Goal: Transaction & Acquisition: Book appointment/travel/reservation

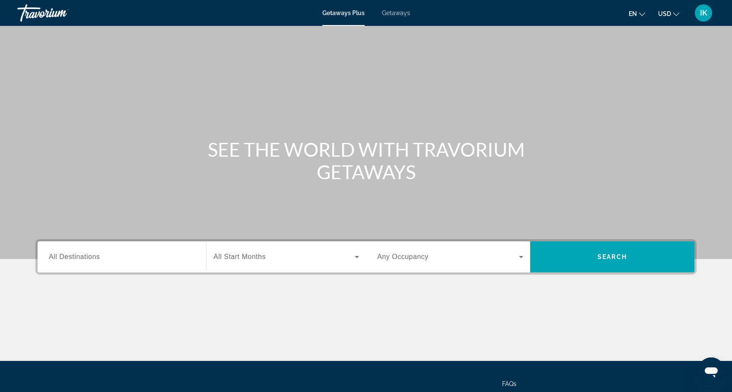
click at [72, 254] on input "Destination All Destinations" at bounding box center [122, 257] width 146 height 10
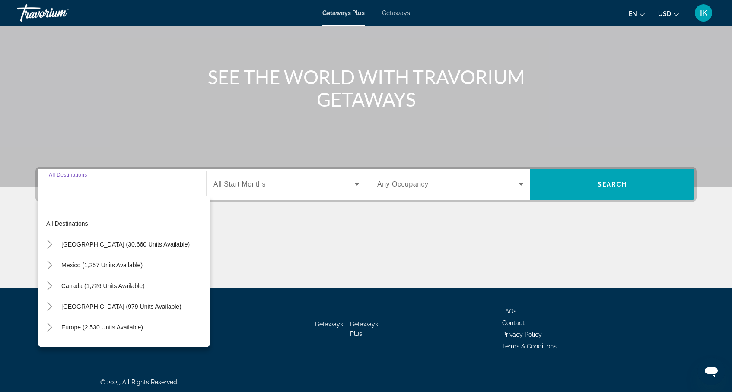
scroll to position [75, 0]
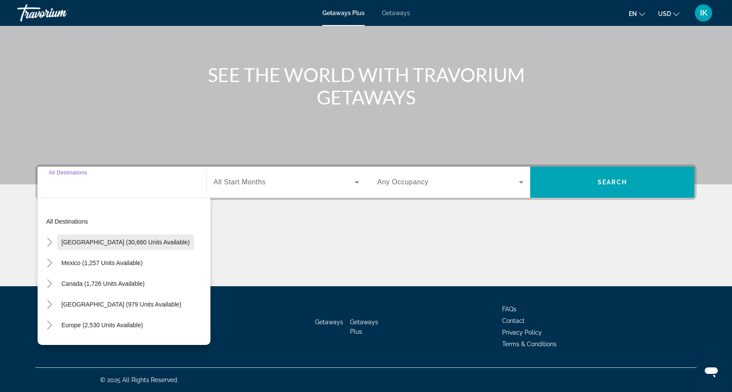
click at [81, 243] on span "[GEOGRAPHIC_DATA] (30,660 units available)" at bounding box center [125, 242] width 128 height 7
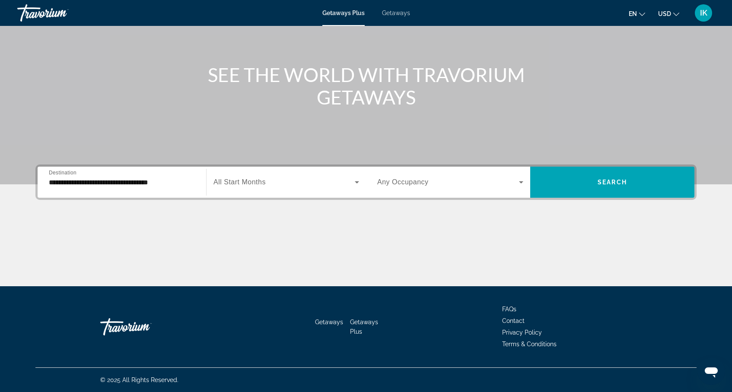
click at [99, 189] on div "**********" at bounding box center [122, 182] width 146 height 25
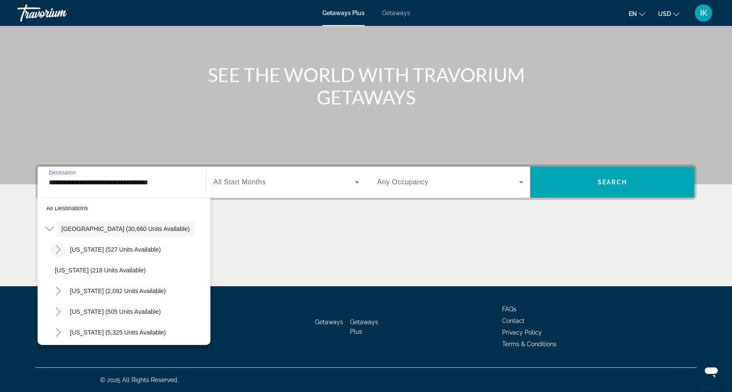
scroll to position [17, 0]
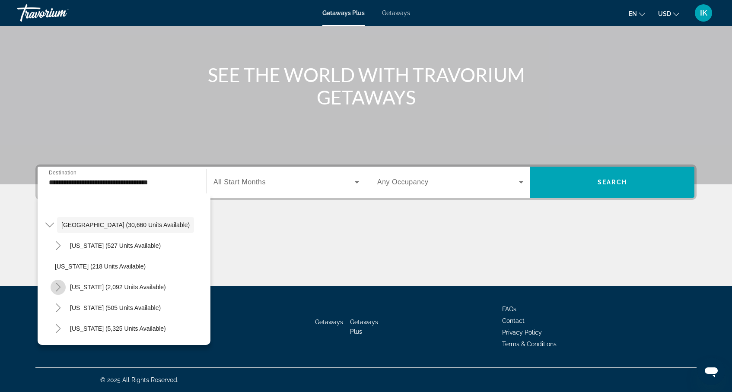
click at [58, 285] on icon "Toggle California (2,092 units available)" at bounding box center [58, 287] width 5 height 9
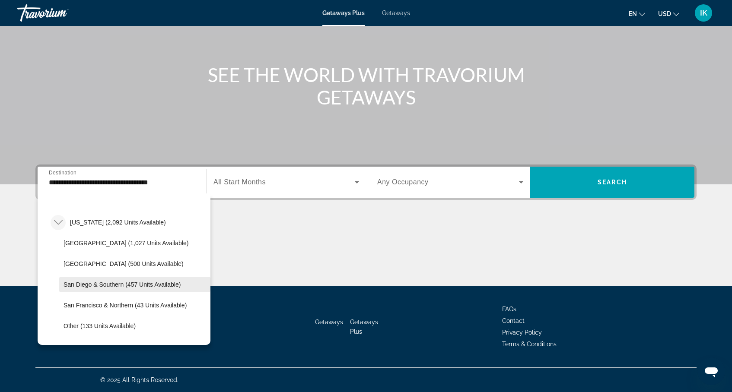
scroll to position [77, 0]
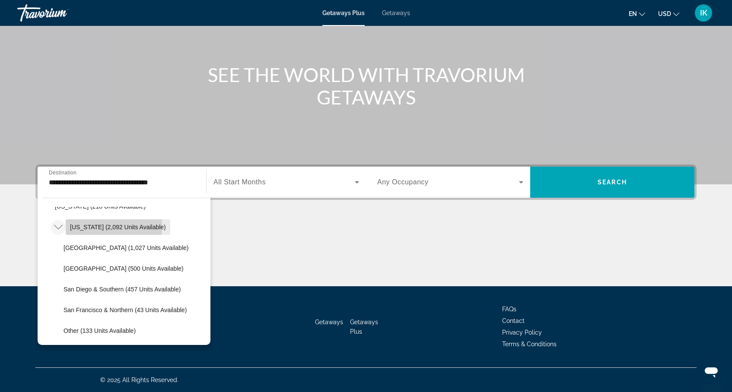
click at [76, 226] on span "[US_STATE] (2,092 units available)" at bounding box center [118, 227] width 96 height 7
type input "**********"
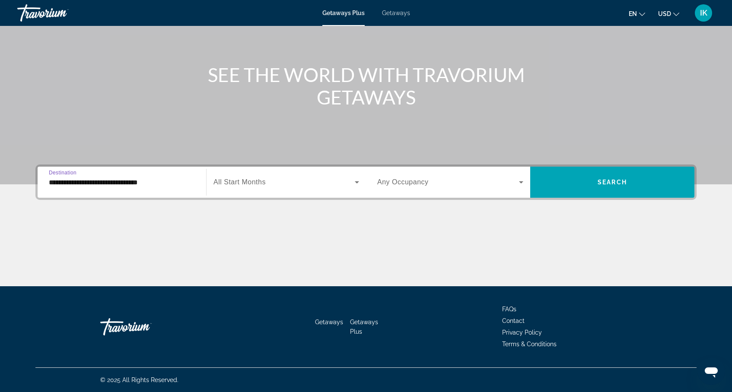
click at [225, 181] on span "All Start Months" at bounding box center [239, 181] width 52 height 7
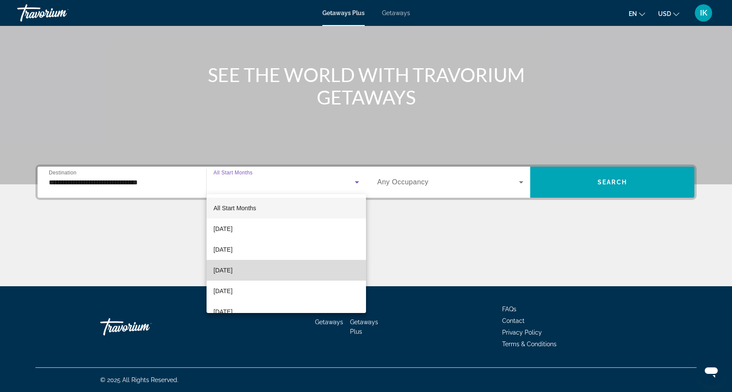
click at [232, 267] on span "[DATE]" at bounding box center [222, 270] width 19 height 10
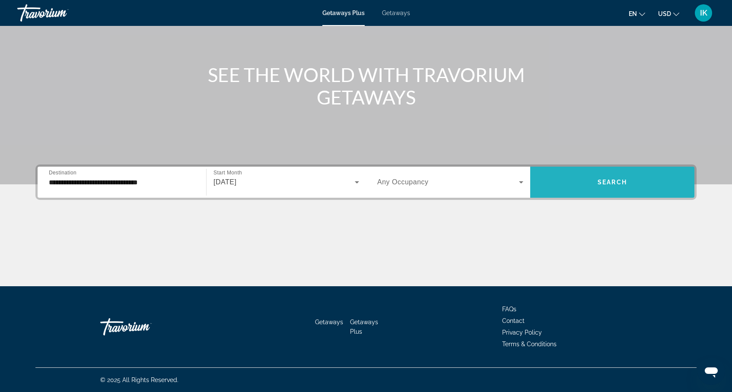
click at [604, 180] on span "Search" at bounding box center [611, 182] width 29 height 7
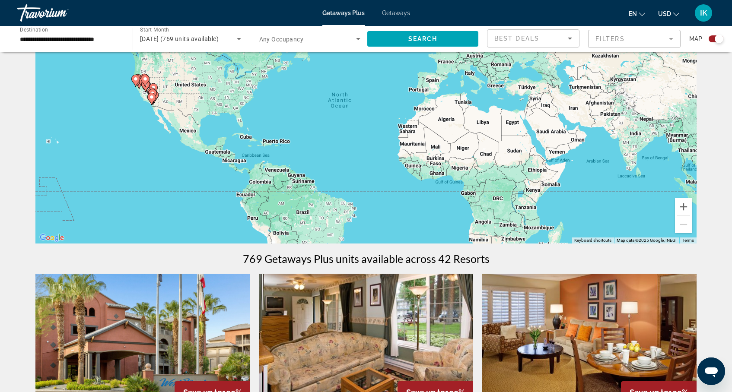
scroll to position [42, 0]
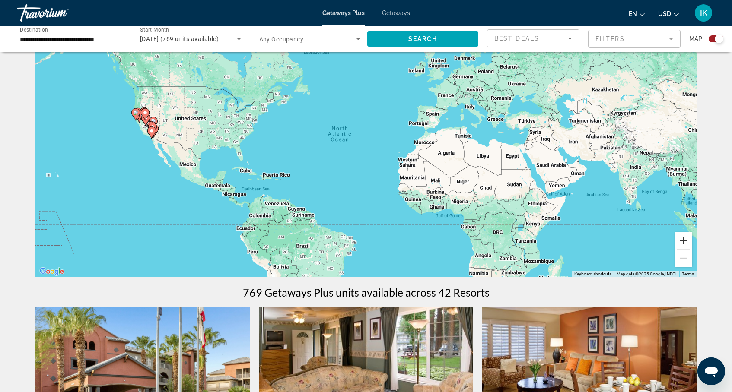
click at [682, 238] on button "Zoom in" at bounding box center [683, 240] width 17 height 17
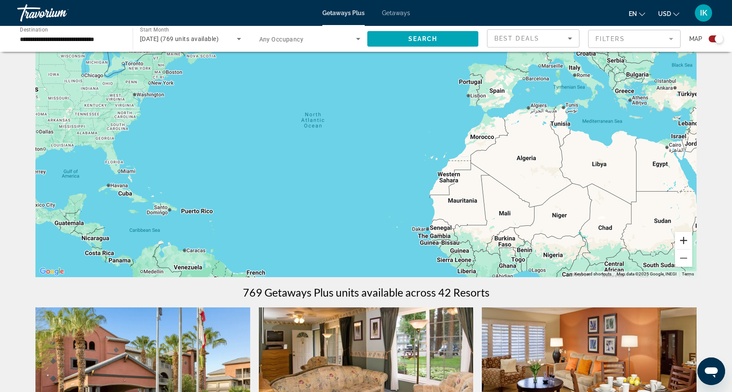
click at [682, 238] on button "Zoom in" at bounding box center [683, 240] width 17 height 17
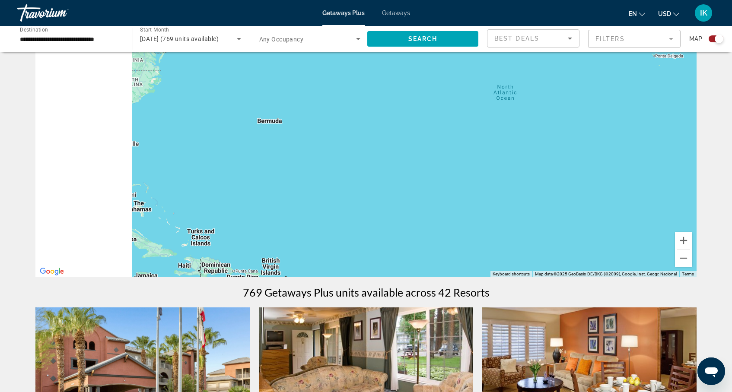
drag, startPoint x: 399, startPoint y: 161, endPoint x: 657, endPoint y: 162, distance: 258.3
click at [657, 162] on div "Main content" at bounding box center [365, 147] width 661 height 259
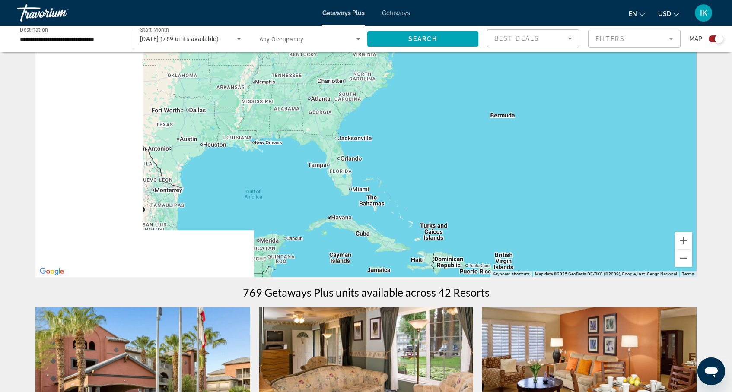
drag, startPoint x: 367, startPoint y: 152, endPoint x: 663, endPoint y: 155, distance: 296.3
click at [663, 155] on div "Main content" at bounding box center [365, 147] width 661 height 259
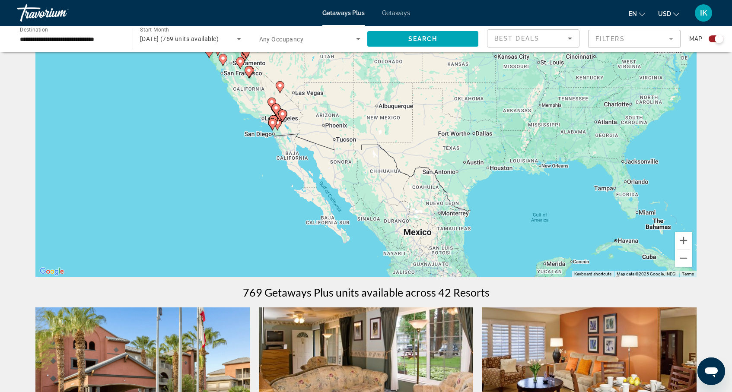
drag, startPoint x: 414, startPoint y: 147, endPoint x: 602, endPoint y: 146, distance: 188.3
click at [602, 146] on div "To activate drag with keyboard, press Alt + Enter. Once in keyboard drag state,…" at bounding box center [365, 147] width 661 height 259
click at [683, 262] on button "Zoom out" at bounding box center [683, 258] width 17 height 17
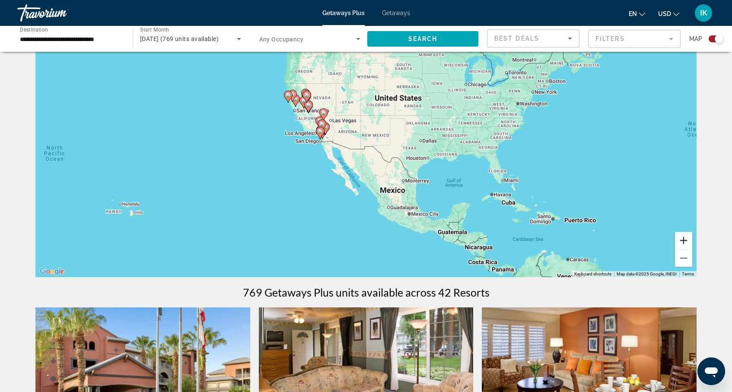
click at [683, 242] on button "Zoom in" at bounding box center [683, 240] width 17 height 17
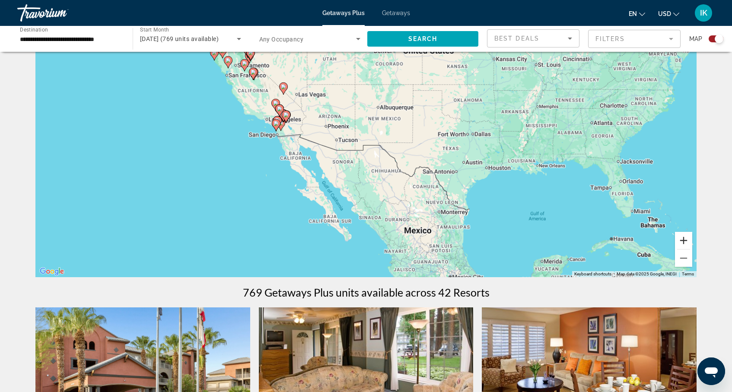
click at [683, 242] on button "Zoom in" at bounding box center [683, 240] width 17 height 17
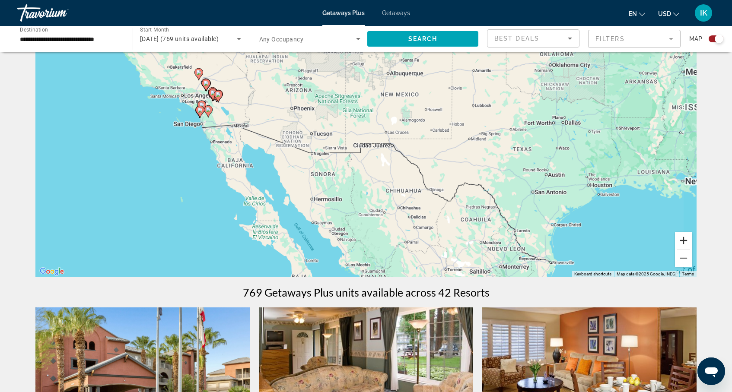
click at [683, 242] on button "Zoom in" at bounding box center [683, 240] width 17 height 17
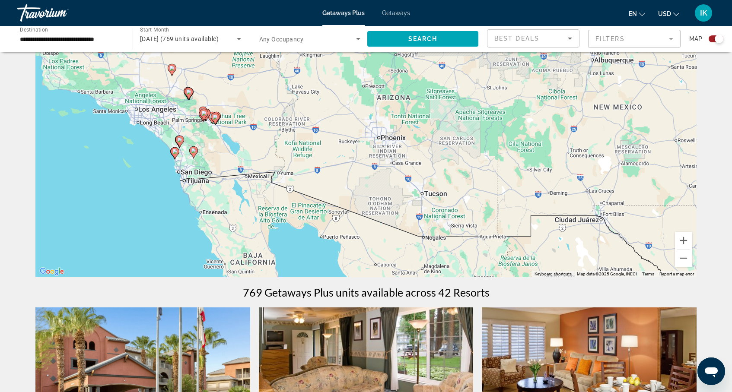
drag, startPoint x: 447, startPoint y: 190, endPoint x: 625, endPoint y: 267, distance: 194.2
click at [625, 267] on div "To activate drag with keyboard, press Alt + Enter. Once in keyboard drag state,…" at bounding box center [365, 147] width 661 height 259
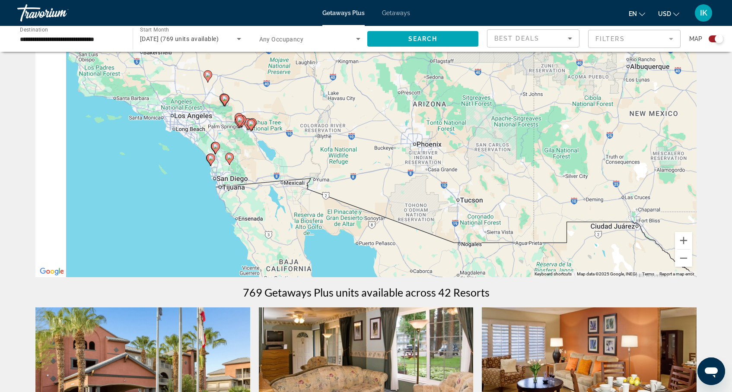
drag, startPoint x: 401, startPoint y: 171, endPoint x: 474, endPoint y: 189, distance: 75.2
click at [474, 189] on div "To activate drag with keyboard, press Alt + Enter. Once in keyboard drag state,…" at bounding box center [365, 147] width 661 height 259
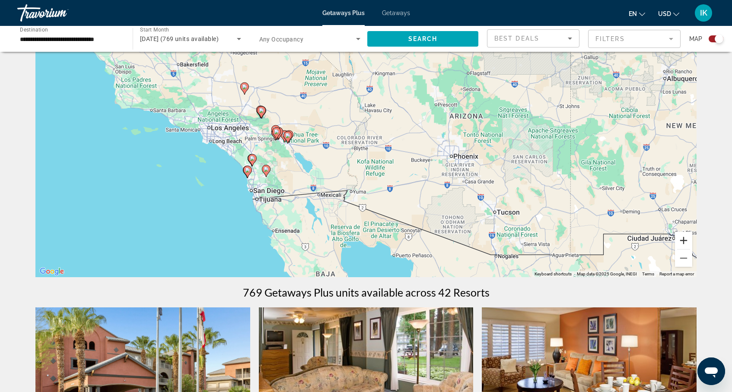
click at [680, 241] on button "Zoom in" at bounding box center [683, 240] width 17 height 17
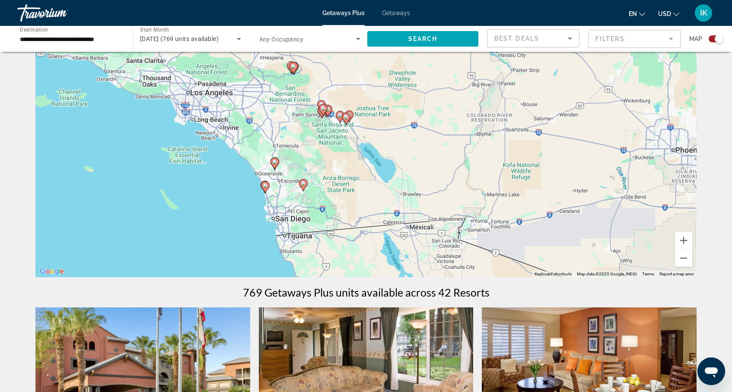
drag, startPoint x: 427, startPoint y: 155, endPoint x: 564, endPoint y: 140, distance: 137.7
click at [564, 140] on div "To activate drag with keyboard, press Alt + Enter. Once in keyboard drag state,…" at bounding box center [365, 147] width 661 height 259
click at [266, 185] on image "Main content" at bounding box center [265, 185] width 5 height 5
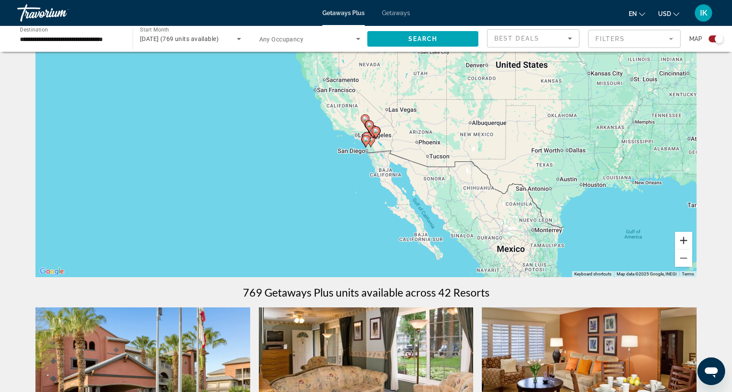
click at [685, 241] on button "Zoom in" at bounding box center [683, 240] width 17 height 17
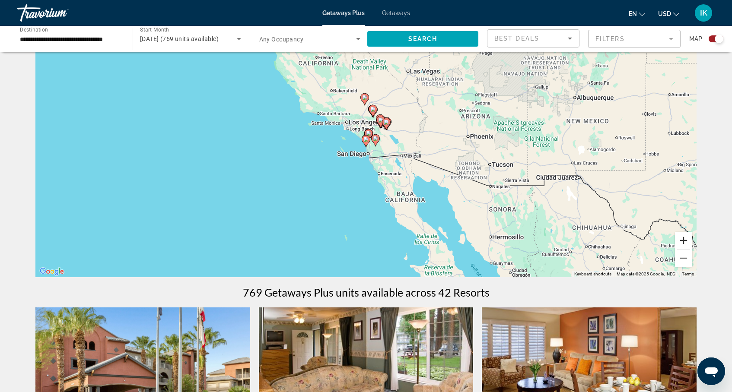
click at [685, 241] on button "Zoom in" at bounding box center [683, 240] width 17 height 17
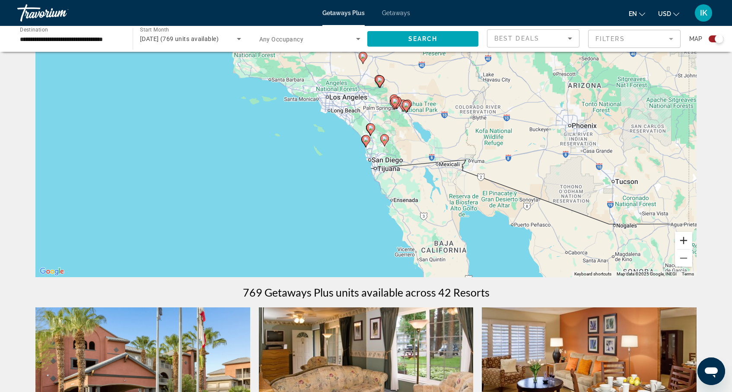
click at [685, 241] on button "Zoom in" at bounding box center [683, 240] width 17 height 17
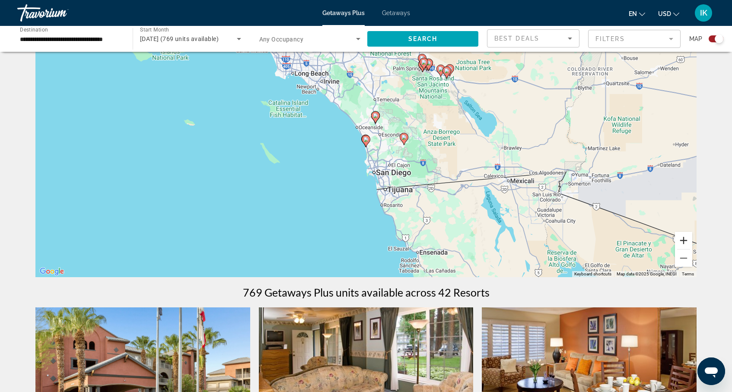
click at [685, 241] on button "Zoom in" at bounding box center [683, 240] width 17 height 17
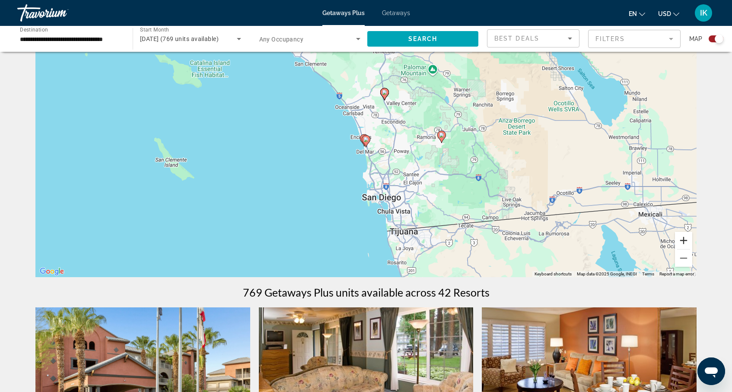
click at [685, 241] on button "Zoom in" at bounding box center [683, 240] width 17 height 17
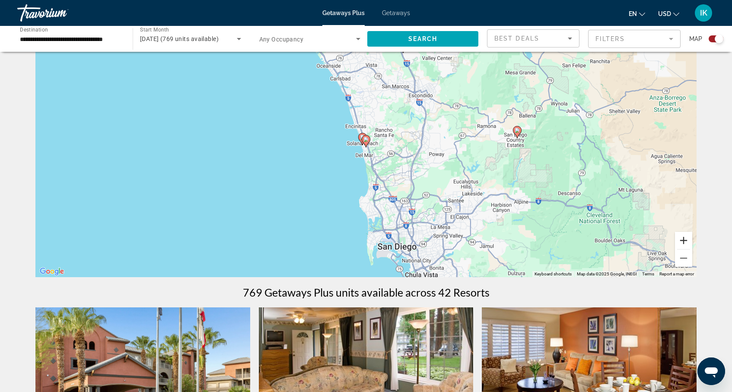
click at [685, 241] on button "Zoom in" at bounding box center [683, 240] width 17 height 17
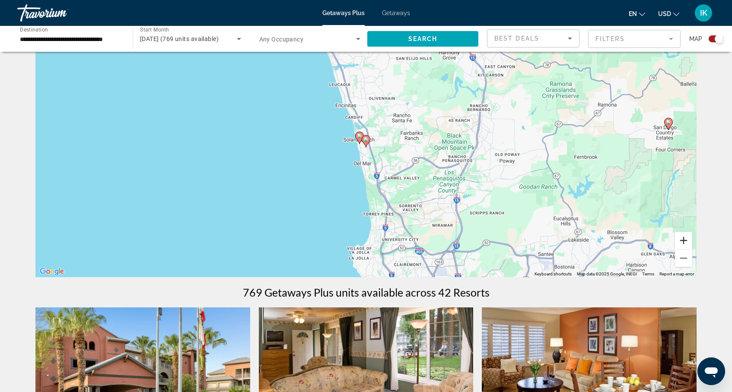
click at [682, 242] on button "Zoom in" at bounding box center [683, 240] width 17 height 17
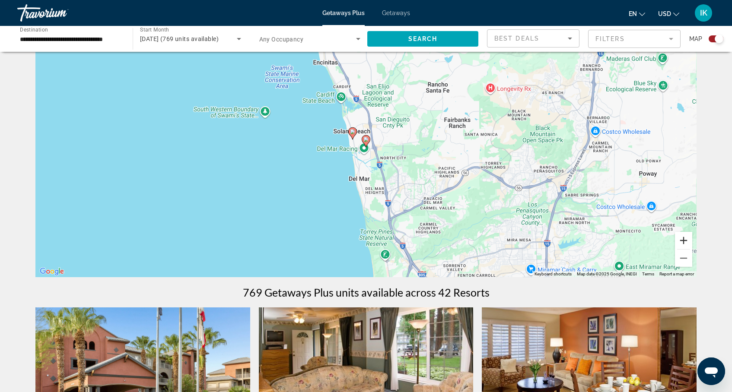
click at [682, 242] on button "Zoom in" at bounding box center [683, 240] width 17 height 17
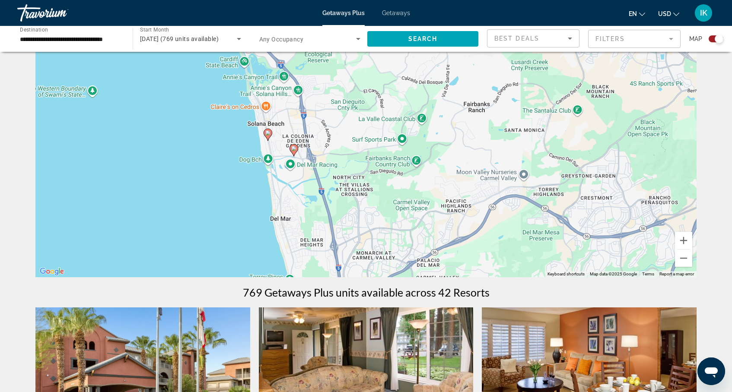
drag, startPoint x: 430, startPoint y: 198, endPoint x: 355, endPoint y: 206, distance: 75.2
click at [355, 206] on div "To activate drag with keyboard, press Alt + Enter. Once in keyboard drag state,…" at bounding box center [365, 147] width 661 height 259
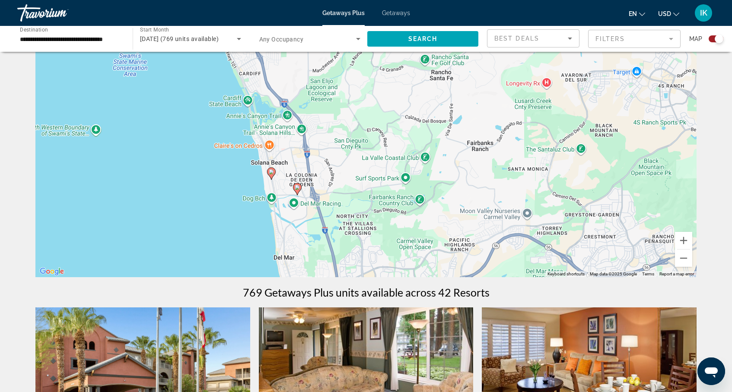
drag, startPoint x: 362, startPoint y: 149, endPoint x: 367, endPoint y: 185, distance: 37.0
click at [367, 185] on div "To activate drag with keyboard, press Alt + Enter. Once in keyboard drag state,…" at bounding box center [365, 147] width 661 height 259
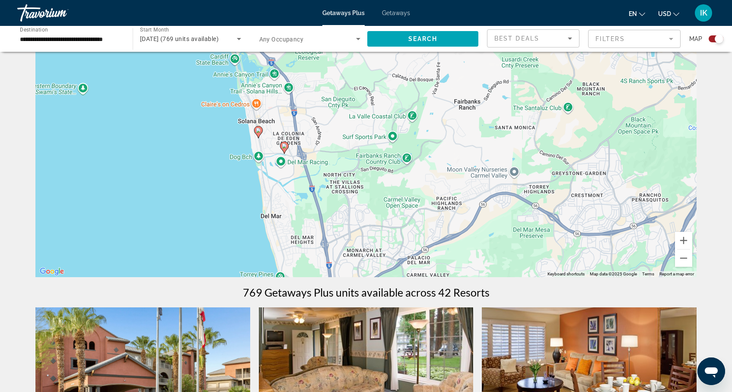
drag, startPoint x: 352, startPoint y: 224, endPoint x: 338, endPoint y: 181, distance: 45.6
click at [338, 181] on div "To activate drag with keyboard, press Alt + Enter. Once in keyboard drag state,…" at bounding box center [365, 147] width 661 height 259
click at [284, 144] on image "Main content" at bounding box center [284, 145] width 5 height 5
type input "**********"
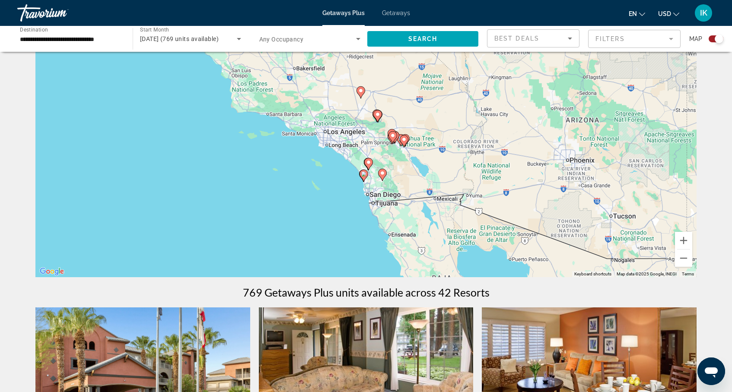
drag, startPoint x: 284, startPoint y: 144, endPoint x: 283, endPoint y: 180, distance: 35.9
click at [283, 180] on div "To activate drag with keyboard, press Alt + Enter. Once in keyboard drag state,…" at bounding box center [365, 147] width 661 height 259
click at [402, 40] on span "Search widget" at bounding box center [422, 39] width 111 height 21
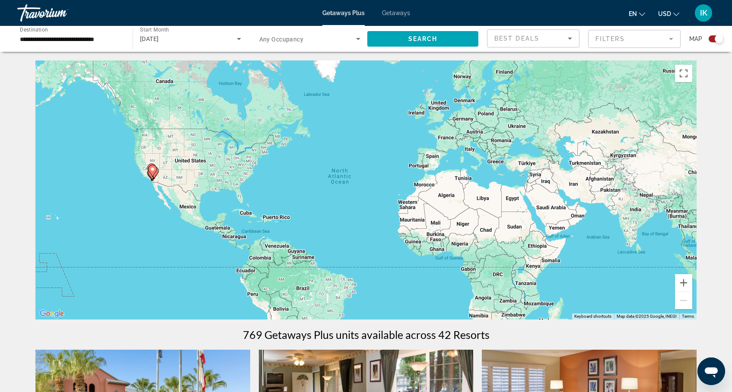
click at [601, 42] on mat-form-field "Filters" at bounding box center [634, 39] width 92 height 18
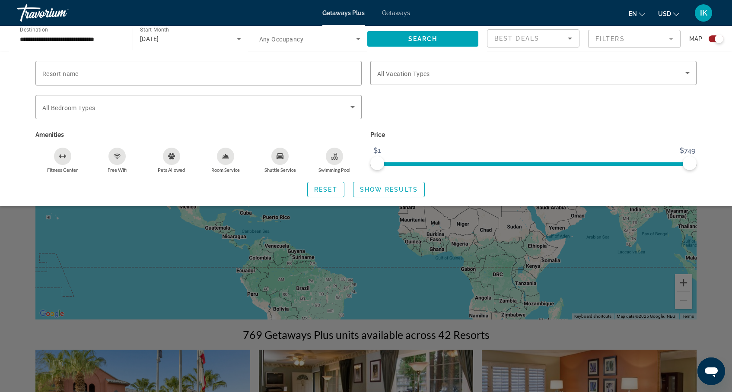
click at [320, 38] on span "Search widget" at bounding box center [307, 39] width 97 height 10
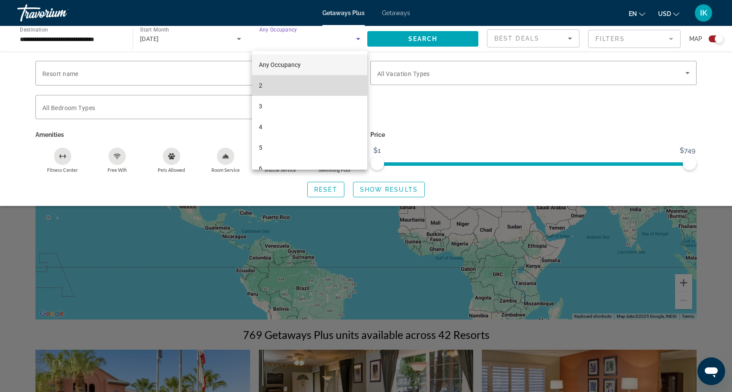
click at [266, 84] on mat-option "2" at bounding box center [309, 85] width 115 height 21
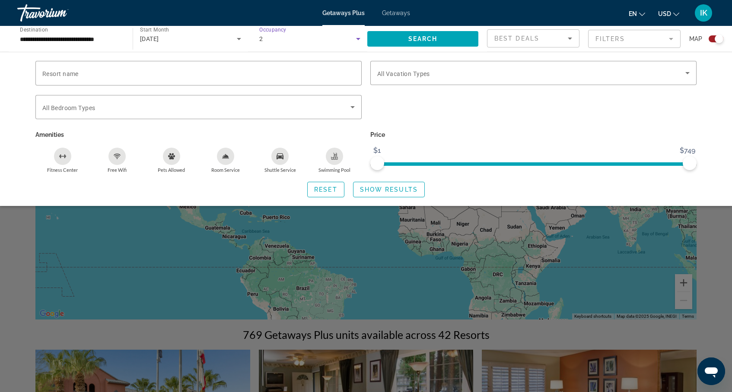
click at [303, 35] on div "2" at bounding box center [307, 39] width 97 height 10
click at [275, 62] on span "Any Occupancy" at bounding box center [280, 64] width 42 height 7
click at [419, 76] on span "All Vacation Types" at bounding box center [403, 73] width 53 height 7
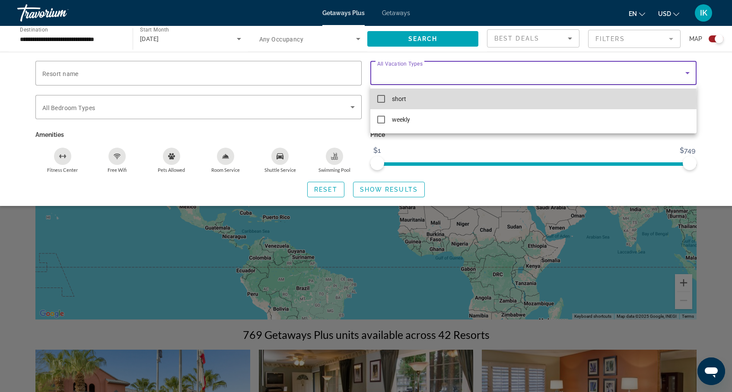
click at [381, 99] on mat-pseudo-checkbox at bounding box center [381, 99] width 8 height 8
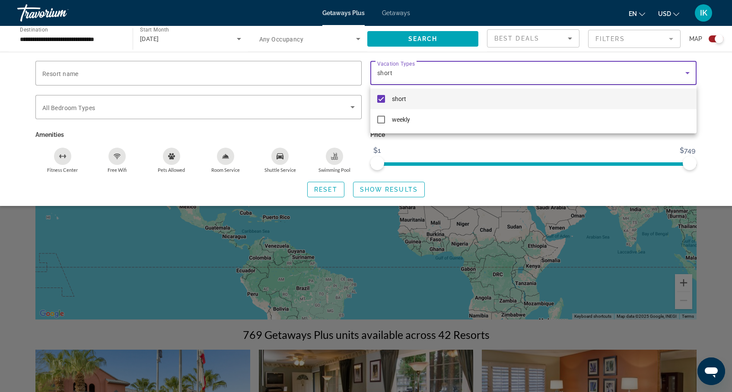
click at [401, 189] on div at bounding box center [366, 196] width 732 height 392
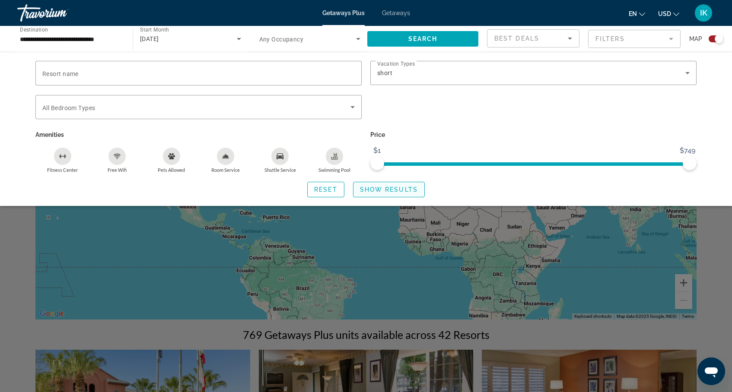
click at [397, 187] on span "Show Results" at bounding box center [389, 189] width 58 height 7
click at [374, 184] on span "Search widget" at bounding box center [388, 189] width 71 height 21
click at [314, 230] on div "Search widget" at bounding box center [366, 261] width 732 height 263
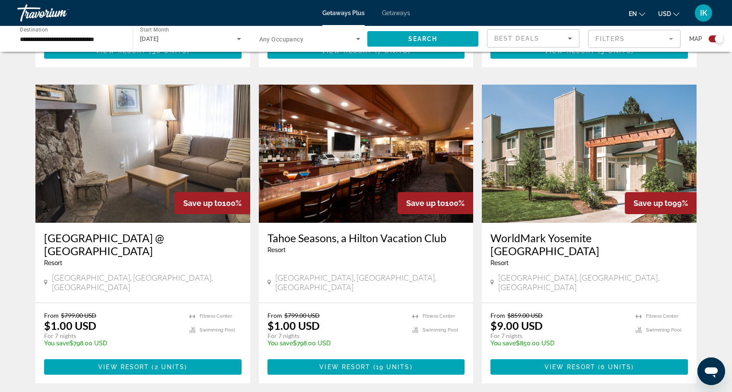
scroll to position [1221, 0]
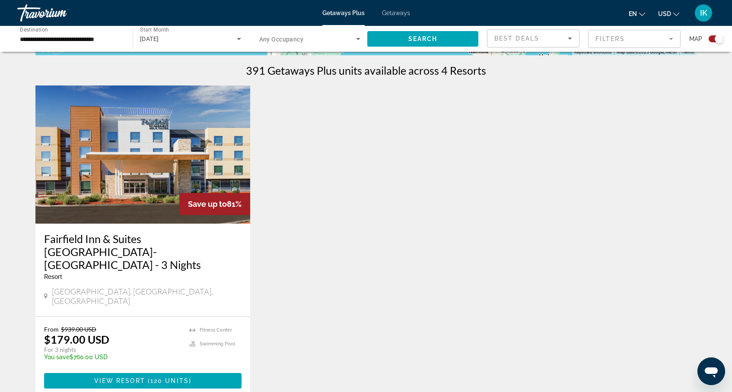
scroll to position [264, 0]
click at [188, 165] on img "Main content" at bounding box center [142, 155] width 215 height 138
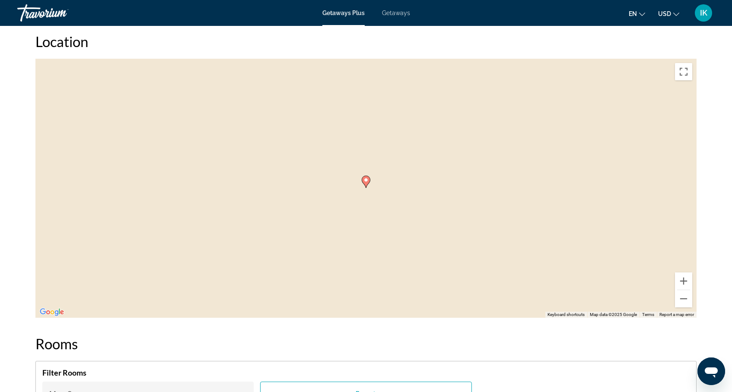
scroll to position [932, 0]
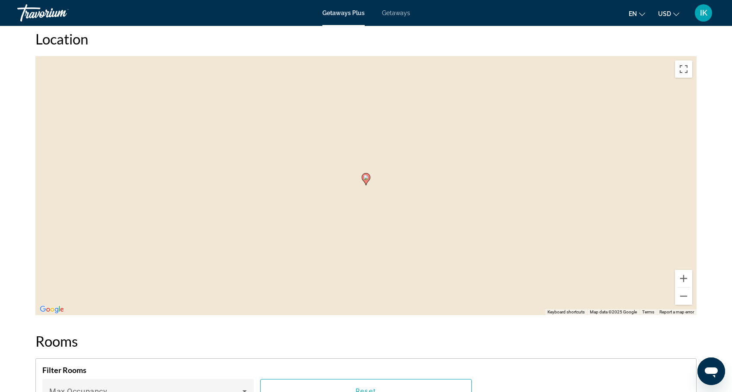
click at [365, 180] on image "Main content" at bounding box center [365, 177] width 5 height 5
click at [685, 299] on button "Zoom out" at bounding box center [683, 296] width 17 height 17
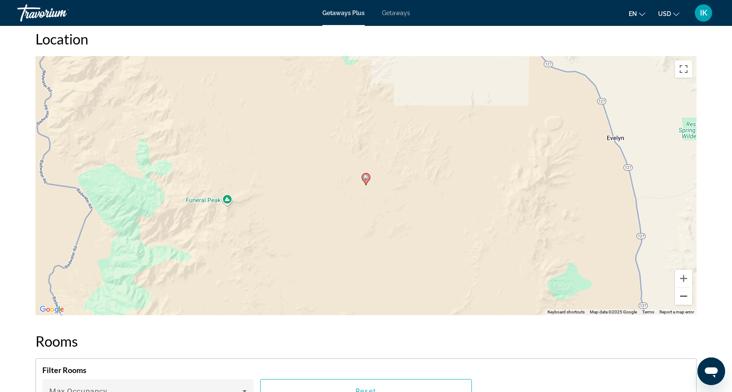
click at [685, 299] on button "Zoom out" at bounding box center [683, 296] width 17 height 17
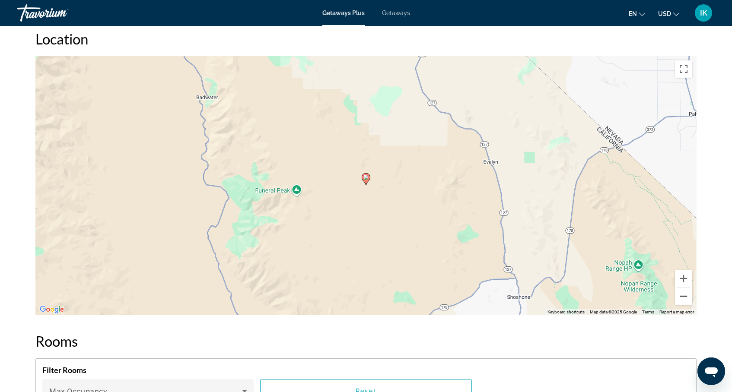
click at [685, 299] on button "Zoom out" at bounding box center [683, 296] width 17 height 17
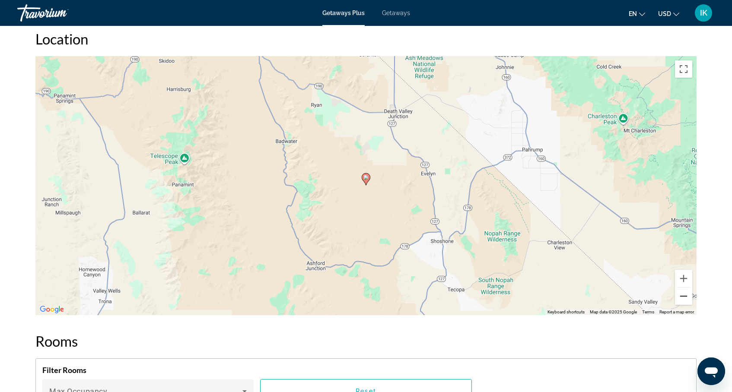
click at [685, 299] on button "Zoom out" at bounding box center [683, 296] width 17 height 17
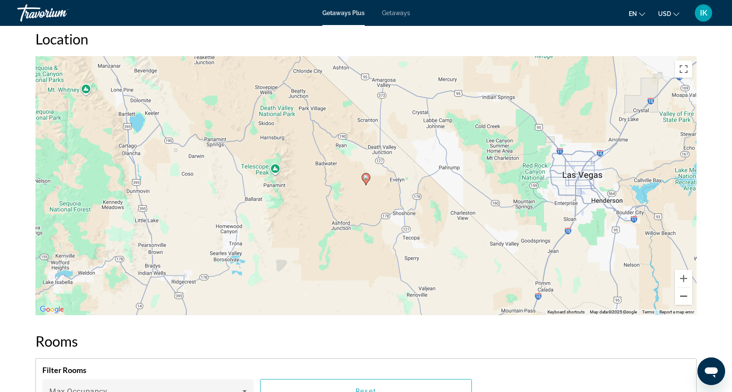
click at [685, 299] on button "Zoom out" at bounding box center [683, 296] width 17 height 17
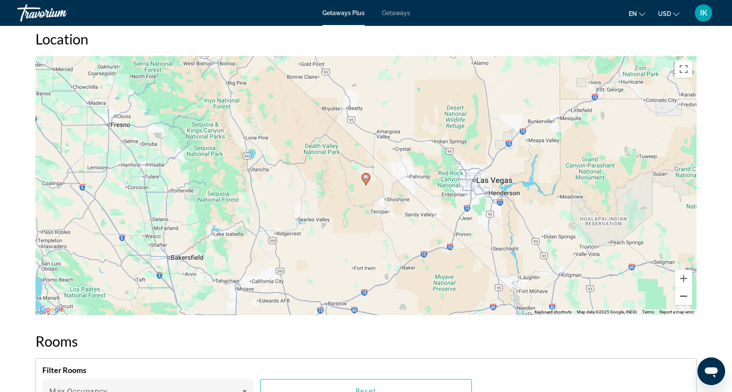
click at [685, 299] on button "Zoom out" at bounding box center [683, 296] width 17 height 17
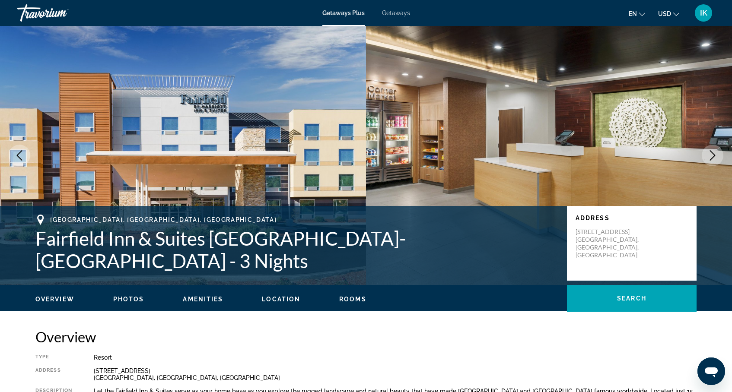
click at [352, 13] on span "Getaways Plus" at bounding box center [343, 13] width 42 height 7
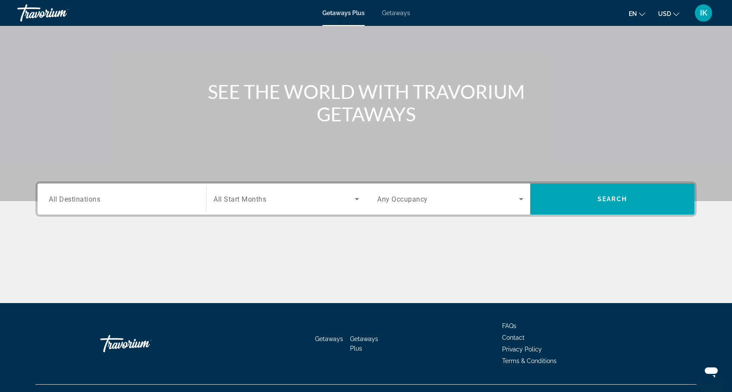
scroll to position [75, 0]
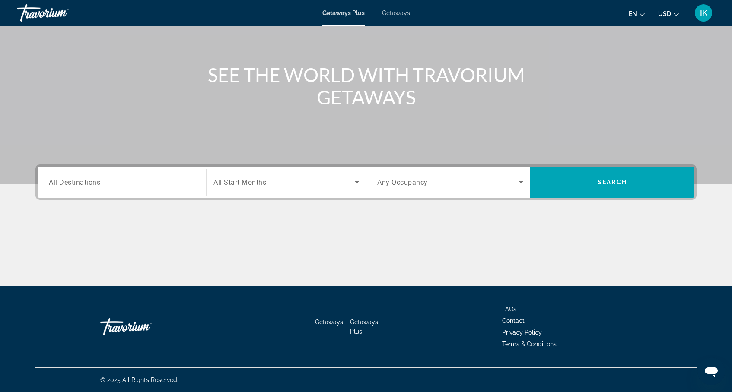
click at [142, 185] on input "Destination All Destinations" at bounding box center [122, 183] width 146 height 10
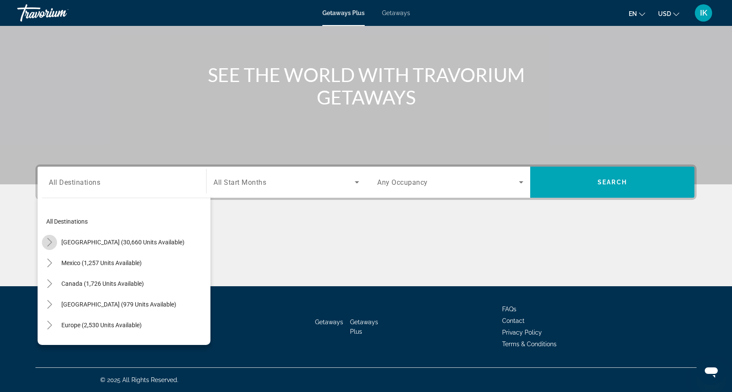
click at [56, 242] on mat-icon "Toggle United States (30,660 units available)" at bounding box center [49, 242] width 15 height 15
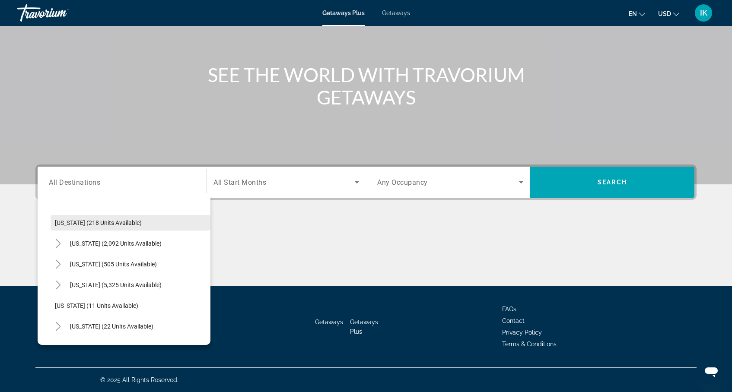
scroll to position [61, 0]
click at [60, 244] on icon "Toggle California (2,092 units available)" at bounding box center [58, 243] width 9 height 9
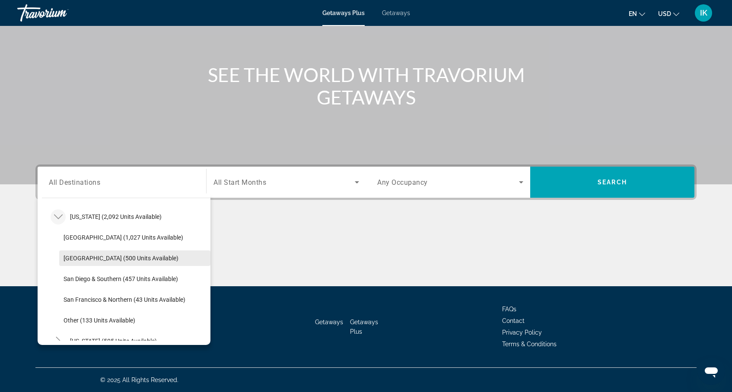
scroll to position [89, 0]
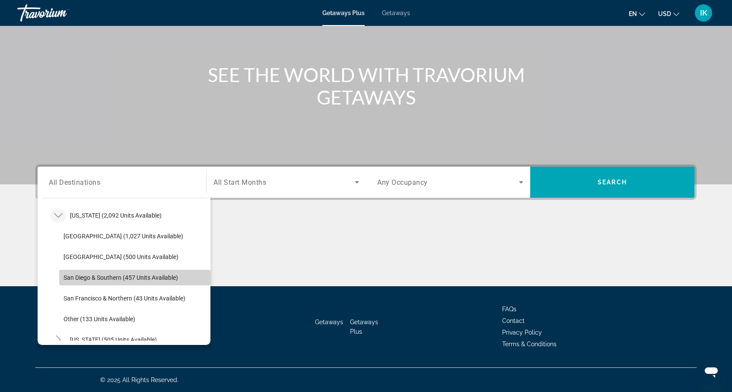
click at [113, 276] on span "San Diego & Southern (457 units available)" at bounding box center [120, 277] width 114 height 7
type input "**********"
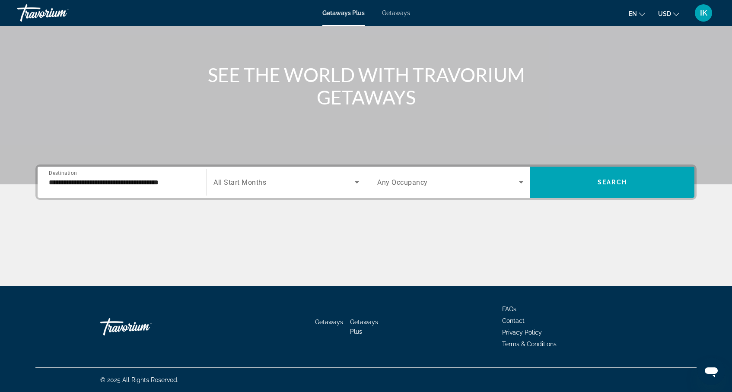
click at [263, 185] on span "All Start Months" at bounding box center [239, 182] width 53 height 8
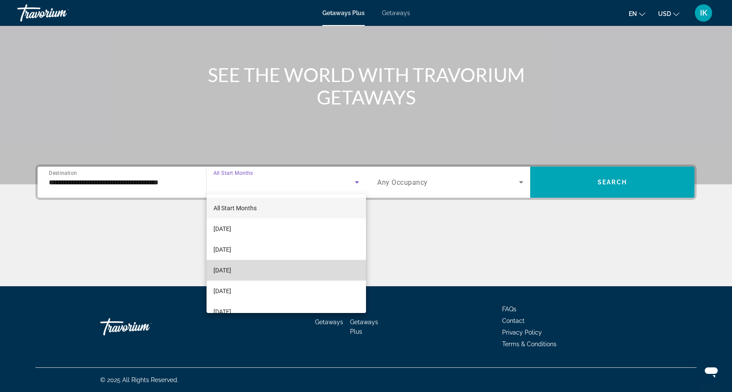
click at [231, 265] on span "[DATE]" at bounding box center [222, 270] width 18 height 10
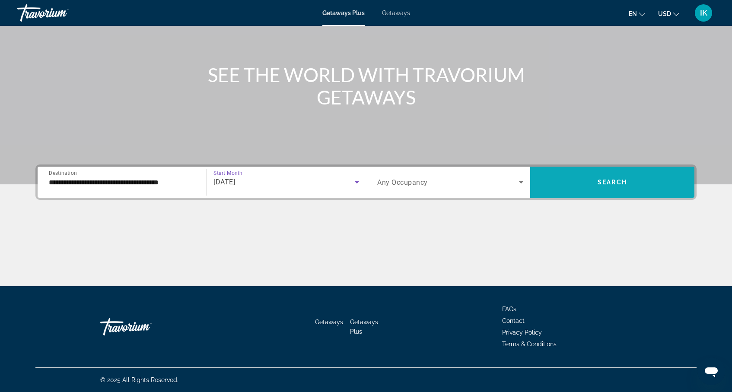
click at [598, 184] on span "Search" at bounding box center [611, 182] width 29 height 7
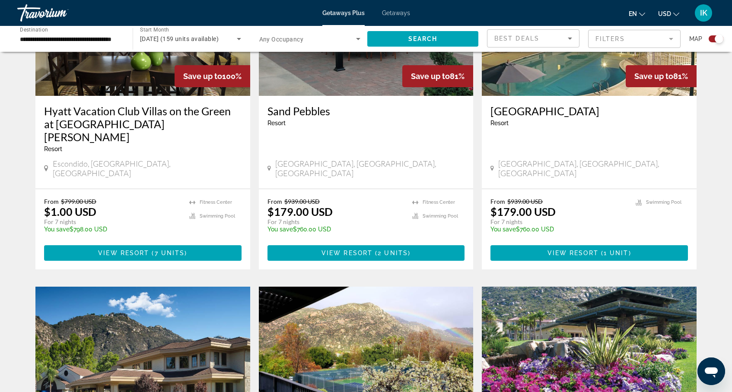
scroll to position [262, 0]
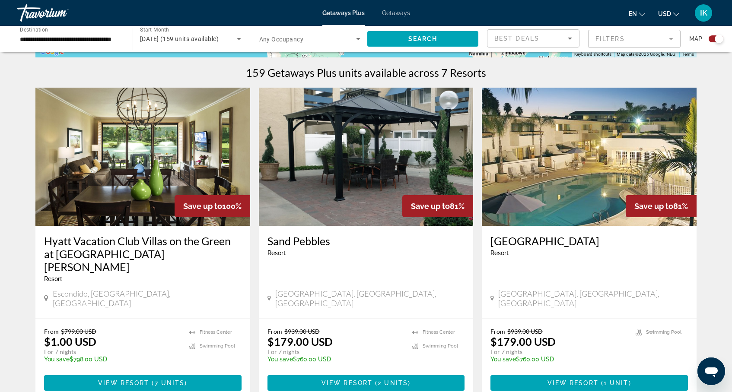
click at [154, 239] on h3 "Hyatt Vacation Club Villas on the Green at [GEOGRAPHIC_DATA][PERSON_NAME]" at bounding box center [142, 254] width 197 height 39
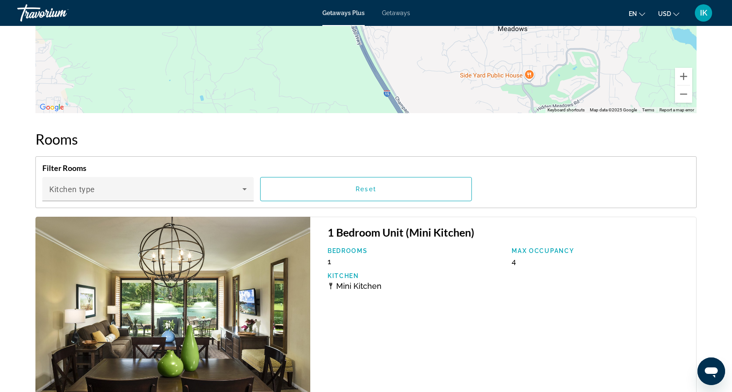
scroll to position [1315, 0]
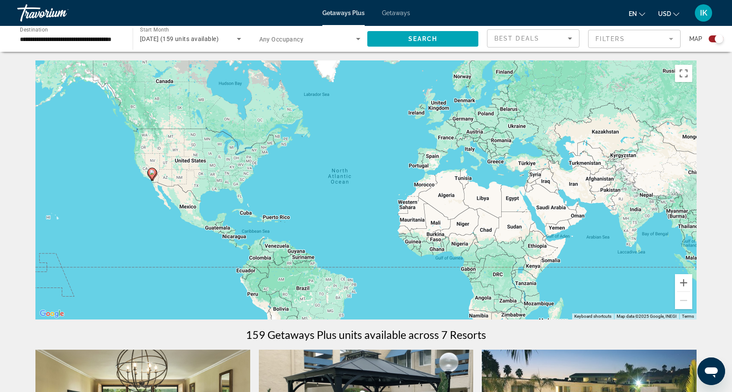
click at [622, 40] on mat-form-field "Filters" at bounding box center [634, 39] width 92 height 18
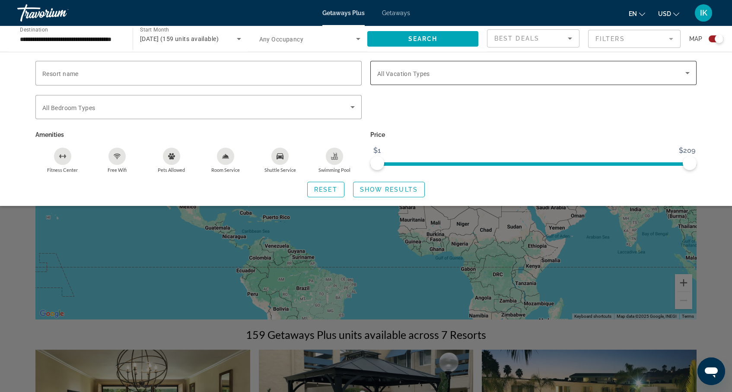
click at [411, 72] on span "All Vacation Types" at bounding box center [403, 73] width 53 height 7
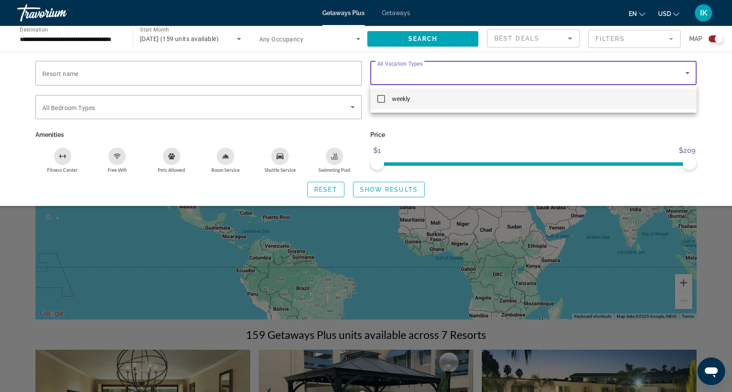
click at [410, 71] on div at bounding box center [366, 196] width 732 height 392
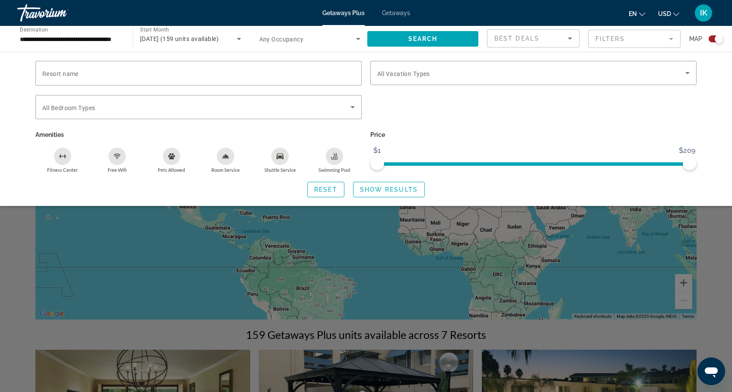
click at [497, 39] on span "Best Deals" at bounding box center [516, 38] width 45 height 7
click at [497, 39] on div at bounding box center [366, 196] width 732 height 392
click at [352, 37] on span "Search widget" at bounding box center [307, 39] width 97 height 10
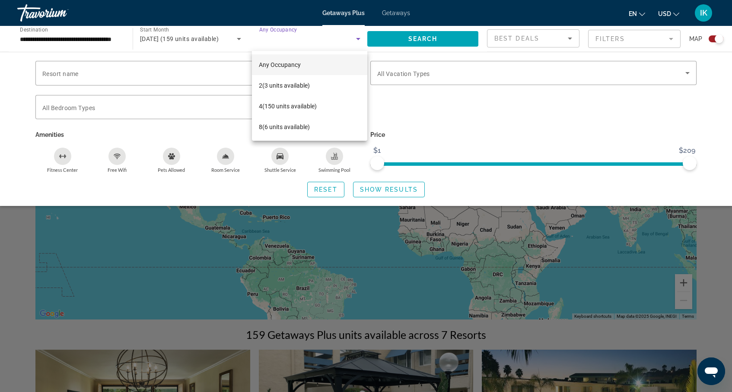
click at [352, 37] on div at bounding box center [366, 196] width 732 height 392
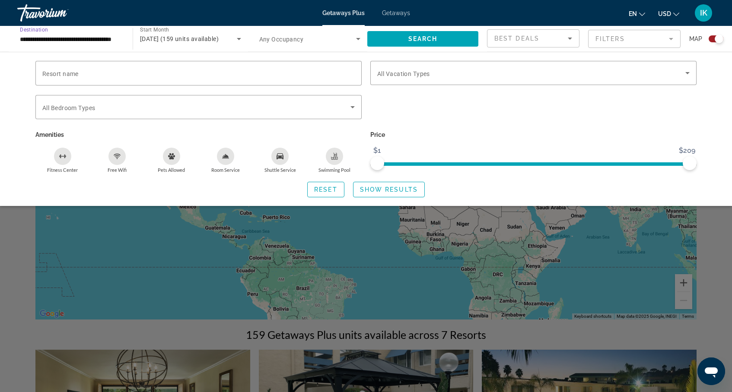
click at [60, 37] on input "**********" at bounding box center [71, 39] width 102 height 10
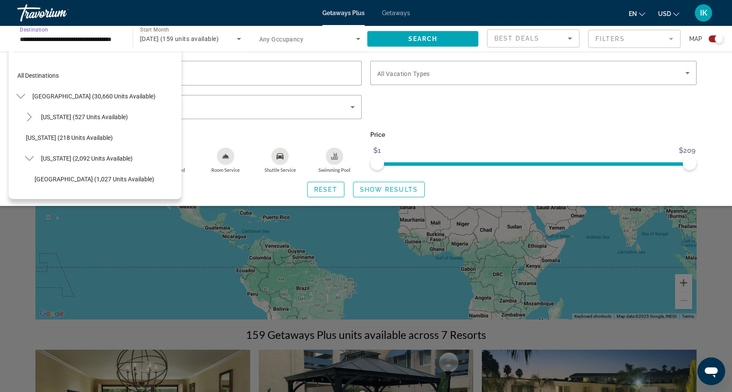
scroll to position [93, 0]
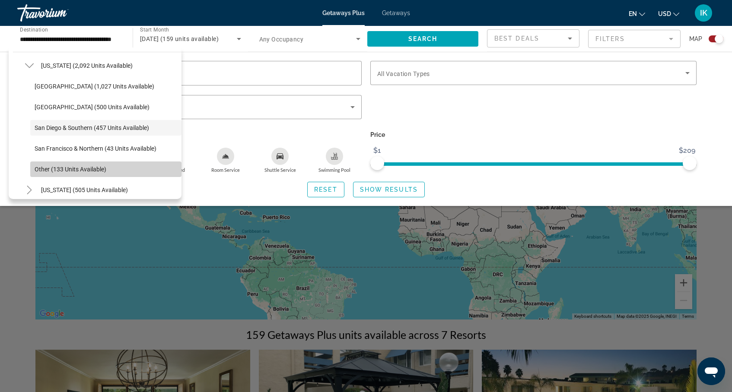
click at [72, 165] on span "Search widget" at bounding box center [105, 169] width 151 height 21
type input "**********"
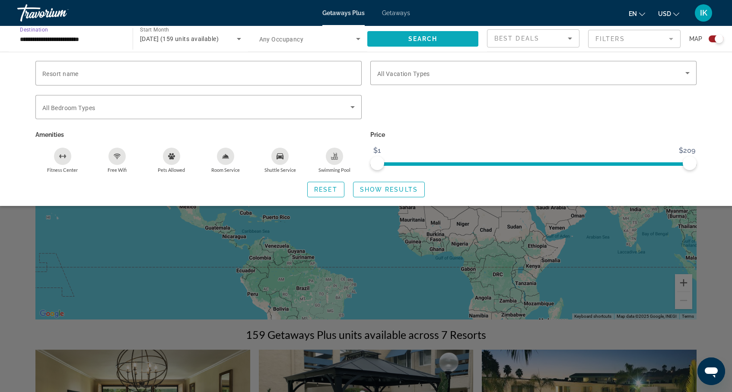
click at [418, 39] on span "Search" at bounding box center [422, 38] width 29 height 7
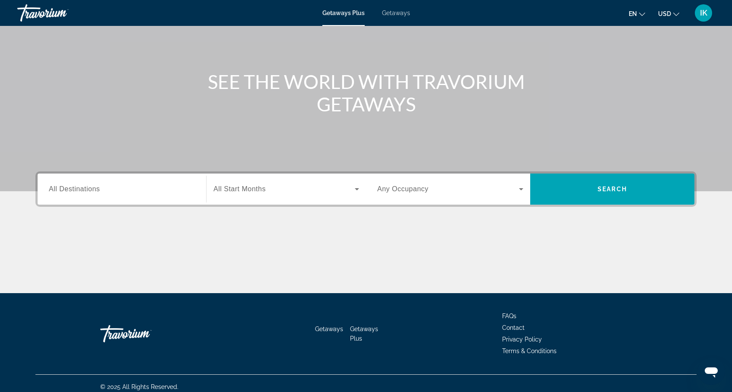
scroll to position [75, 0]
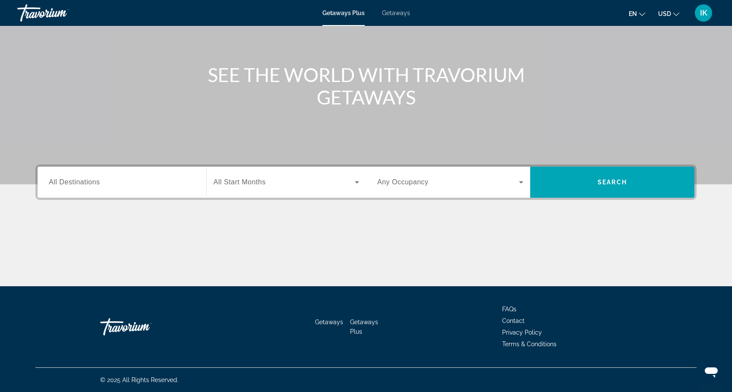
click at [356, 15] on span "Getaways Plus" at bounding box center [343, 13] width 42 height 7
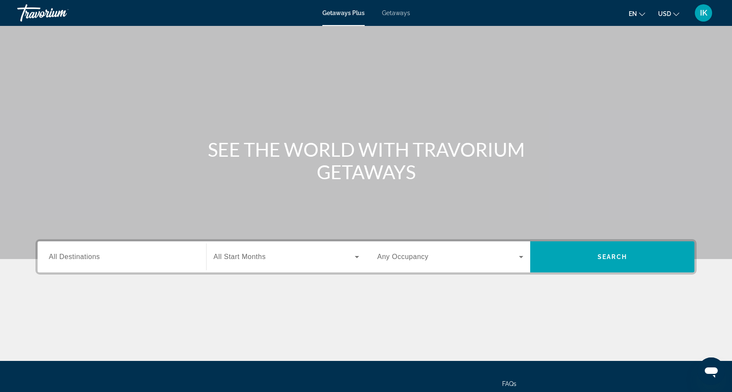
click at [395, 13] on span "Getaways" at bounding box center [396, 13] width 28 height 7
click at [282, 262] on div "Search widget" at bounding box center [286, 257] width 146 height 24
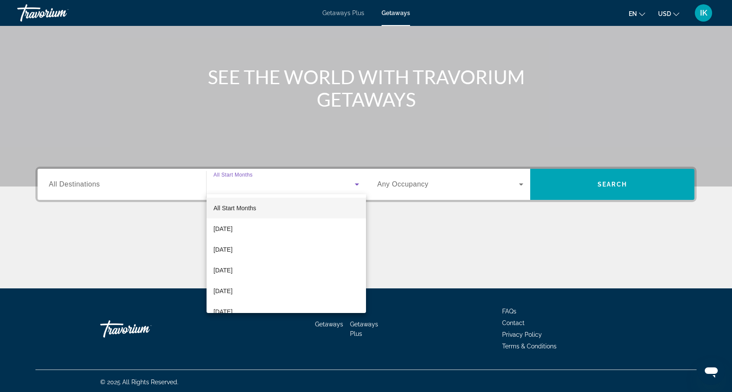
scroll to position [75, 0]
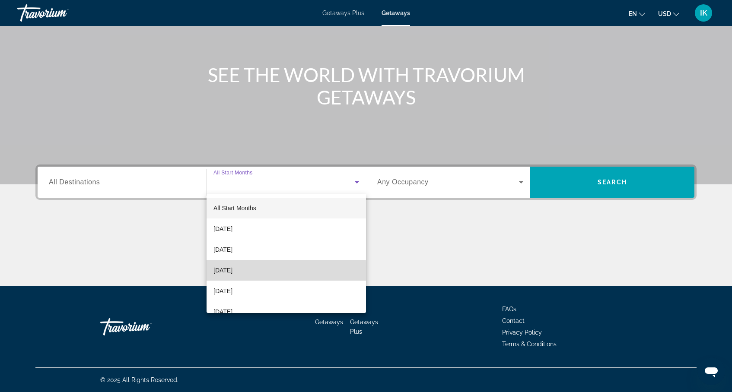
click at [232, 273] on span "[DATE]" at bounding box center [222, 270] width 19 height 10
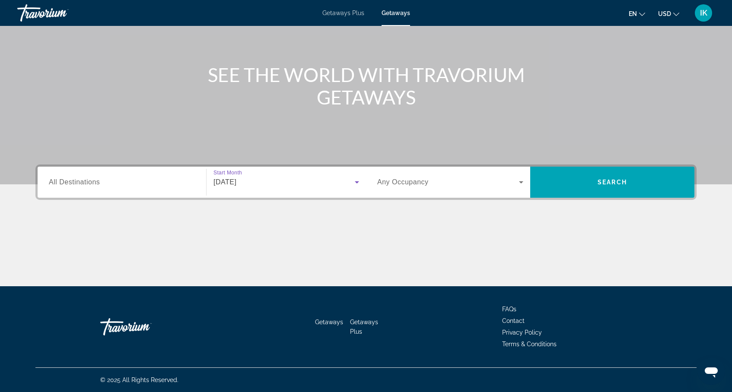
click at [132, 180] on input "Destination All Destinations" at bounding box center [122, 183] width 146 height 10
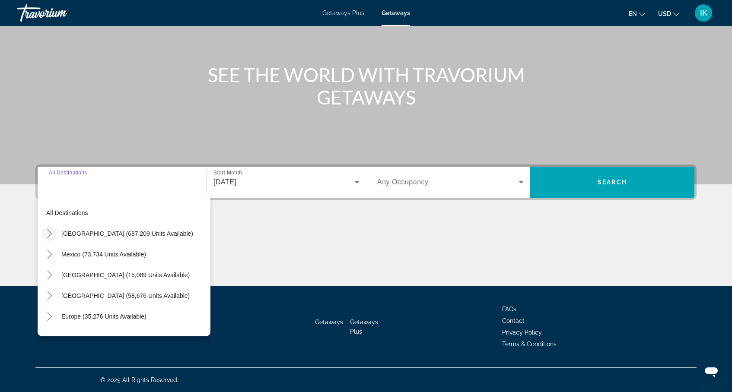
click at [53, 233] on icon "Toggle United States (687,209 units available)" at bounding box center [49, 233] width 9 height 9
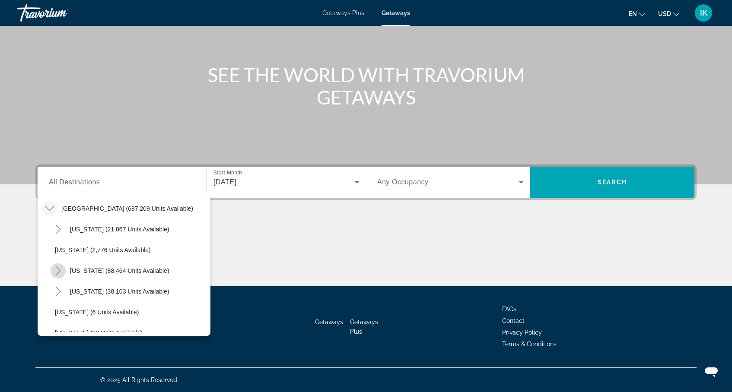
click at [57, 269] on icon "Toggle California (88,464 units available)" at bounding box center [58, 270] width 9 height 9
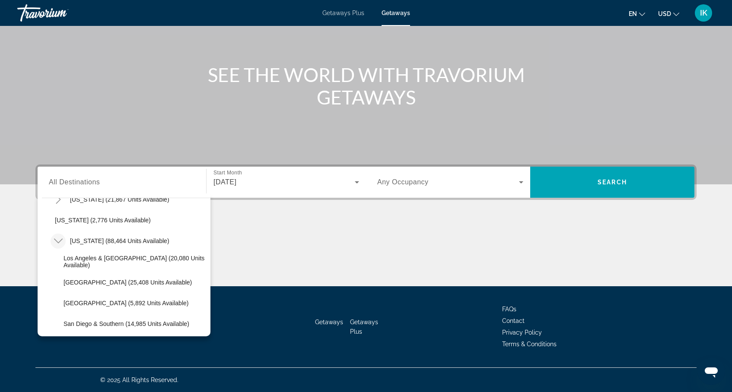
scroll to position [55, 0]
click at [77, 261] on span "Los Angeles & Anaheim (20,080 units available)" at bounding box center [134, 261] width 143 height 14
type input "**********"
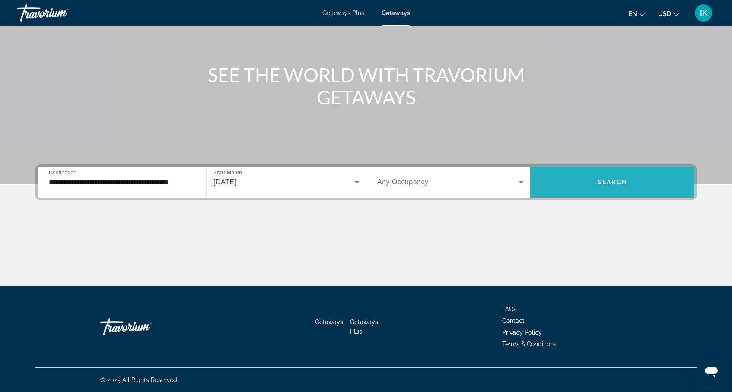
click at [602, 180] on span "Search" at bounding box center [611, 182] width 29 height 7
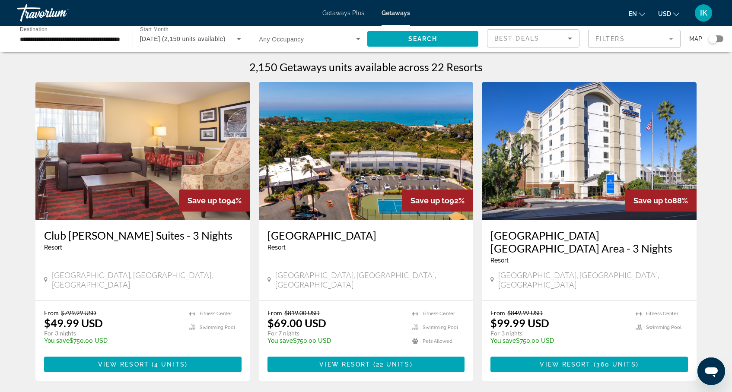
click at [615, 41] on mat-form-field "Filters" at bounding box center [634, 39] width 92 height 18
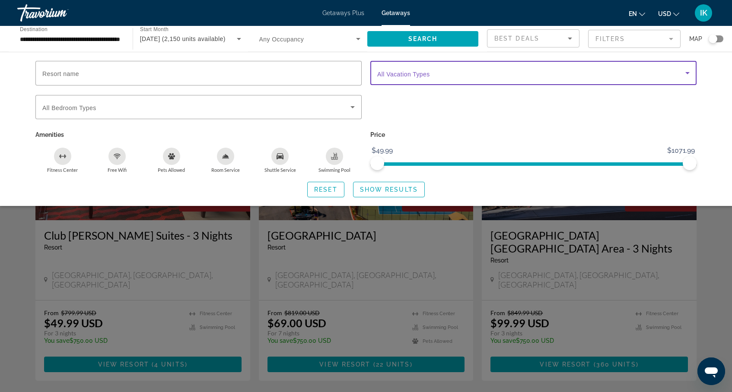
click at [541, 74] on span "Search widget" at bounding box center [531, 73] width 308 height 10
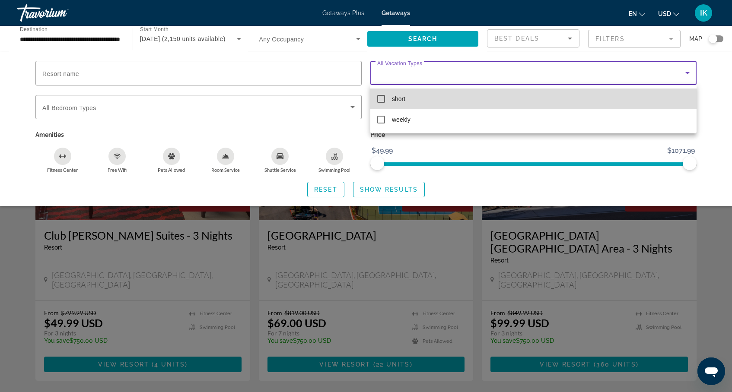
click at [383, 96] on mat-pseudo-checkbox at bounding box center [381, 99] width 8 height 8
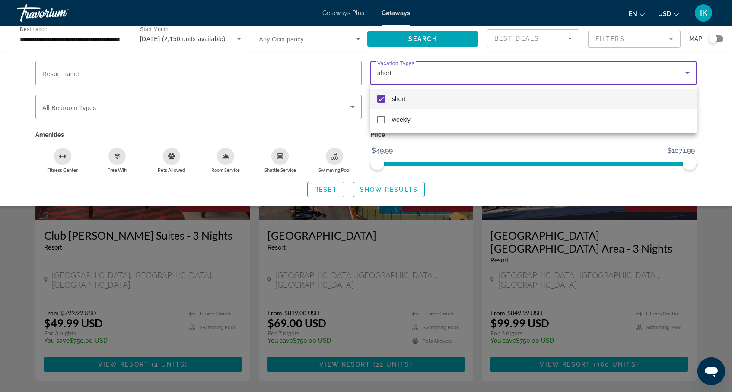
click at [544, 150] on div at bounding box center [366, 196] width 732 height 392
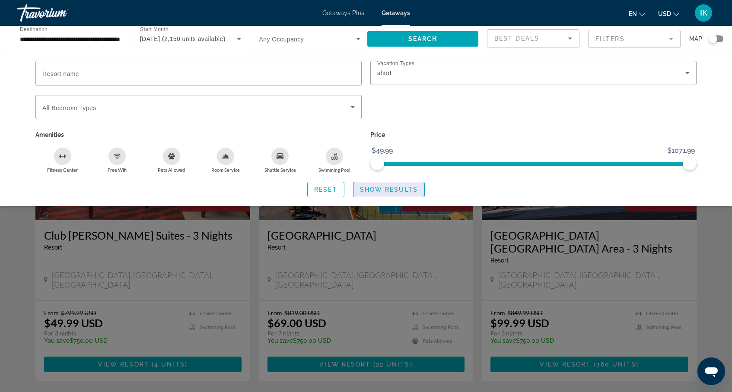
click at [396, 189] on span "Show Results" at bounding box center [389, 189] width 58 height 7
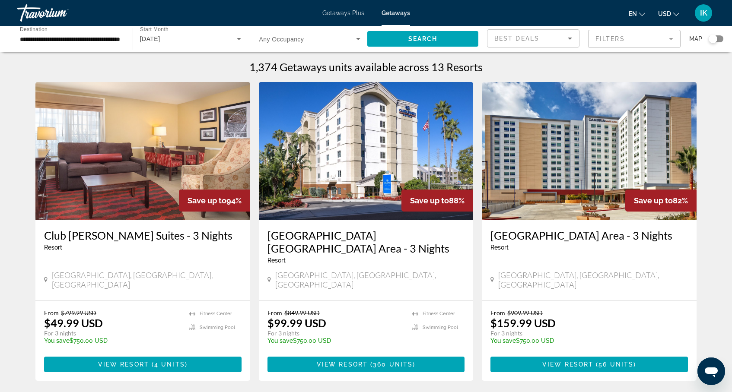
click at [124, 35] on div "**********" at bounding box center [70, 39] width 115 height 25
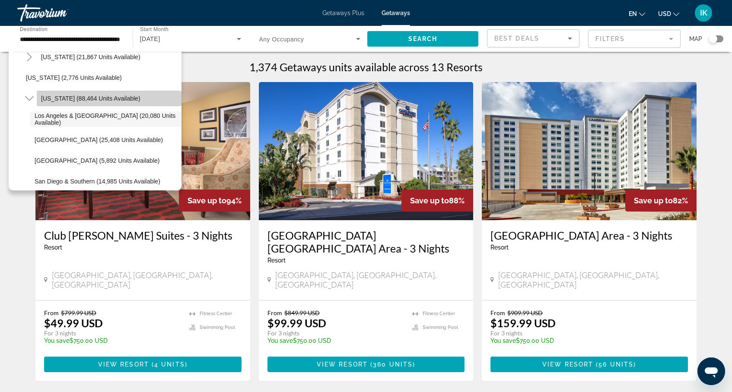
click at [83, 93] on span "Search widget" at bounding box center [109, 98] width 145 height 21
type input "**********"
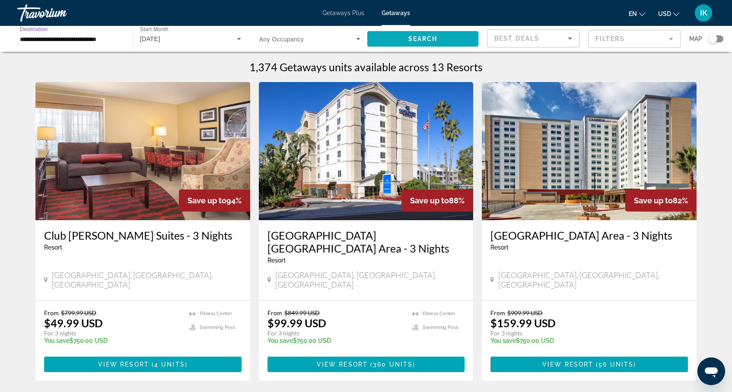
click at [422, 39] on span "Search" at bounding box center [422, 38] width 29 height 7
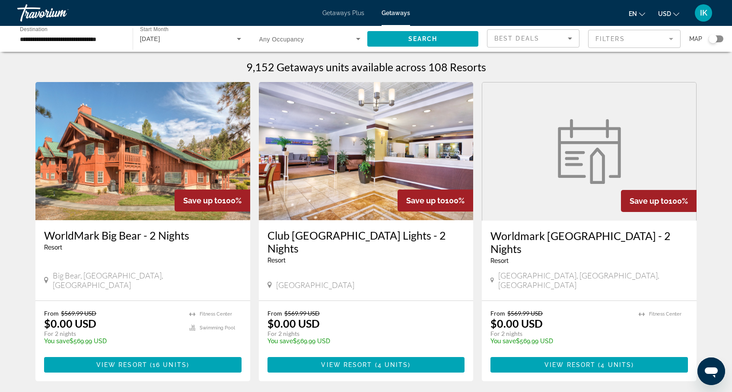
click at [159, 171] on img "Main content" at bounding box center [142, 151] width 215 height 138
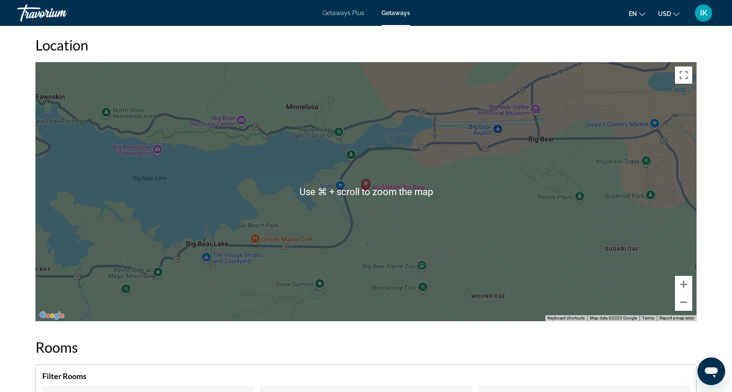
scroll to position [1225, 0]
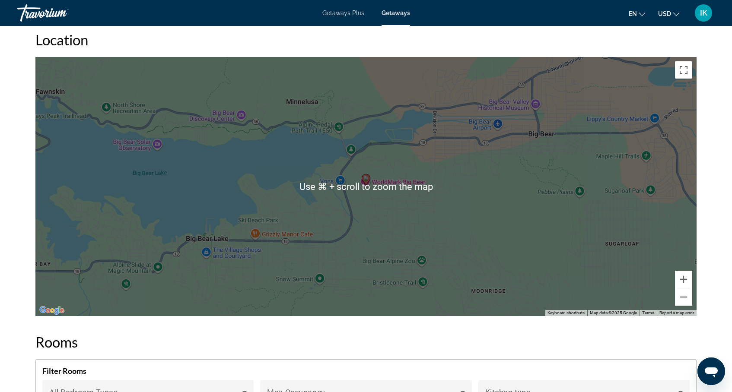
click at [621, 270] on div "To activate drag with keyboard, press Alt + Enter. Once in keyboard drag state,…" at bounding box center [365, 186] width 661 height 259
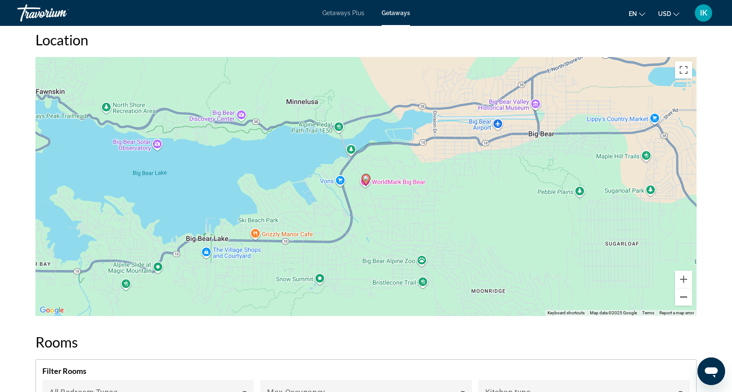
click at [685, 292] on button "Zoom out" at bounding box center [683, 297] width 17 height 17
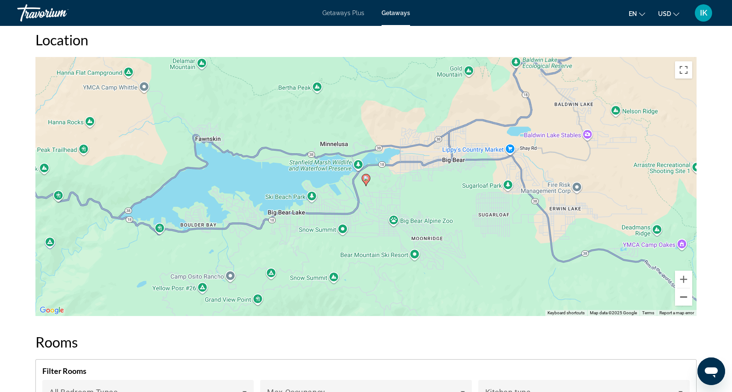
click at [685, 292] on button "Zoom out" at bounding box center [683, 297] width 17 height 17
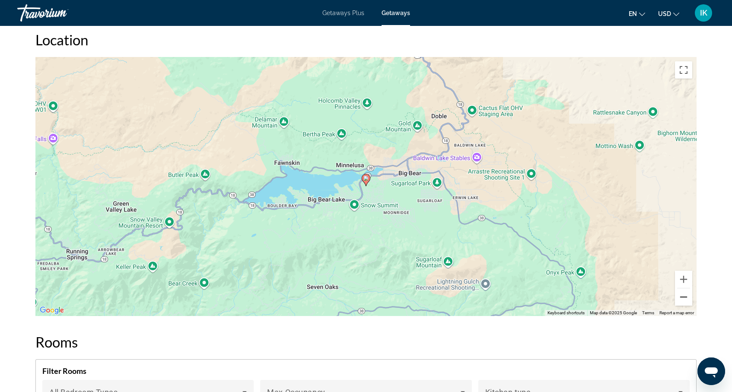
click at [685, 292] on button "Zoom out" at bounding box center [683, 297] width 17 height 17
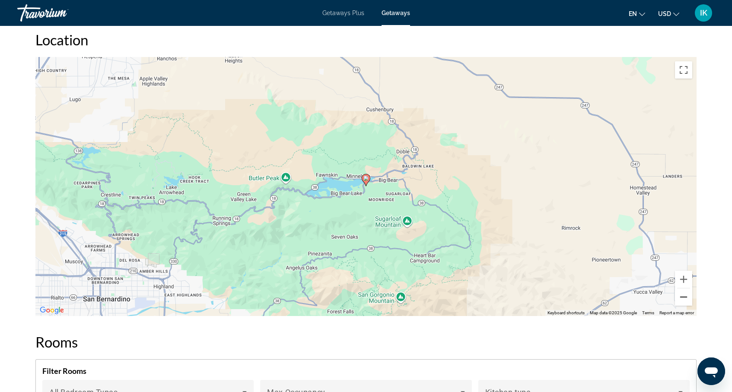
click at [685, 292] on button "Zoom out" at bounding box center [683, 297] width 17 height 17
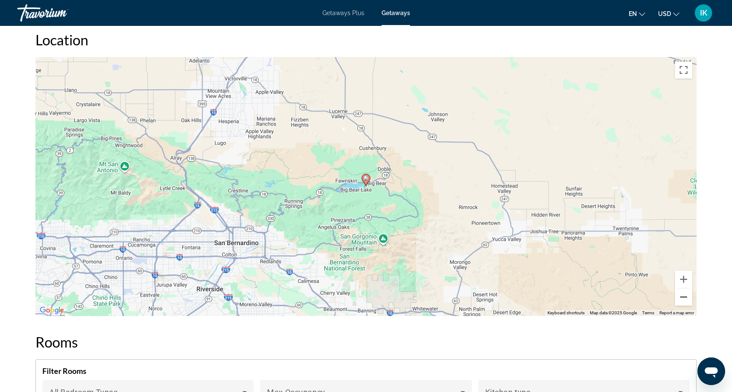
click at [685, 292] on button "Zoom out" at bounding box center [683, 297] width 17 height 17
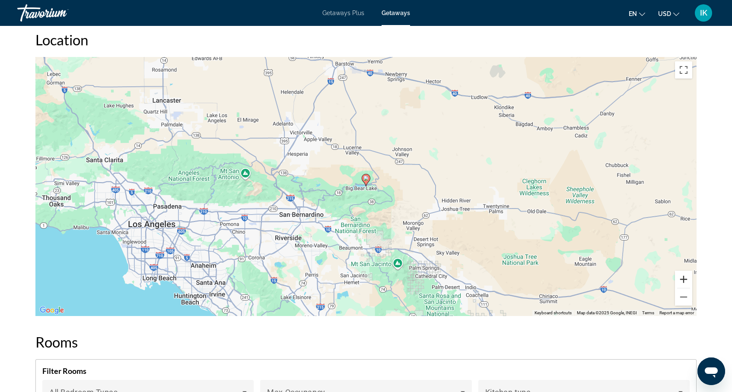
click at [682, 271] on button "Zoom in" at bounding box center [683, 279] width 17 height 17
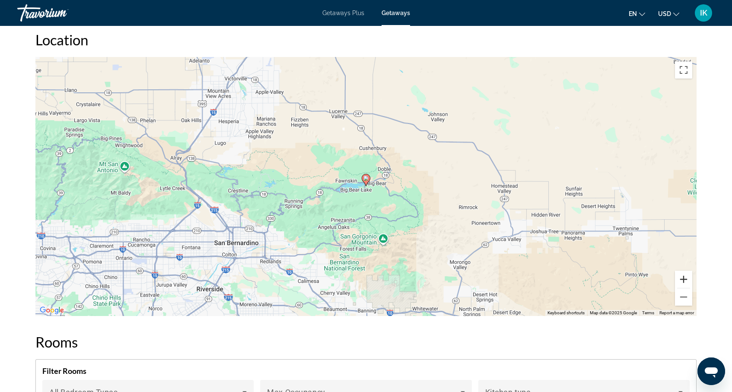
click at [682, 271] on button "Zoom in" at bounding box center [683, 279] width 17 height 17
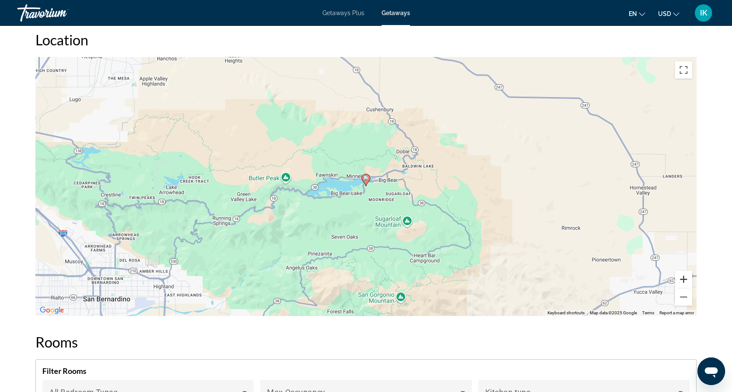
click at [682, 271] on button "Zoom in" at bounding box center [683, 279] width 17 height 17
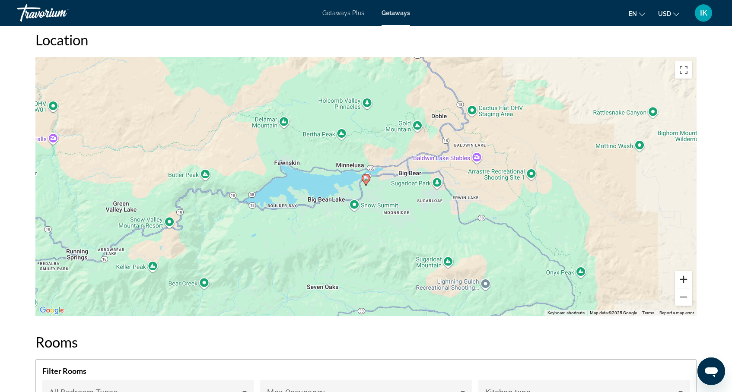
click at [682, 271] on button "Zoom in" at bounding box center [683, 279] width 17 height 17
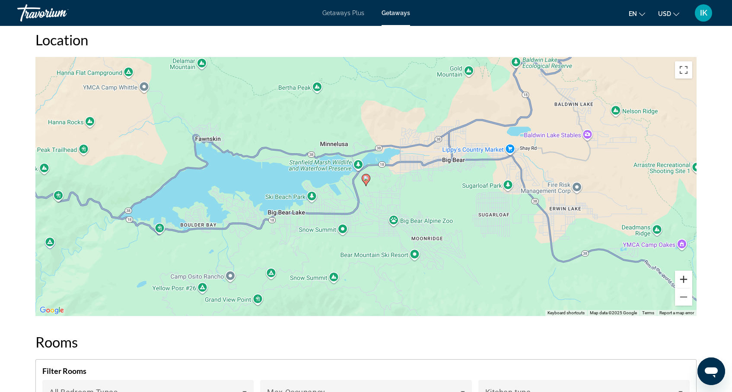
click at [682, 271] on button "Zoom in" at bounding box center [683, 279] width 17 height 17
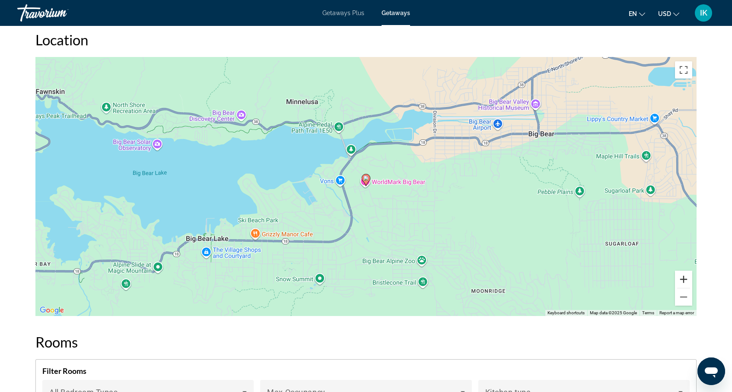
click at [682, 271] on button "Zoom in" at bounding box center [683, 279] width 17 height 17
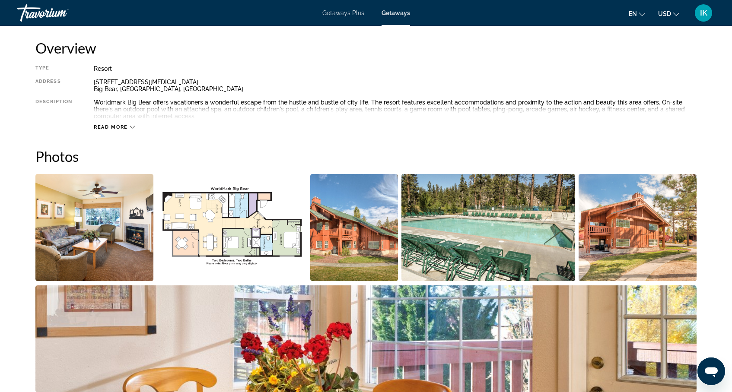
scroll to position [292, 0]
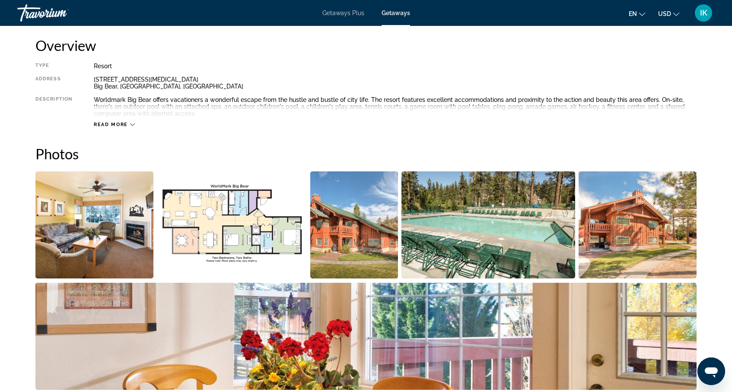
click at [105, 126] on span "Read more" at bounding box center [111, 125] width 34 height 6
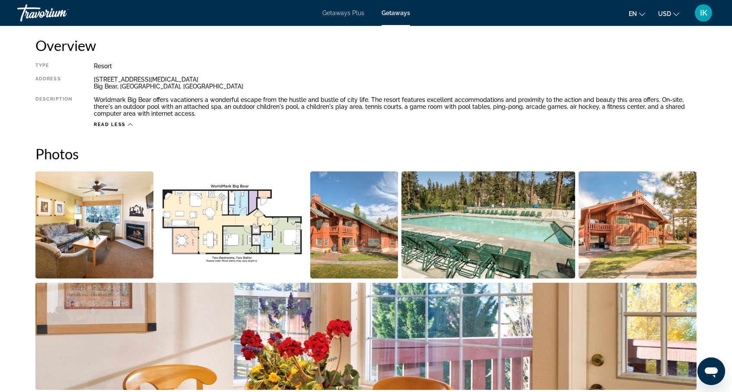
click at [111, 205] on img "Open full-screen image slider" at bounding box center [94, 224] width 118 height 107
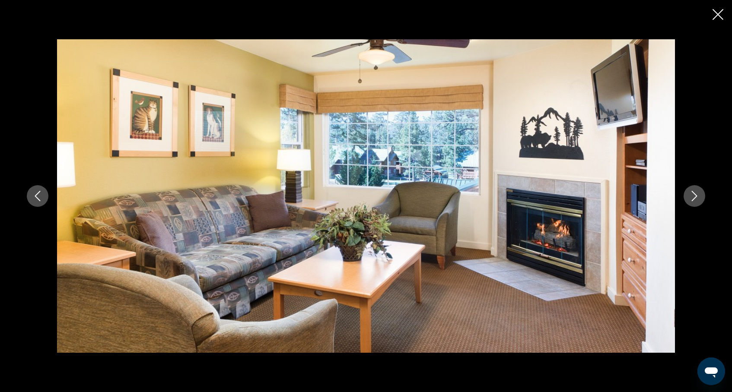
click at [690, 196] on icon "Next image" at bounding box center [694, 196] width 10 height 10
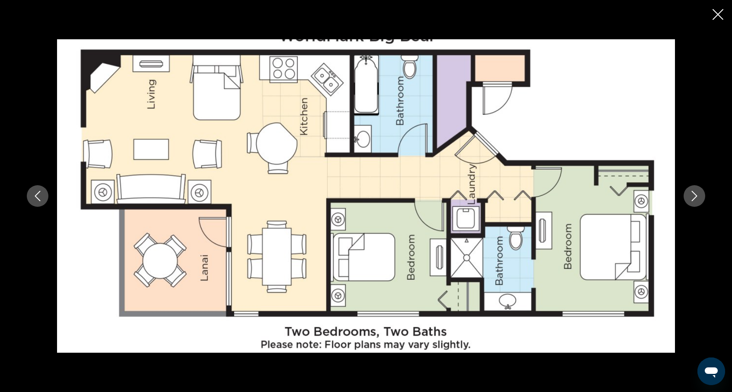
click at [690, 196] on icon "Next image" at bounding box center [694, 196] width 10 height 10
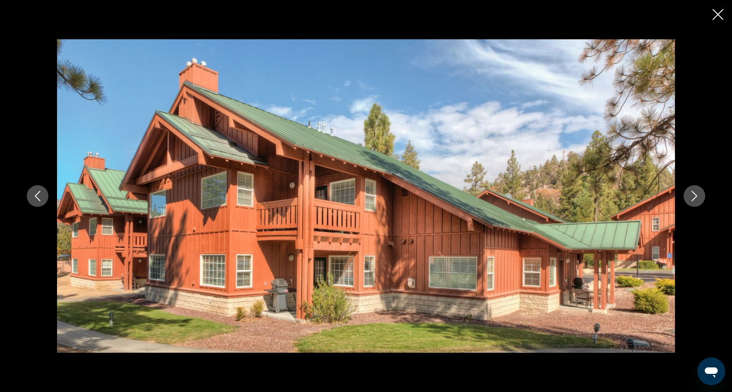
click at [690, 196] on icon "Next image" at bounding box center [694, 196] width 10 height 10
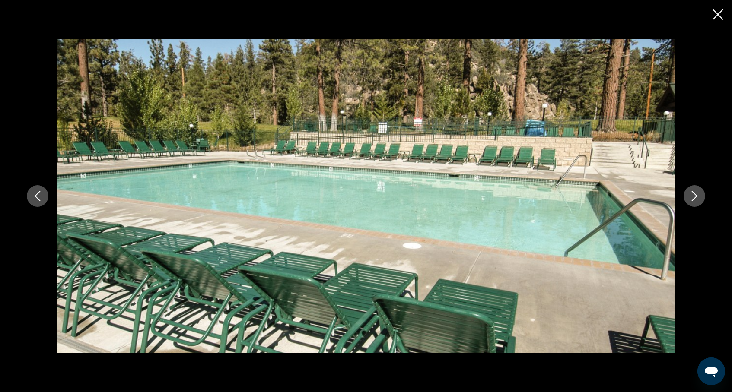
click at [690, 196] on icon "Next image" at bounding box center [694, 196] width 10 height 10
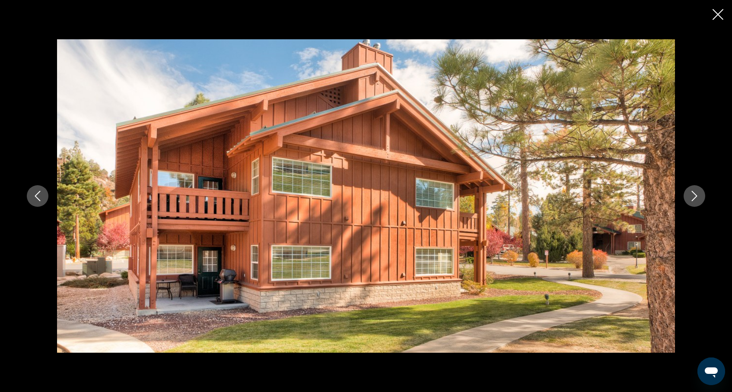
click at [690, 196] on icon "Next image" at bounding box center [694, 196] width 10 height 10
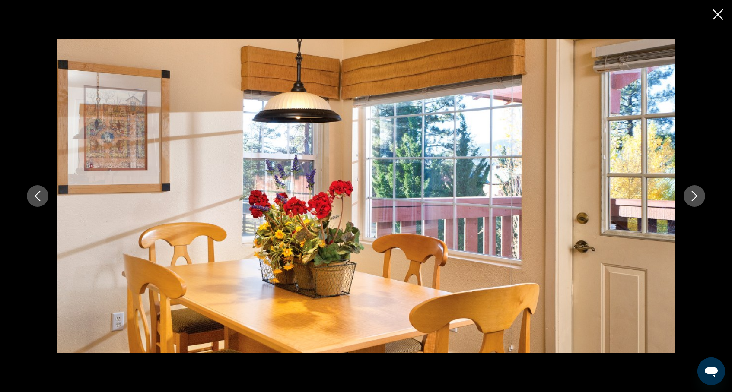
click at [690, 196] on icon "Next image" at bounding box center [694, 196] width 10 height 10
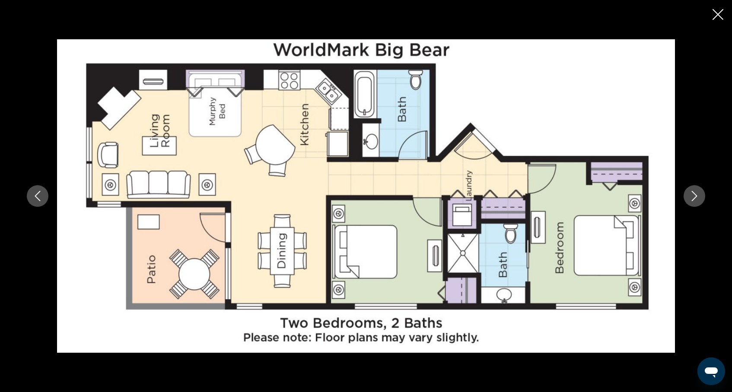
click at [690, 196] on icon "Next image" at bounding box center [694, 196] width 10 height 10
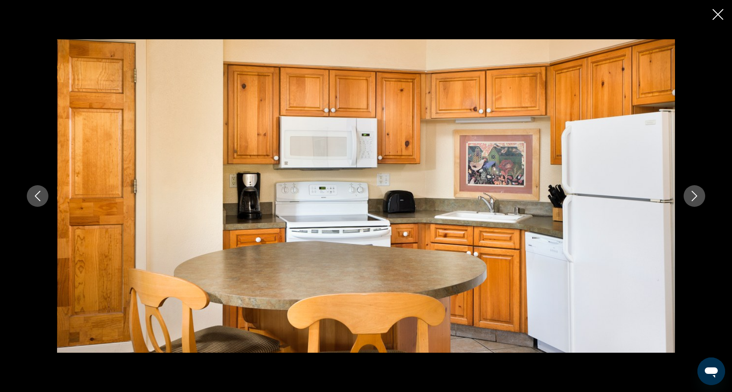
click at [690, 196] on icon "Next image" at bounding box center [694, 196] width 10 height 10
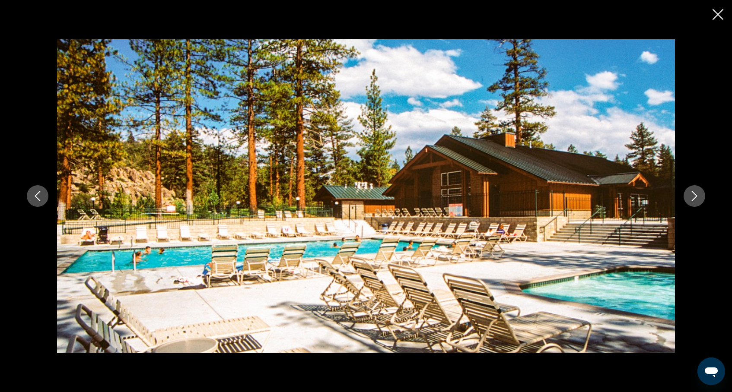
click at [690, 196] on icon "Next image" at bounding box center [694, 196] width 10 height 10
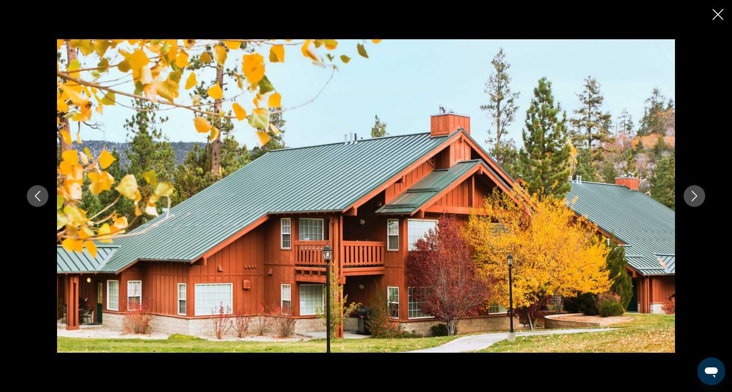
click at [690, 196] on icon "Next image" at bounding box center [694, 196] width 10 height 10
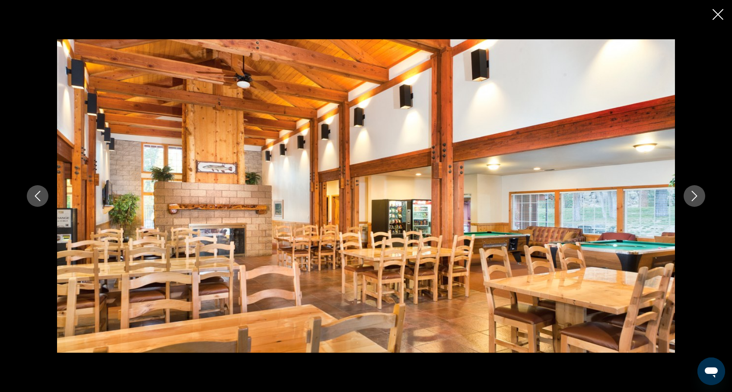
click at [690, 196] on icon "Next image" at bounding box center [694, 196] width 10 height 10
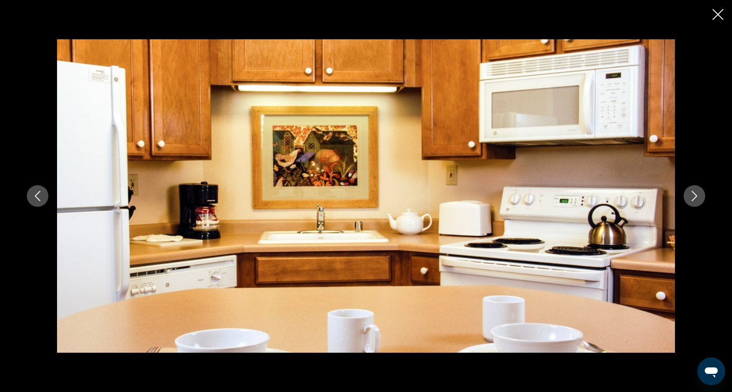
click at [690, 196] on icon "Next image" at bounding box center [694, 196] width 10 height 10
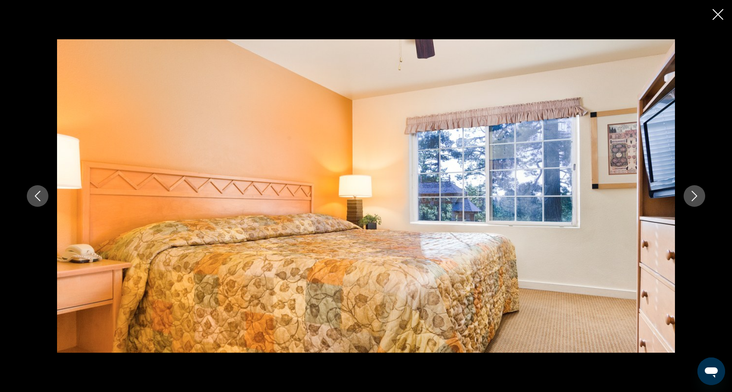
click at [690, 196] on icon "Next image" at bounding box center [694, 196] width 10 height 10
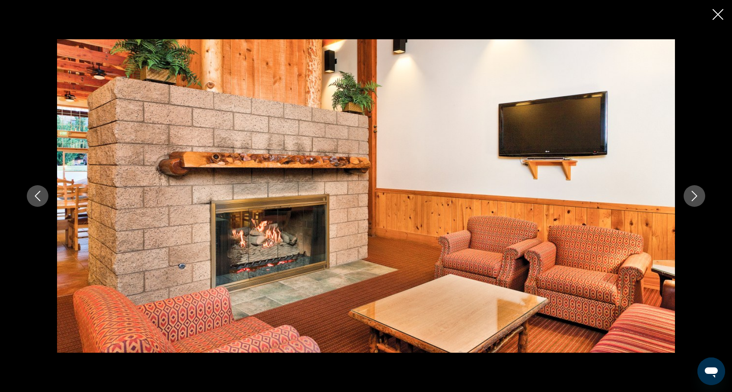
click at [690, 196] on icon "Next image" at bounding box center [694, 196] width 10 height 10
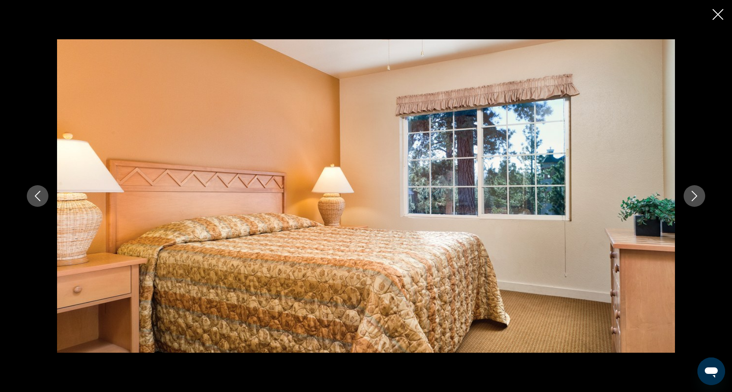
click at [690, 196] on icon "Next image" at bounding box center [694, 196] width 10 height 10
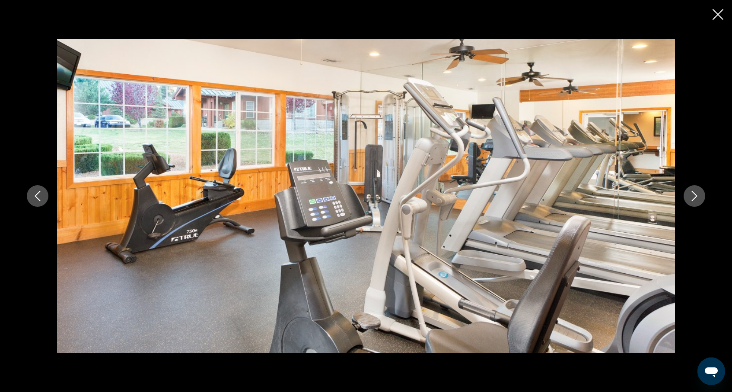
click at [690, 196] on icon "Next image" at bounding box center [694, 196] width 10 height 10
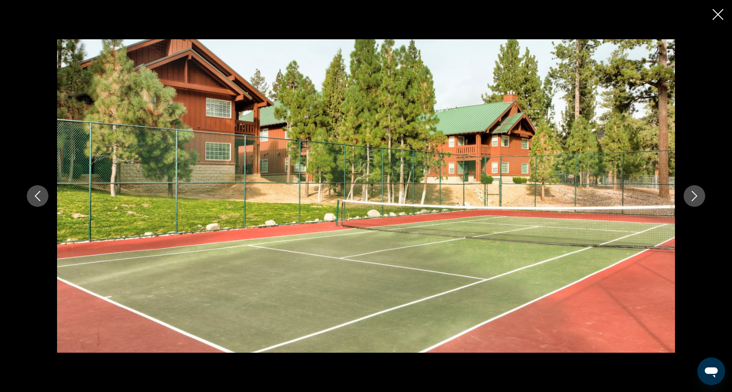
click at [690, 196] on icon "Next image" at bounding box center [694, 196] width 10 height 10
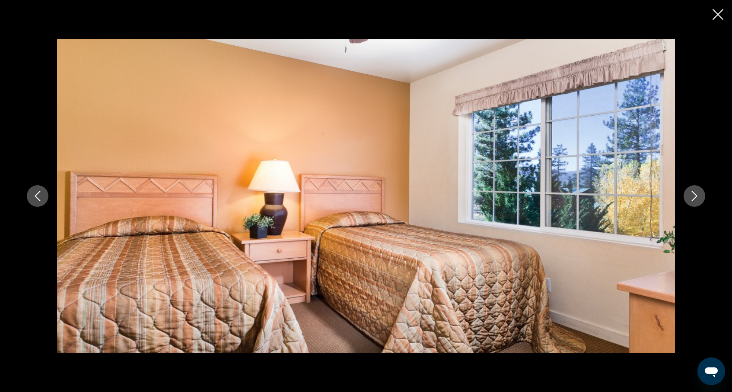
click at [690, 196] on icon "Next image" at bounding box center [694, 196] width 10 height 10
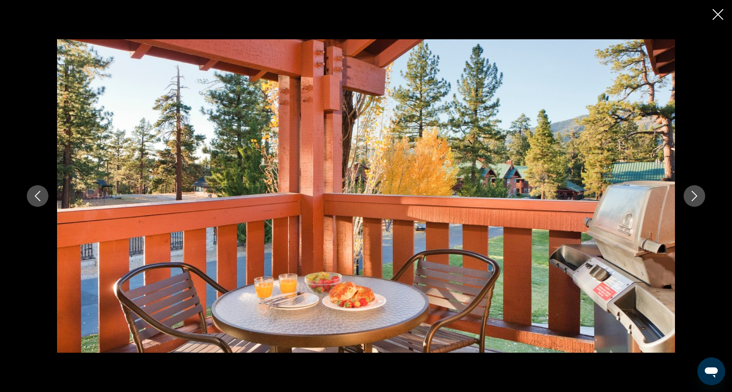
click at [690, 196] on icon "Next image" at bounding box center [694, 196] width 10 height 10
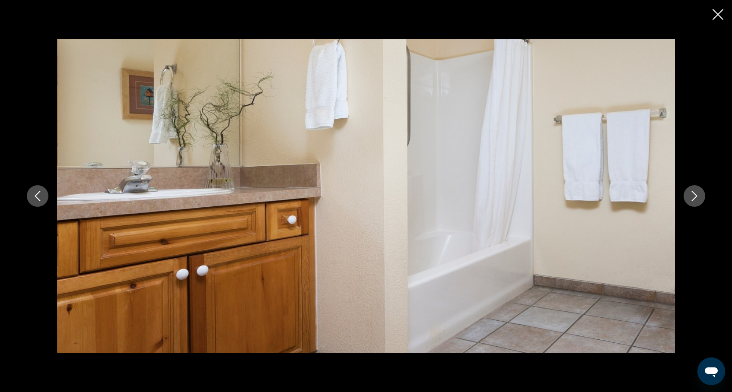
click at [690, 196] on icon "Next image" at bounding box center [694, 196] width 10 height 10
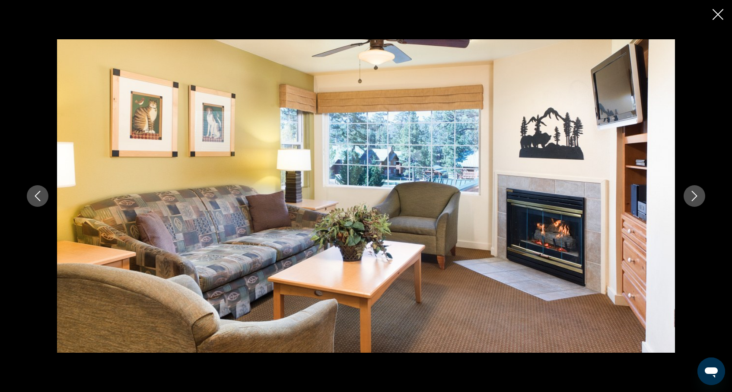
click at [690, 196] on icon "Next image" at bounding box center [694, 196] width 10 height 10
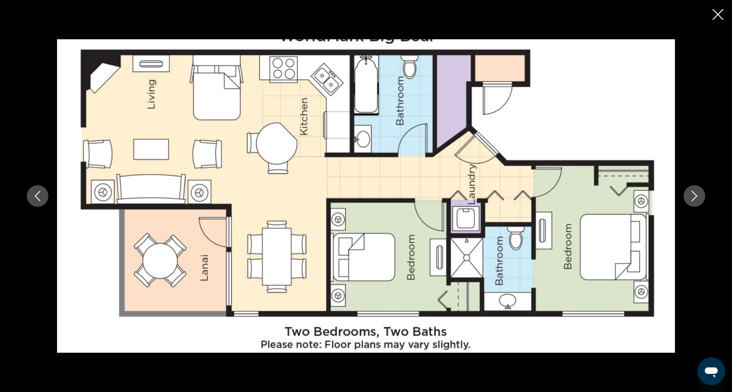
click at [714, 12] on icon "Close slideshow" at bounding box center [717, 14] width 11 height 11
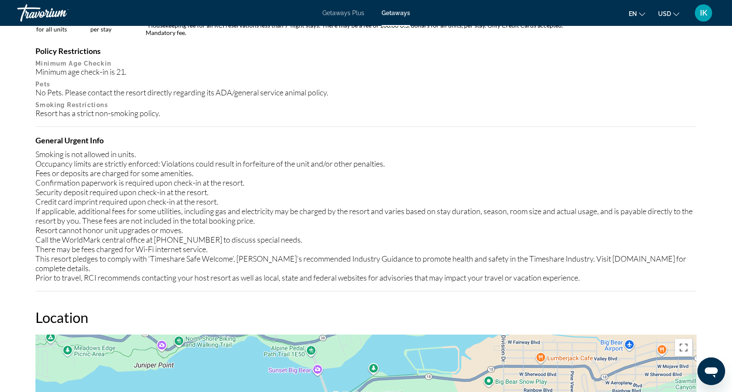
scroll to position [1003, 0]
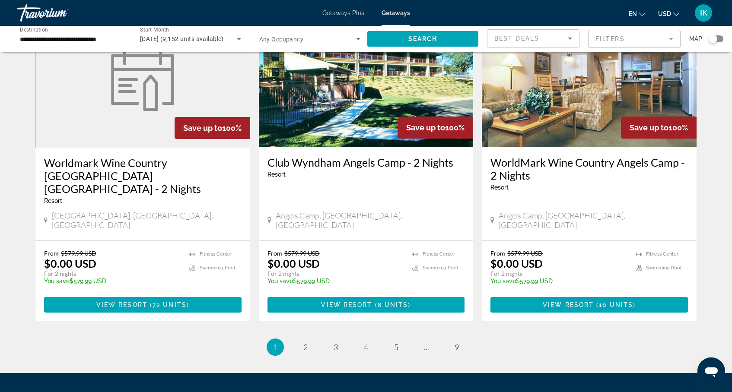
scroll to position [1058, 0]
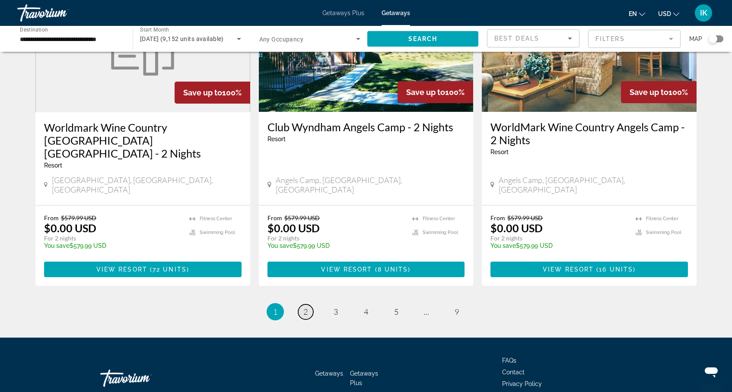
click at [307, 307] on span "2" at bounding box center [305, 312] width 4 height 10
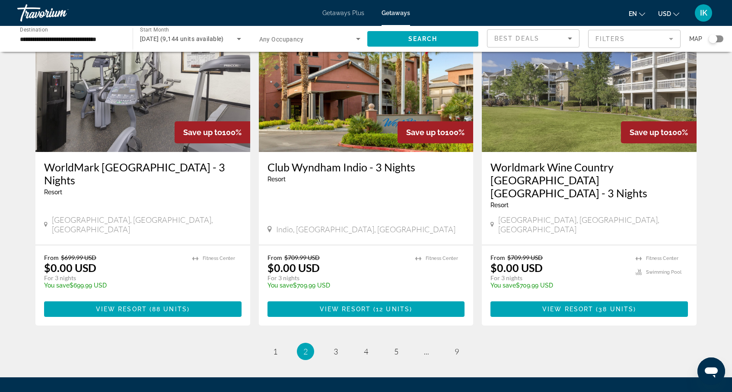
scroll to position [1057, 0]
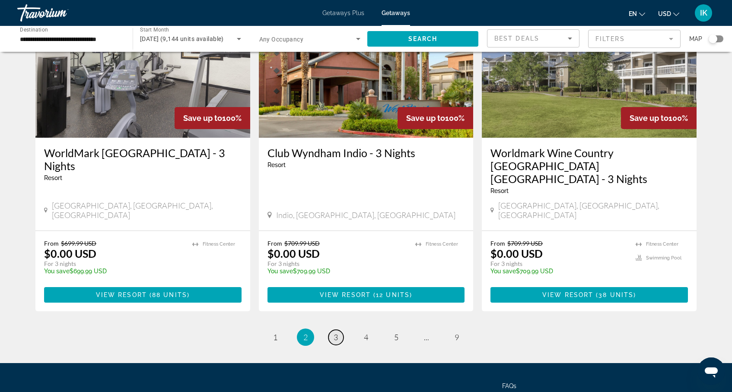
click at [337, 333] on span "3" at bounding box center [335, 338] width 4 height 10
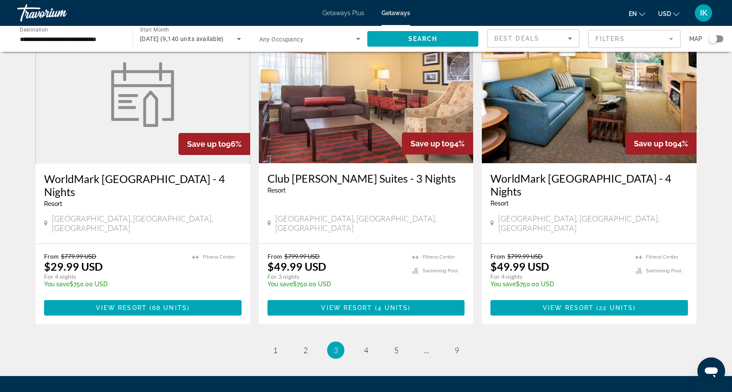
scroll to position [1057, 0]
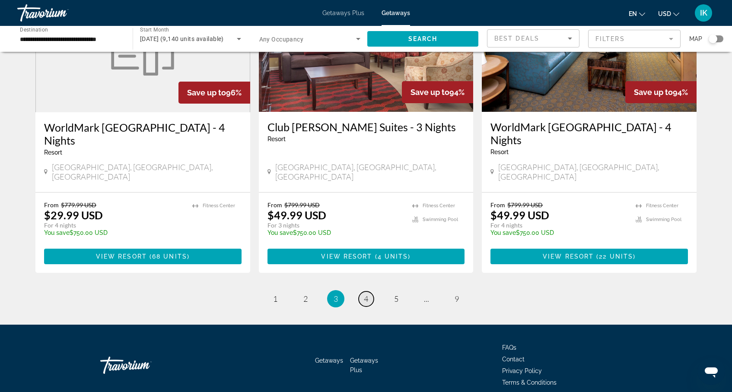
click at [365, 294] on span "4" at bounding box center [366, 299] width 4 height 10
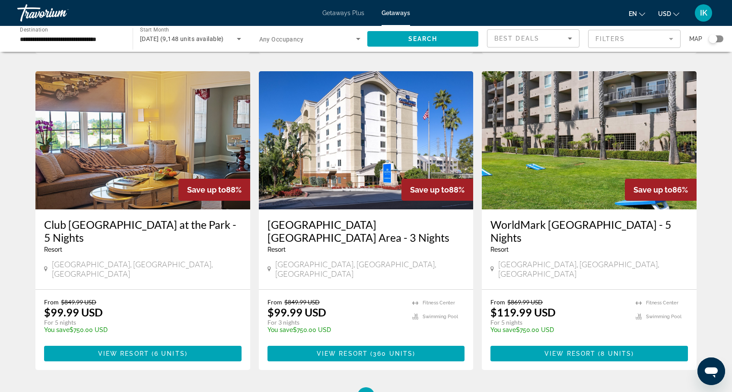
scroll to position [973, 0]
click at [395, 391] on span "5" at bounding box center [396, 396] width 4 height 10
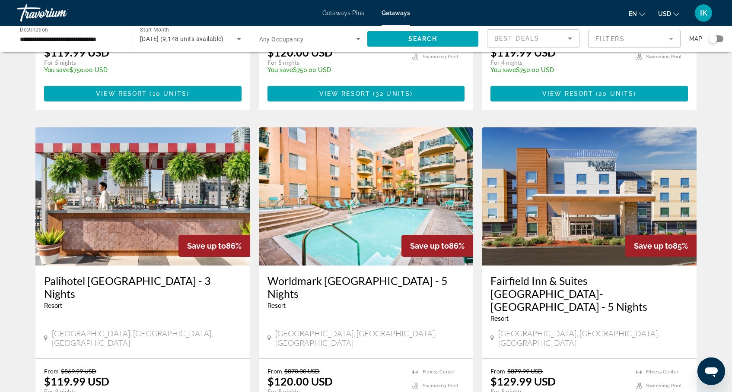
scroll to position [602, 0]
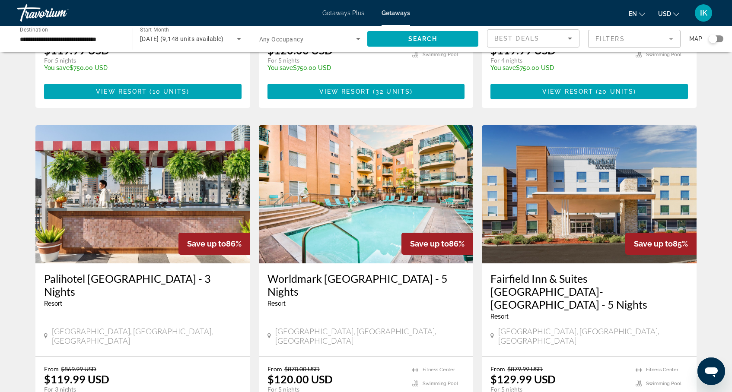
click at [177, 180] on img "Main content" at bounding box center [142, 194] width 215 height 138
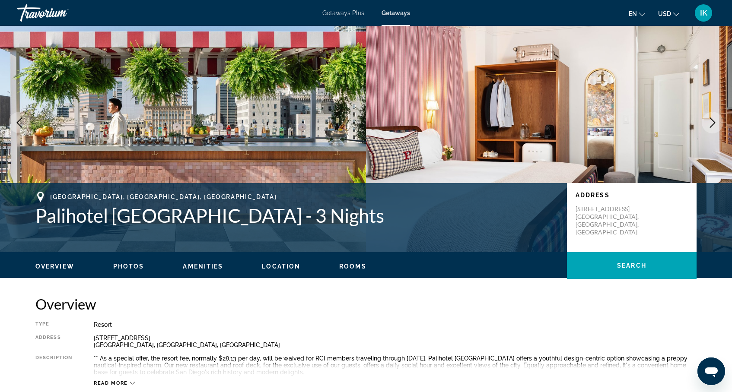
scroll to position [33, 0]
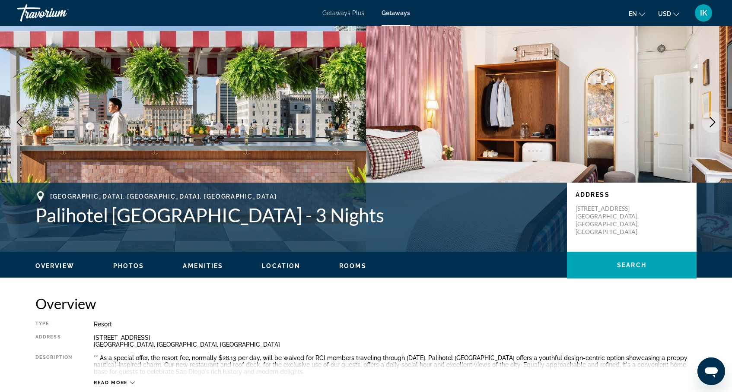
click at [713, 122] on icon "Next image" at bounding box center [712, 122] width 10 height 10
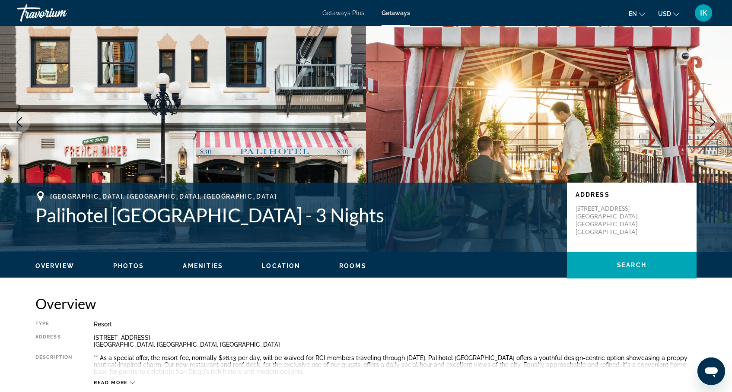
click at [713, 122] on icon "Next image" at bounding box center [712, 122] width 10 height 10
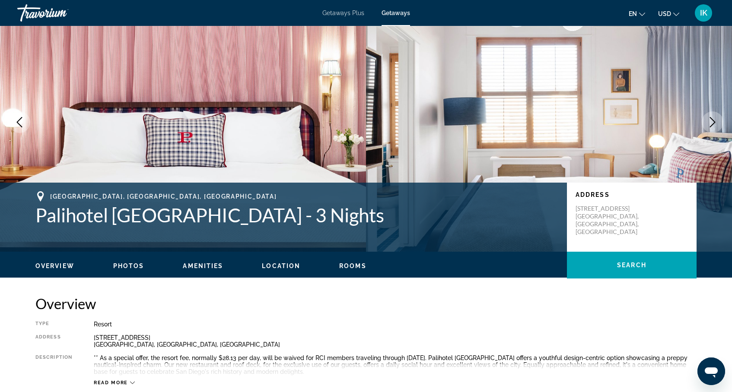
click at [713, 122] on icon "Next image" at bounding box center [712, 122] width 10 height 10
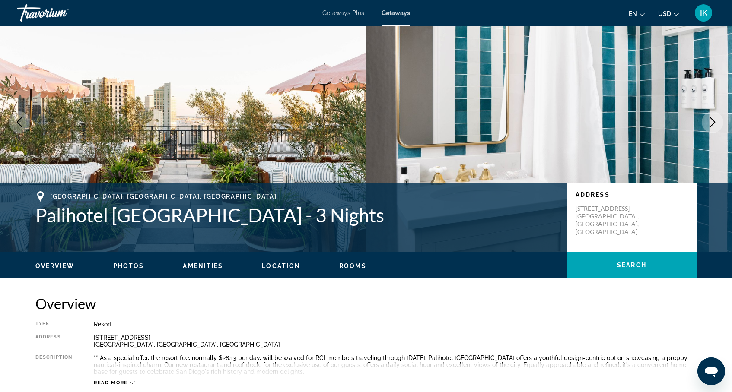
click at [713, 122] on icon "Next image" at bounding box center [712, 122] width 10 height 10
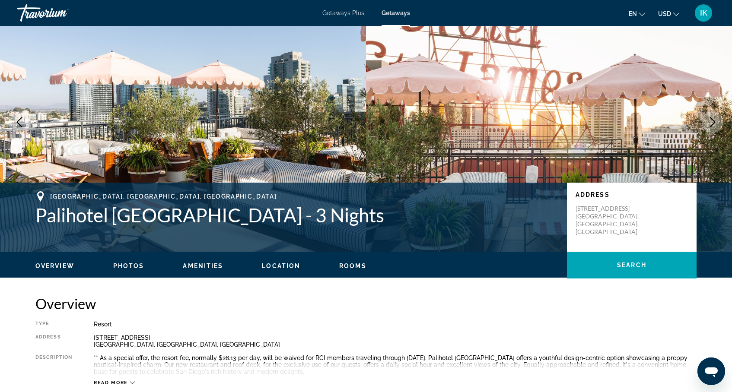
click at [713, 122] on icon "Next image" at bounding box center [712, 122] width 10 height 10
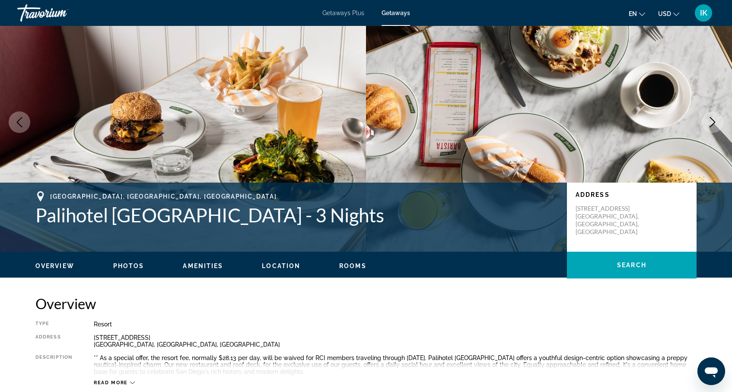
click at [713, 122] on icon "Next image" at bounding box center [712, 122] width 10 height 10
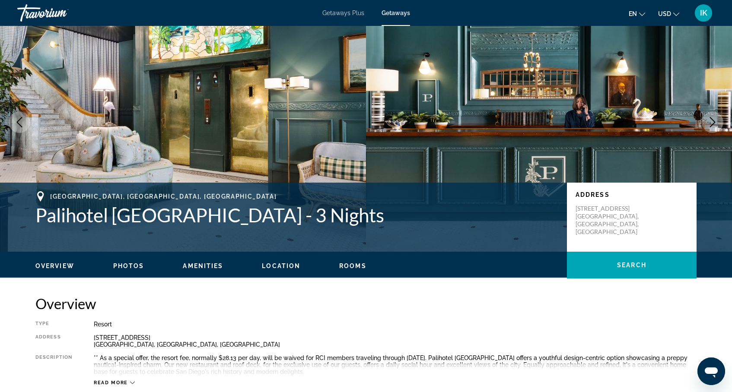
click at [713, 122] on icon "Next image" at bounding box center [712, 122] width 10 height 10
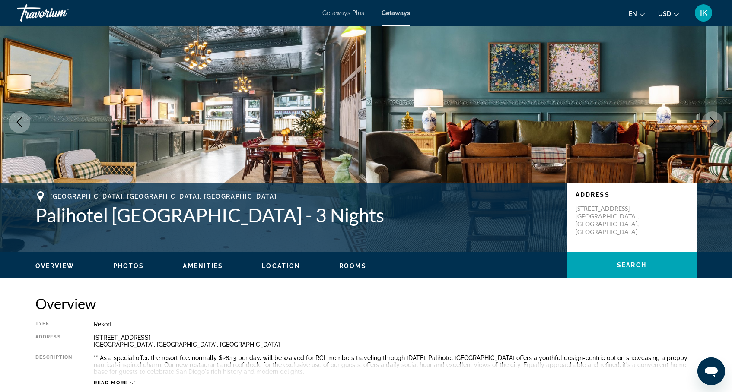
click at [713, 122] on icon "Next image" at bounding box center [712, 122] width 10 height 10
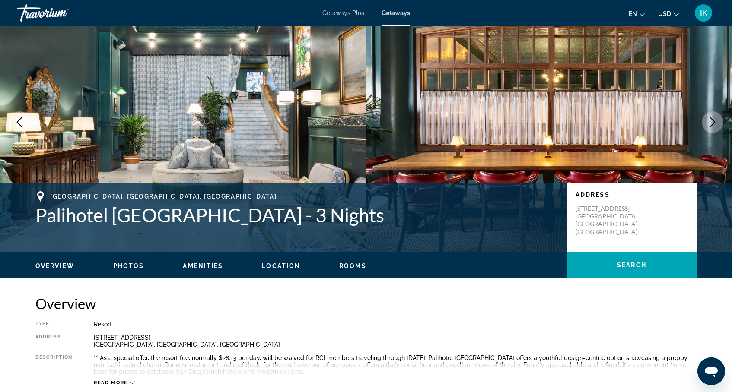
click at [713, 122] on icon "Next image" at bounding box center [712, 122] width 10 height 10
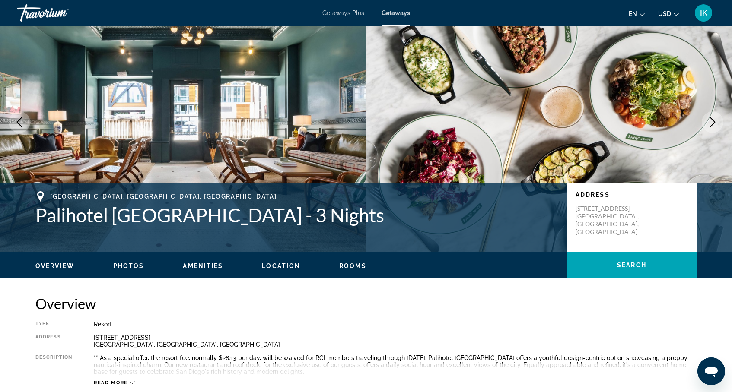
click at [713, 122] on icon "Next image" at bounding box center [712, 122] width 10 height 10
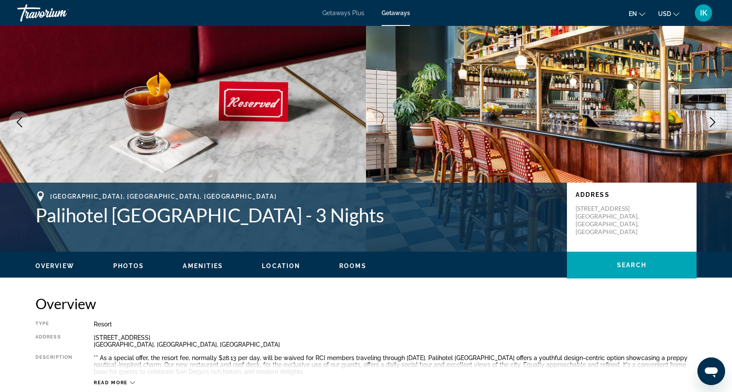
click at [713, 122] on icon "Next image" at bounding box center [712, 122] width 10 height 10
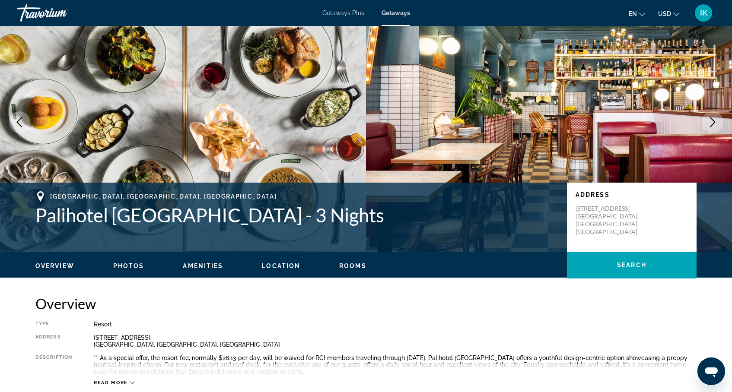
click at [713, 122] on icon "Next image" at bounding box center [712, 122] width 10 height 10
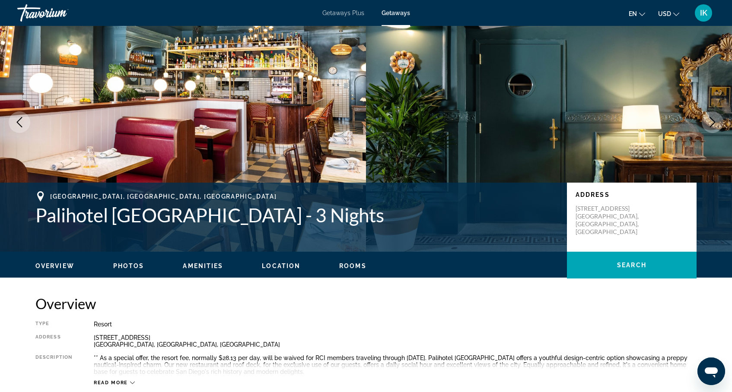
click at [713, 122] on icon "Next image" at bounding box center [712, 122] width 10 height 10
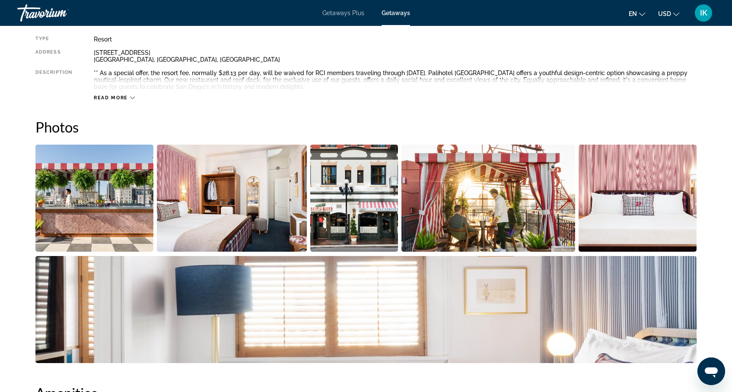
scroll to position [319, 0]
click at [118, 96] on span "Read more" at bounding box center [111, 98] width 34 height 6
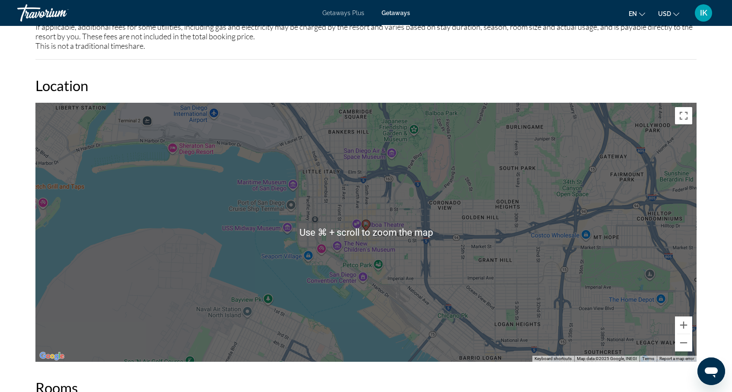
scroll to position [821, 0]
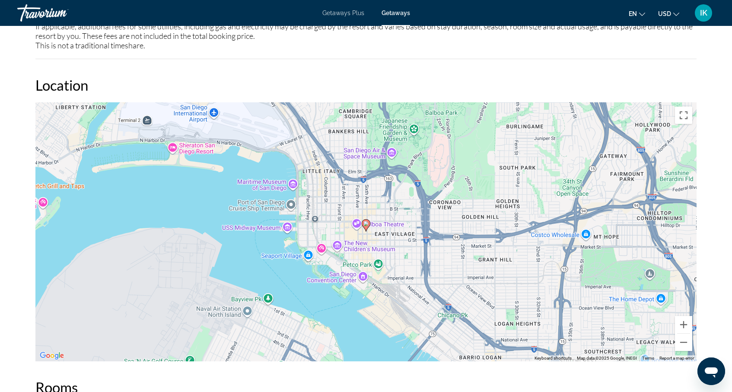
click at [380, 77] on h2 "Location" at bounding box center [365, 84] width 661 height 17
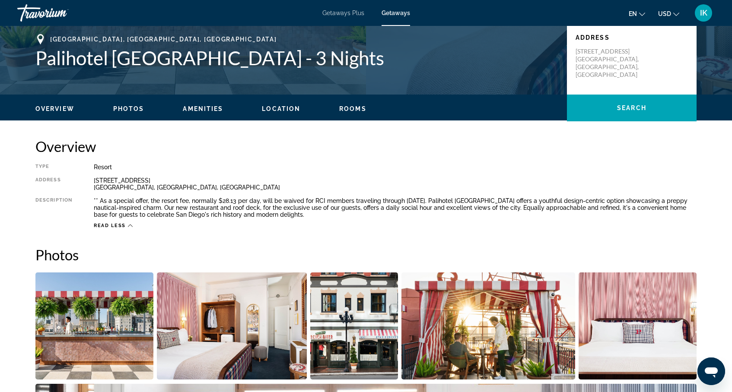
scroll to position [0, 0]
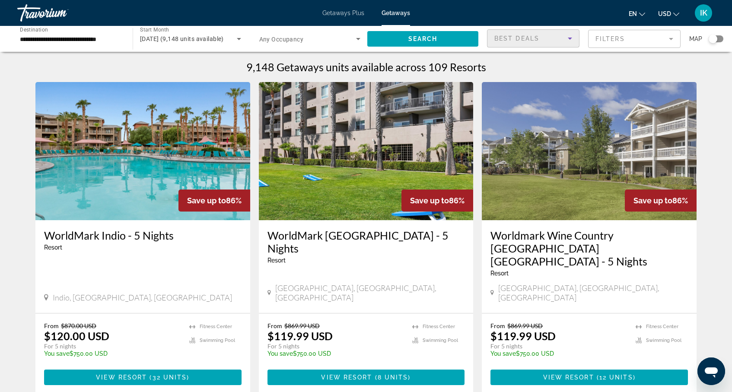
click at [504, 35] on span "Best Deals" at bounding box center [516, 38] width 45 height 7
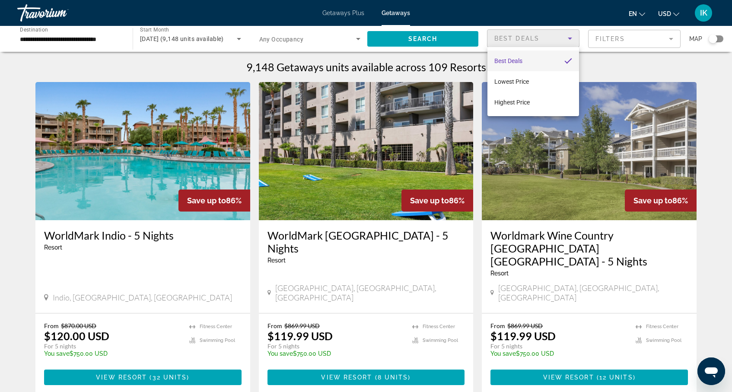
click at [504, 35] on div at bounding box center [366, 196] width 732 height 392
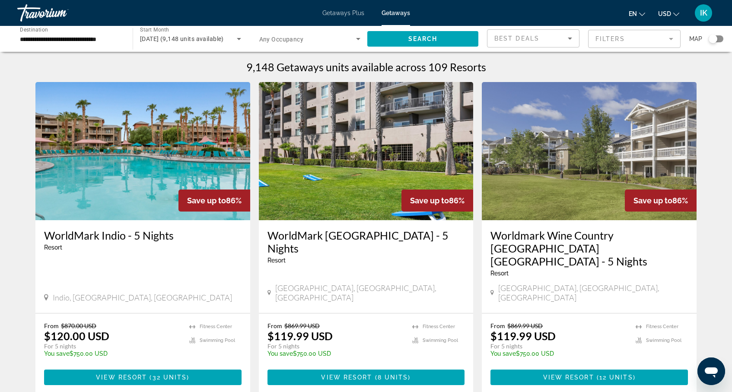
click at [504, 35] on span "Best Deals" at bounding box center [516, 38] width 45 height 7
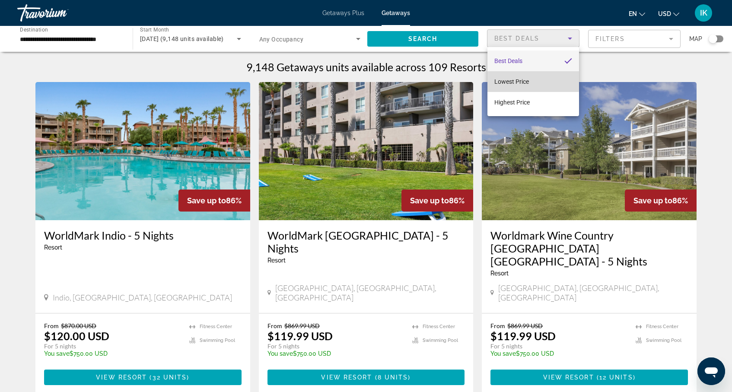
click at [505, 80] on span "Lowest Price" at bounding box center [511, 81] width 35 height 7
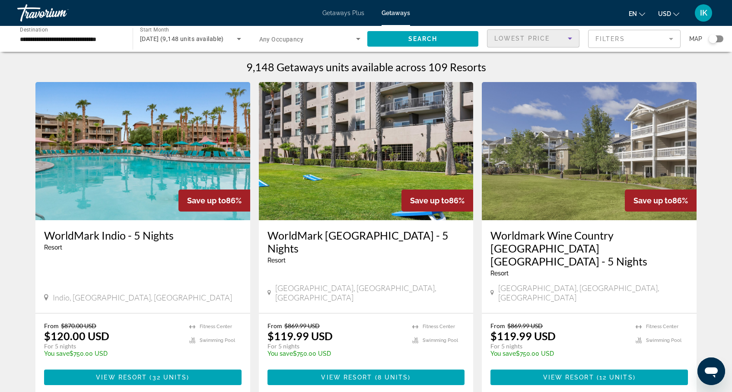
click at [595, 38] on mat-form-field "Filters" at bounding box center [634, 39] width 92 height 18
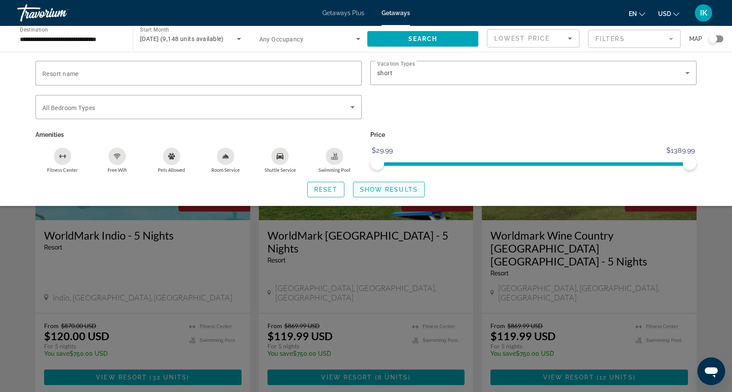
click at [379, 187] on span "Show Results" at bounding box center [389, 189] width 58 height 7
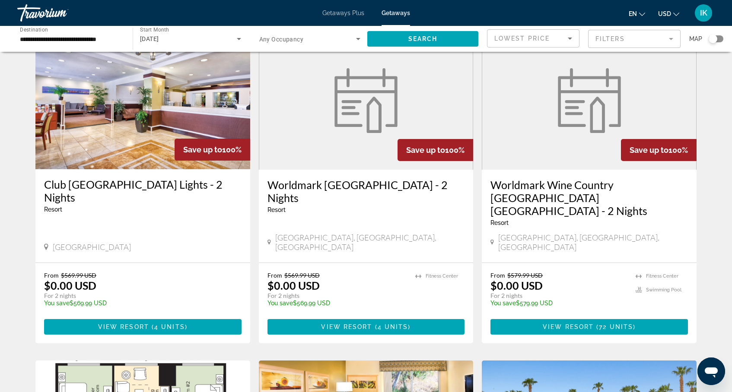
scroll to position [368, 0]
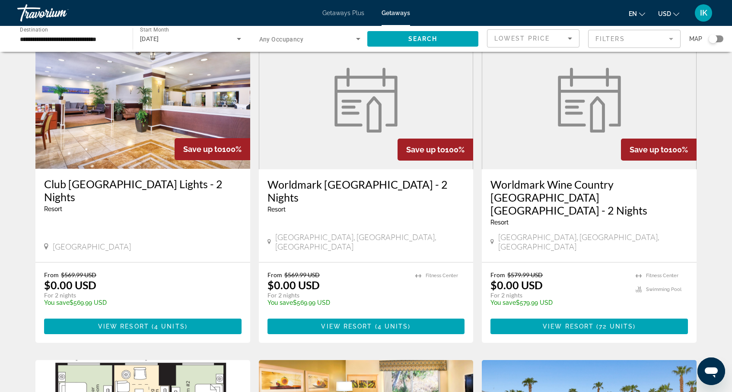
click at [362, 121] on img "Main content" at bounding box center [365, 100] width 73 height 65
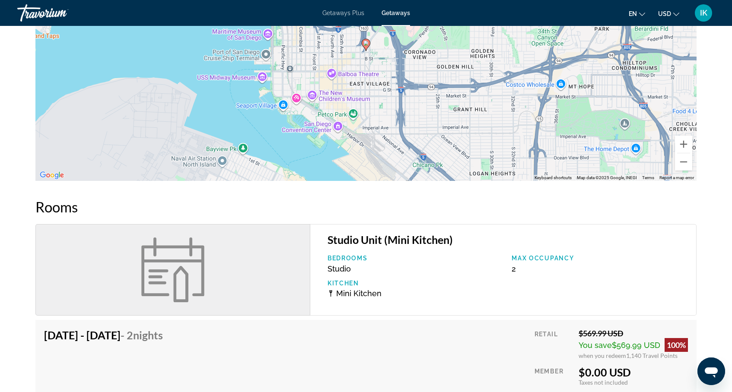
scroll to position [956, 0]
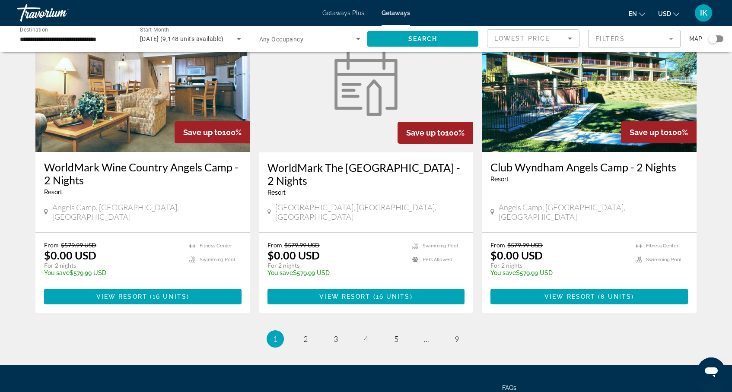
scroll to position [1058, 0]
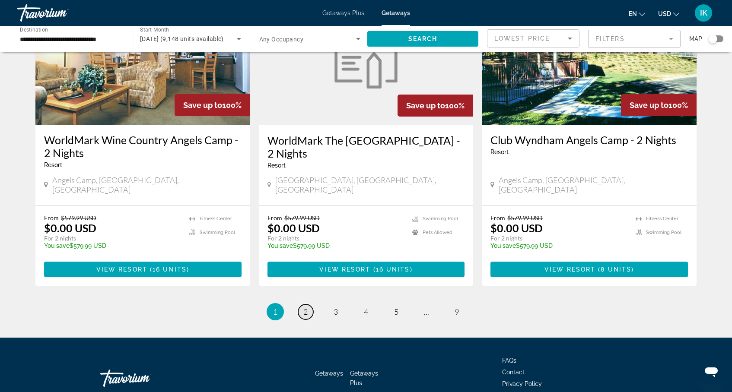
click at [304, 307] on span "2" at bounding box center [305, 312] width 4 height 10
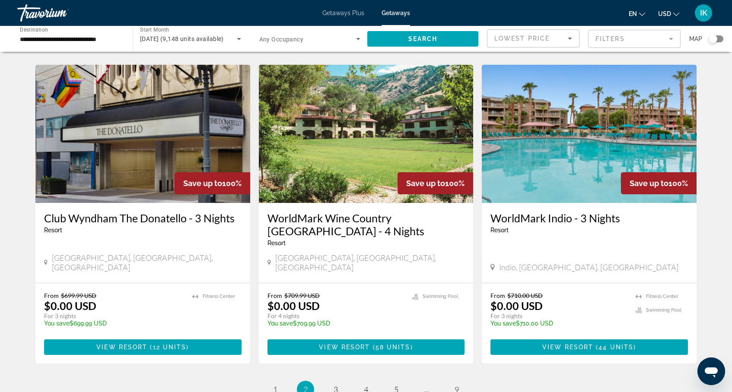
scroll to position [1057, 0]
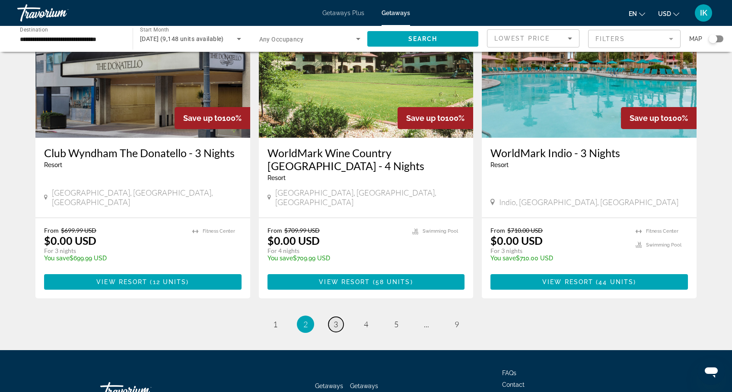
click at [336, 320] on span "3" at bounding box center [335, 325] width 4 height 10
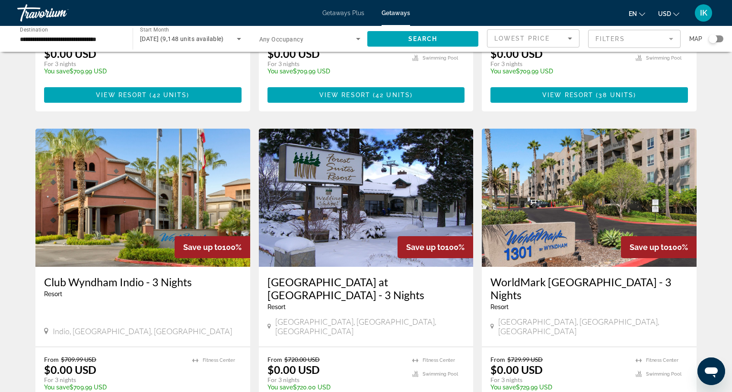
scroll to position [283, 0]
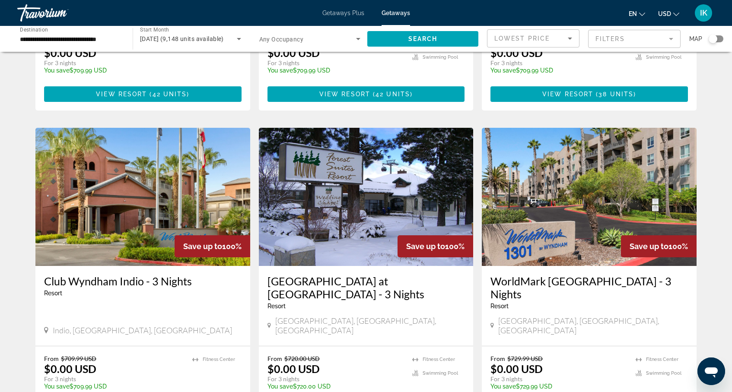
click at [577, 175] on img "Main content" at bounding box center [589, 197] width 215 height 138
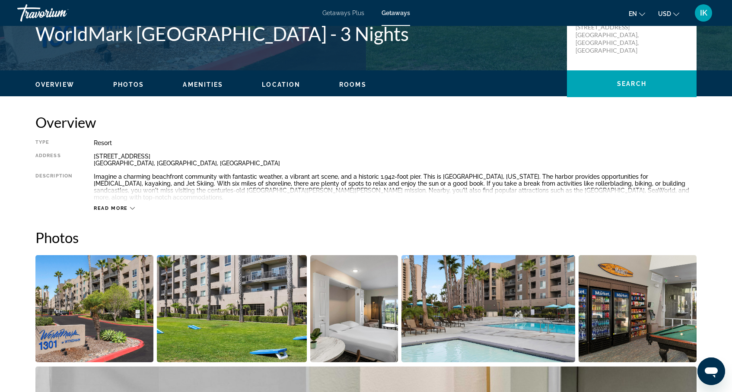
scroll to position [216, 0]
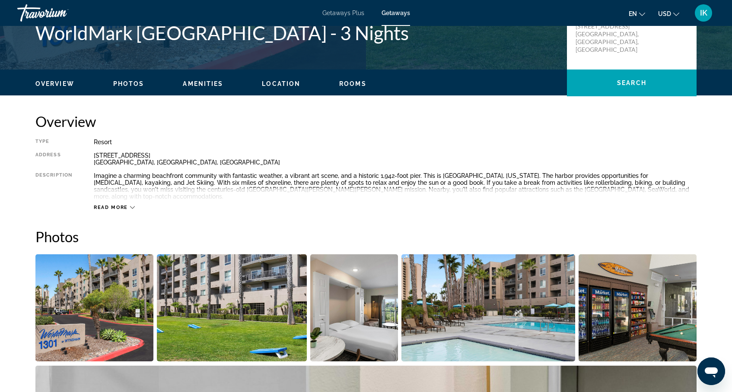
click at [122, 205] on span "Read more" at bounding box center [111, 208] width 34 height 6
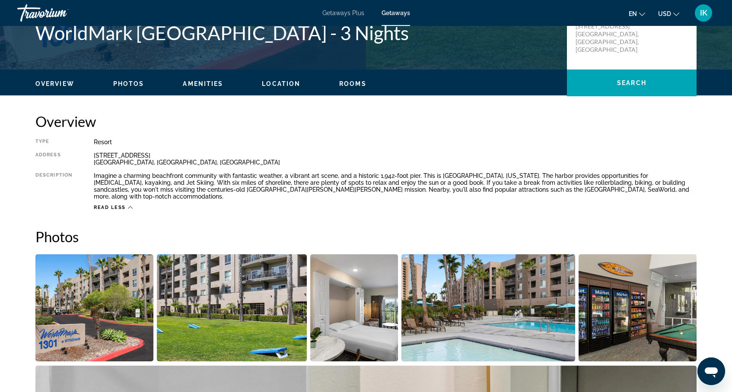
click at [84, 304] on img "Open full-screen image slider" at bounding box center [94, 307] width 118 height 107
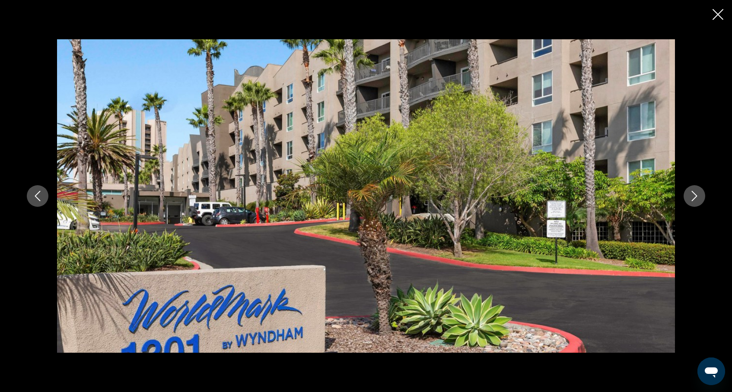
click at [691, 197] on icon "Next image" at bounding box center [694, 196] width 10 height 10
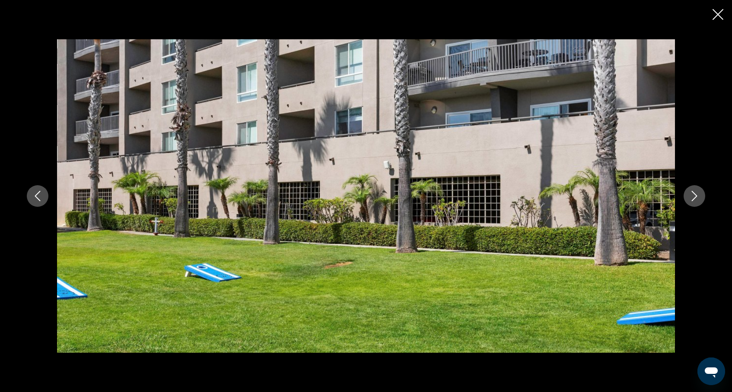
click at [693, 195] on icon "Next image" at bounding box center [694, 196] width 10 height 10
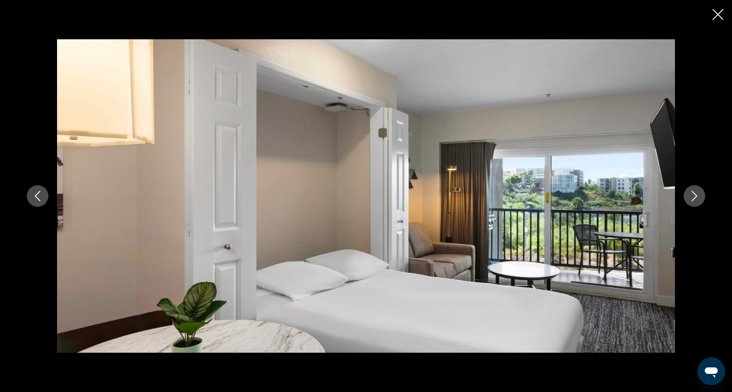
click at [697, 194] on icon "Next image" at bounding box center [694, 196] width 10 height 10
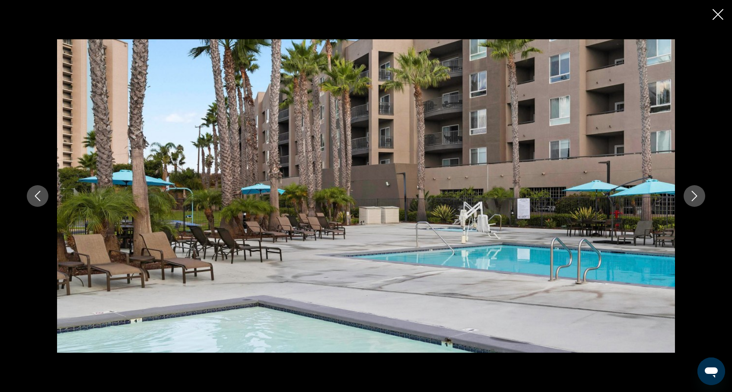
click at [697, 194] on icon "Next image" at bounding box center [694, 196] width 10 height 10
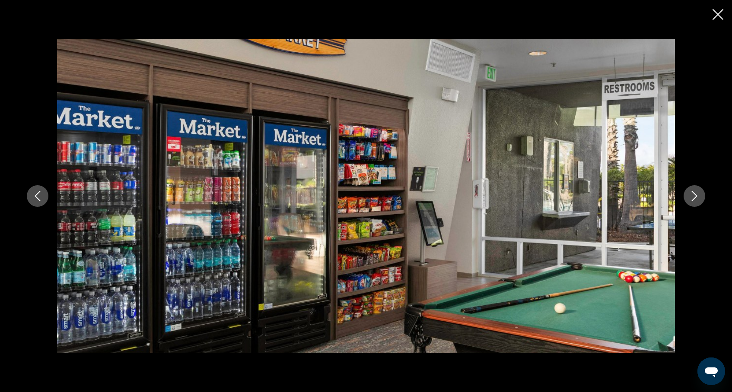
click at [697, 194] on icon "Next image" at bounding box center [694, 196] width 10 height 10
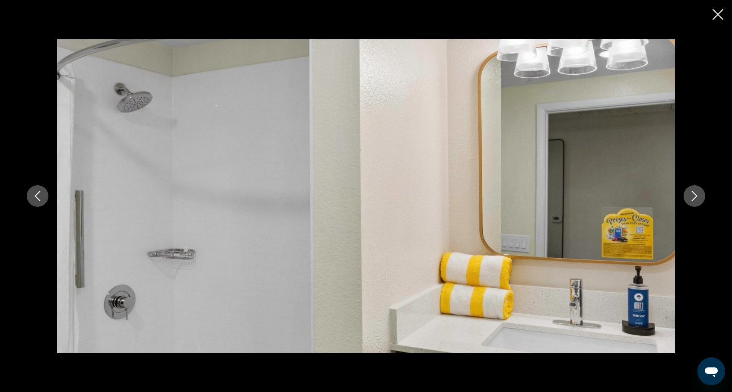
click at [697, 194] on icon "Next image" at bounding box center [694, 196] width 10 height 10
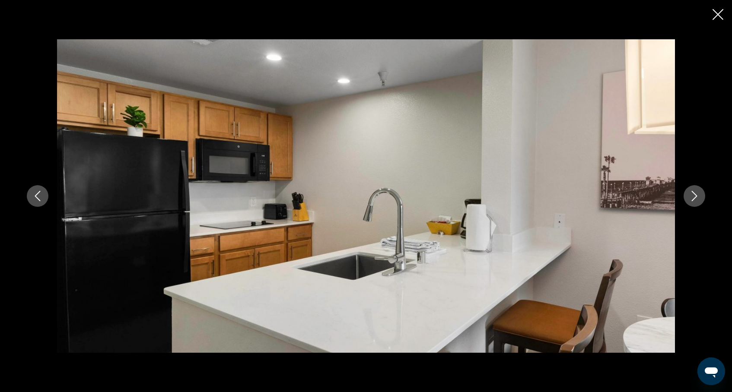
click at [697, 194] on icon "Next image" at bounding box center [694, 196] width 10 height 10
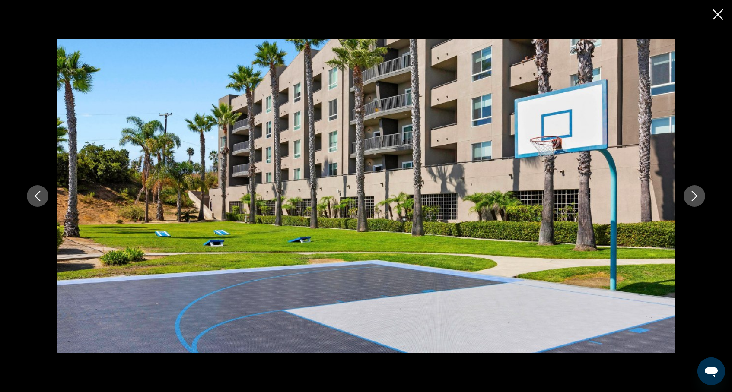
click at [697, 194] on icon "Next image" at bounding box center [694, 196] width 10 height 10
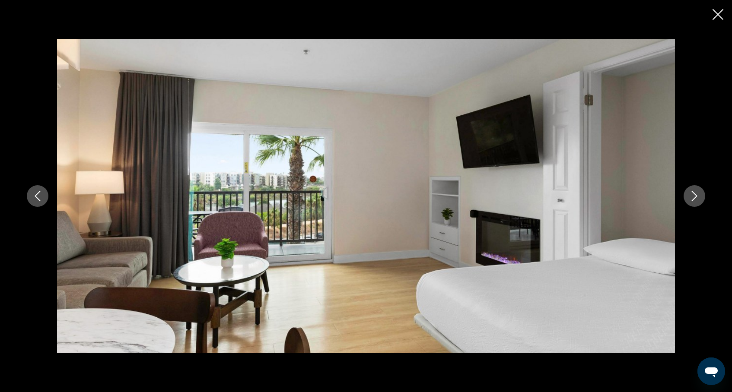
click at [697, 194] on icon "Next image" at bounding box center [694, 196] width 10 height 10
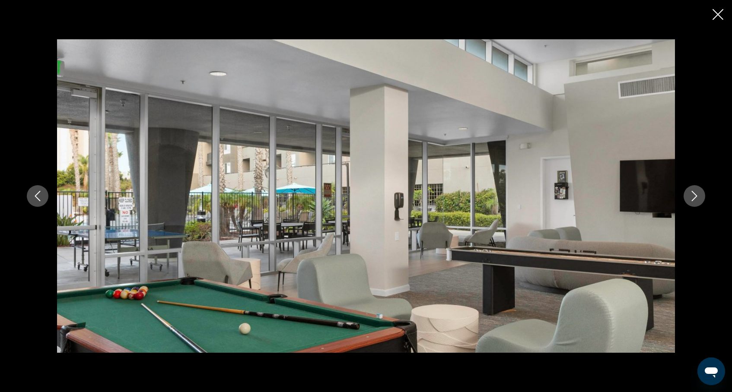
click at [697, 194] on icon "Next image" at bounding box center [694, 196] width 10 height 10
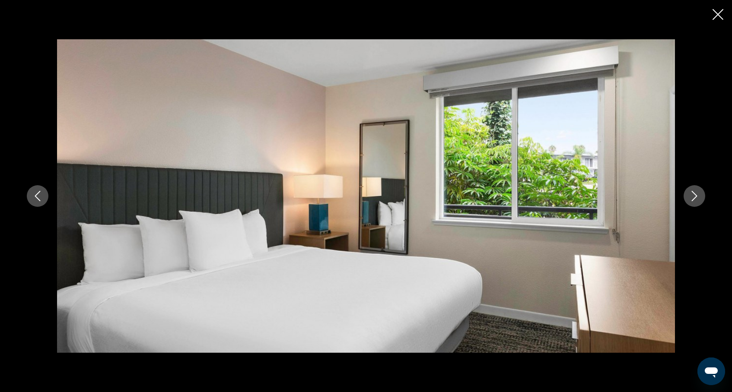
click at [697, 194] on icon "Next image" at bounding box center [694, 196] width 10 height 10
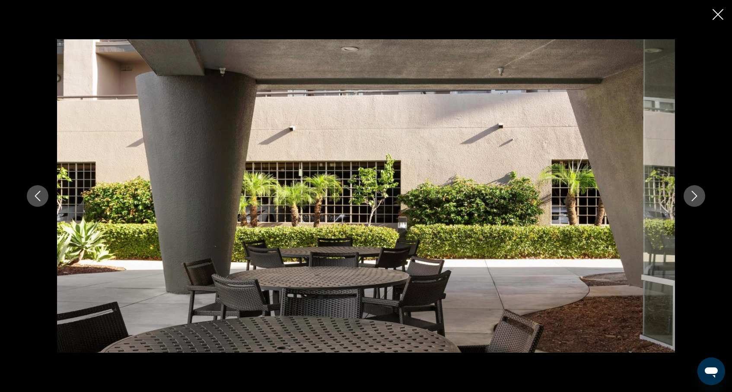
click at [697, 194] on icon "Next image" at bounding box center [694, 196] width 10 height 10
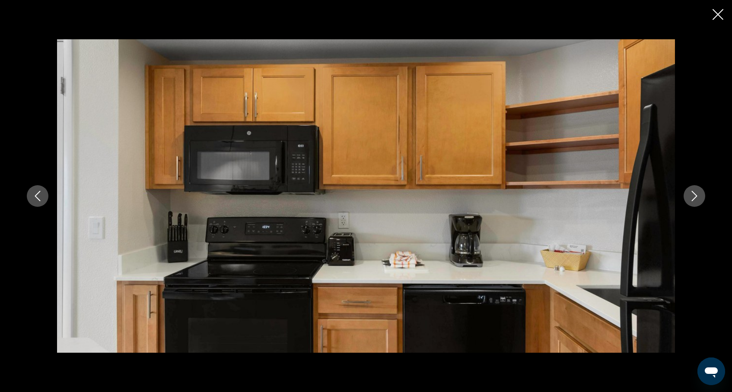
click at [697, 194] on icon "Next image" at bounding box center [694, 196] width 10 height 10
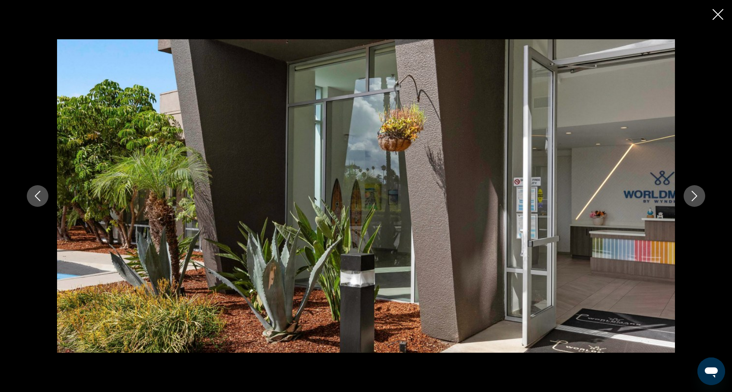
click at [697, 194] on icon "Next image" at bounding box center [694, 196] width 10 height 10
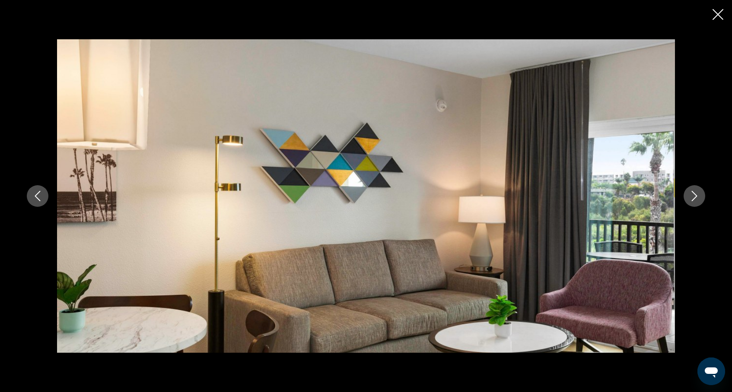
click at [697, 194] on icon "Next image" at bounding box center [694, 196] width 10 height 10
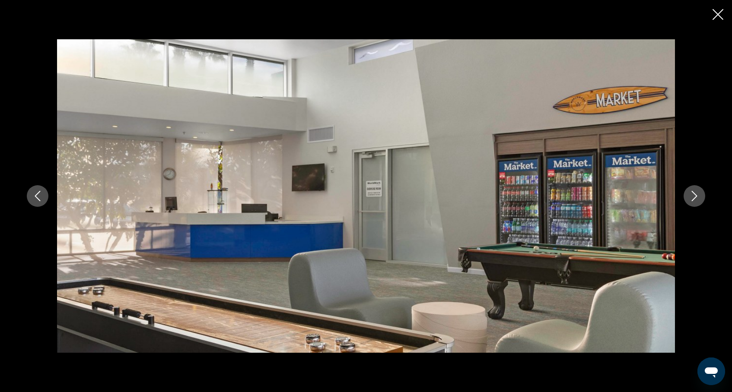
click at [697, 194] on icon "Next image" at bounding box center [694, 196] width 10 height 10
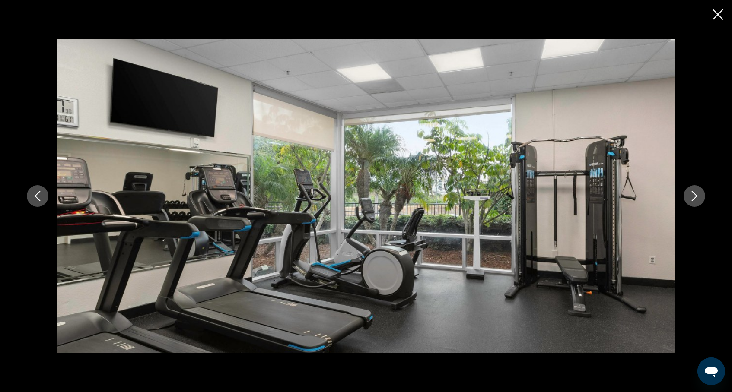
click at [697, 194] on icon "Next image" at bounding box center [694, 196] width 10 height 10
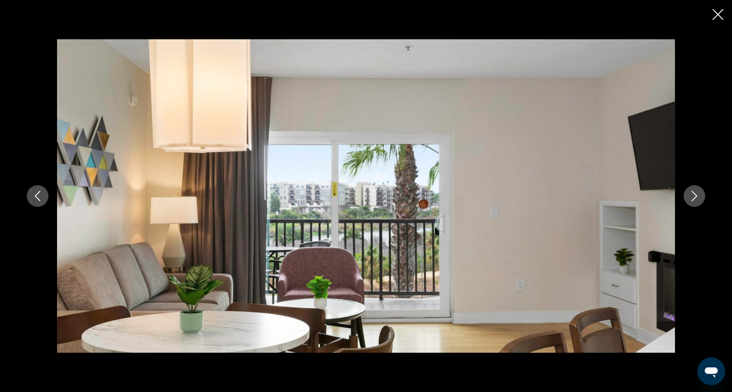
click at [697, 194] on icon "Next image" at bounding box center [694, 196] width 10 height 10
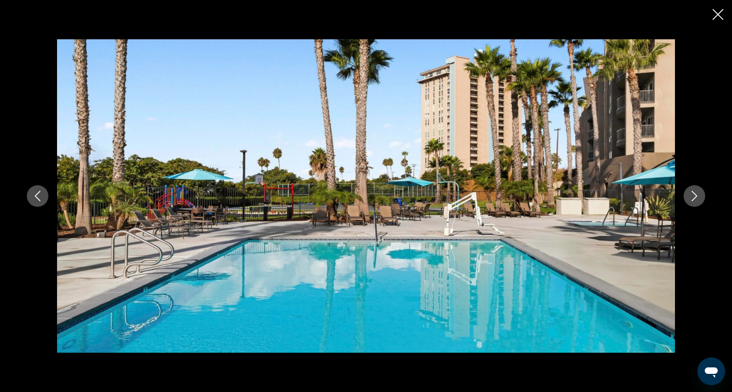
click at [697, 194] on icon "Next image" at bounding box center [694, 196] width 10 height 10
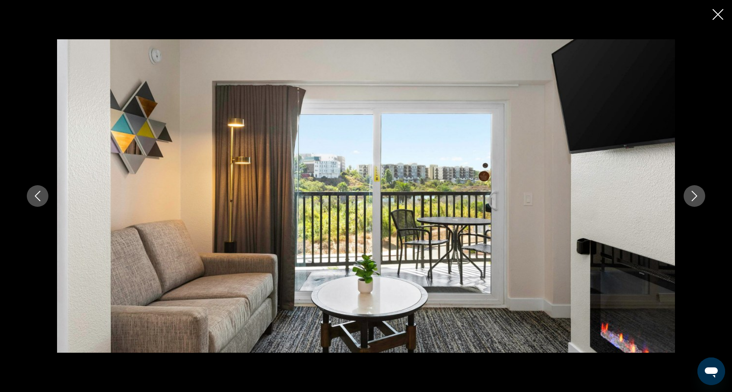
click at [697, 194] on icon "Next image" at bounding box center [694, 196] width 10 height 10
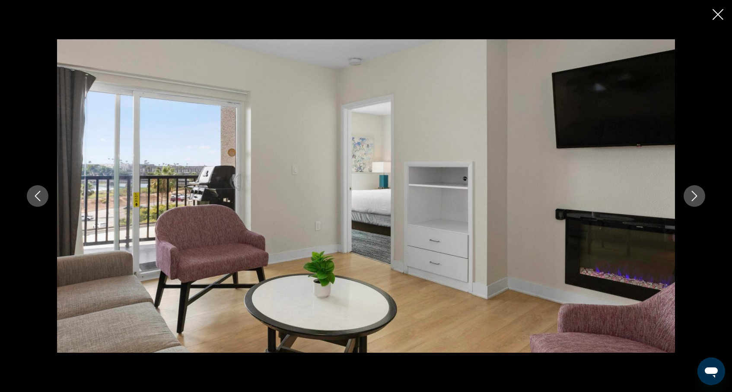
click at [697, 194] on icon "Next image" at bounding box center [694, 196] width 10 height 10
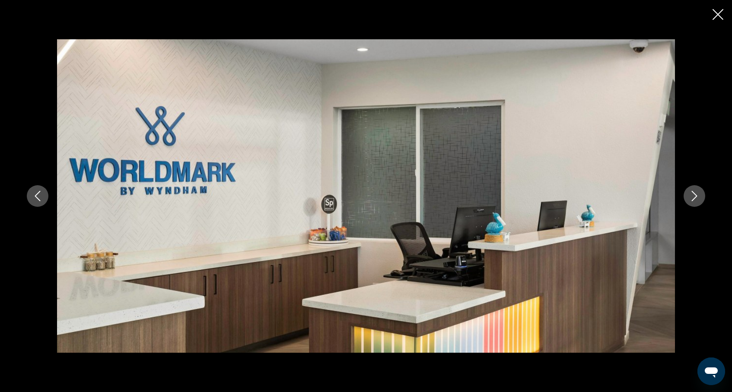
click at [694, 184] on div "prev next" at bounding box center [365, 196] width 695 height 314
click at [694, 189] on button "Next image" at bounding box center [694, 196] width 22 height 22
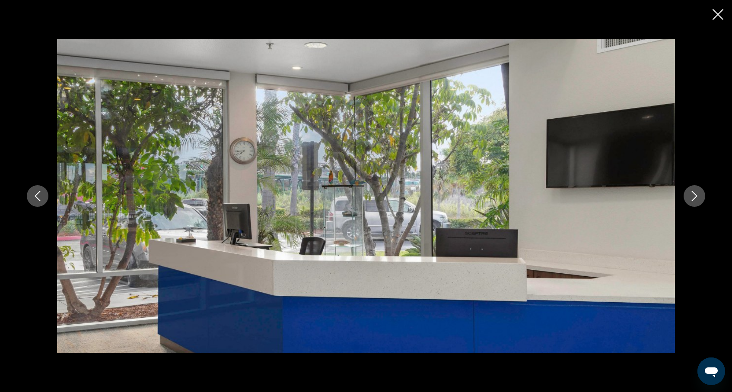
click at [695, 194] on icon "Next image" at bounding box center [694, 196] width 6 height 10
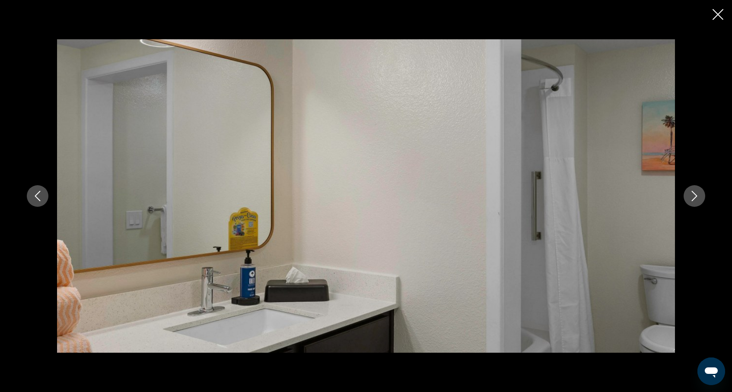
click at [695, 194] on icon "Next image" at bounding box center [694, 196] width 6 height 10
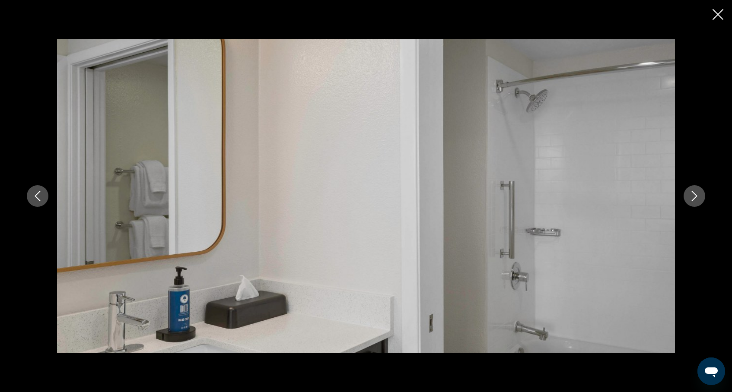
click at [695, 194] on icon "Next image" at bounding box center [694, 196] width 6 height 10
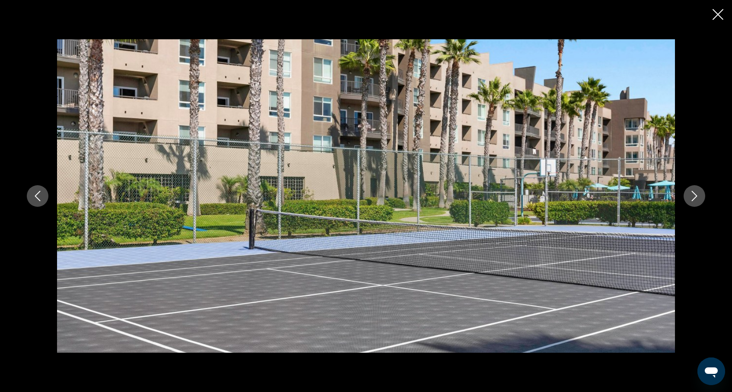
click at [695, 194] on icon "Next image" at bounding box center [694, 196] width 6 height 10
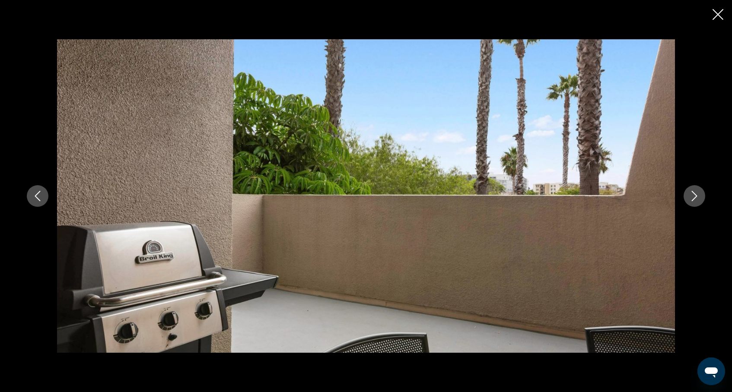
click at [695, 194] on icon "Next image" at bounding box center [694, 196] width 6 height 10
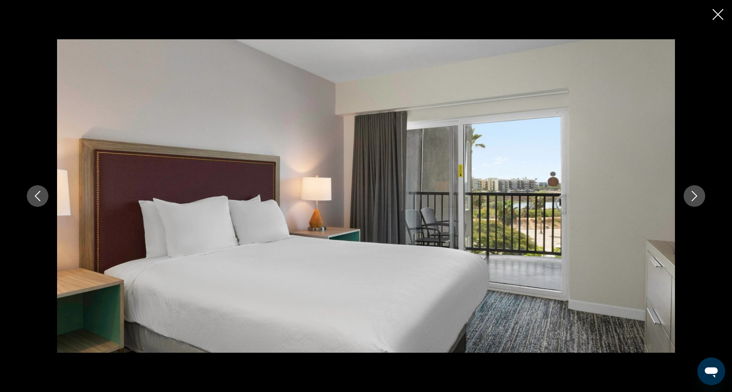
click at [695, 194] on icon "Next image" at bounding box center [694, 196] width 6 height 10
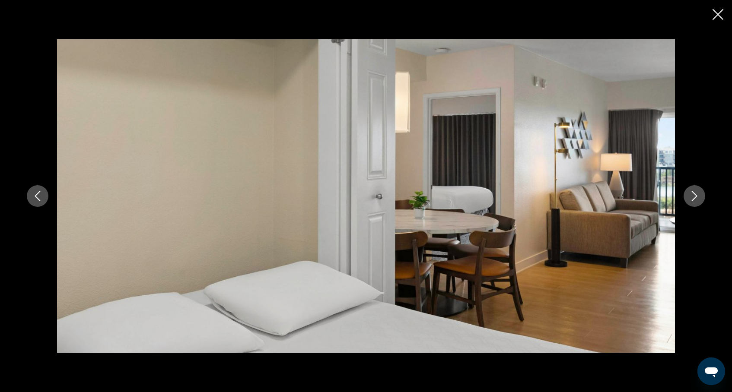
click at [695, 194] on icon "Next image" at bounding box center [694, 196] width 6 height 10
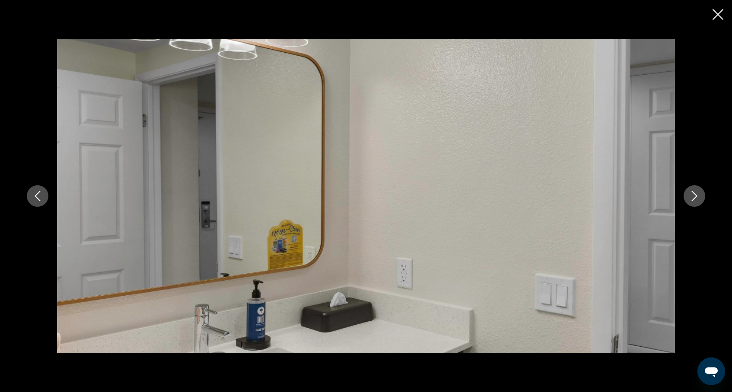
click at [695, 194] on icon "Next image" at bounding box center [694, 196] width 6 height 10
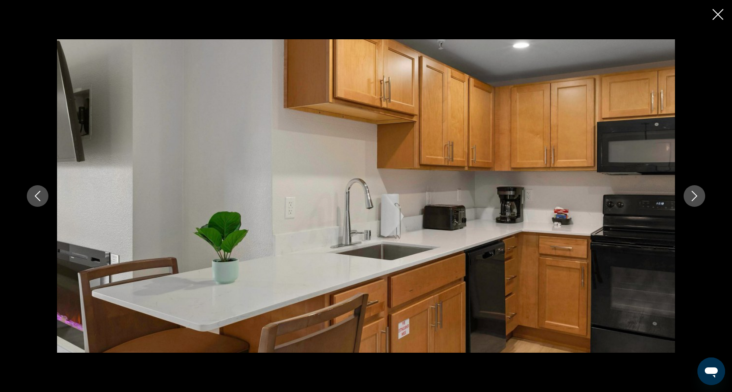
click at [695, 194] on icon "Next image" at bounding box center [694, 196] width 6 height 10
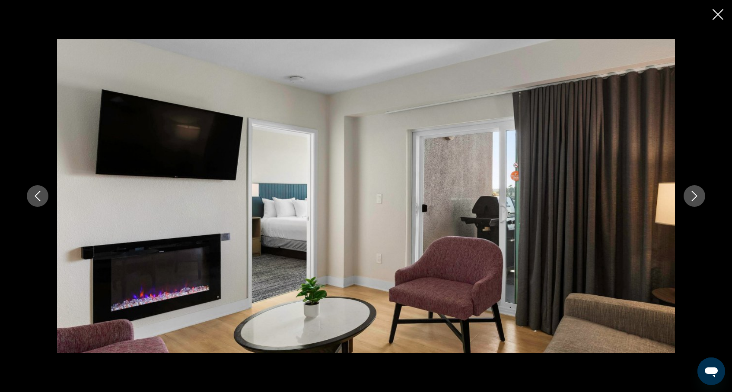
click at [695, 194] on icon "Next image" at bounding box center [694, 196] width 6 height 10
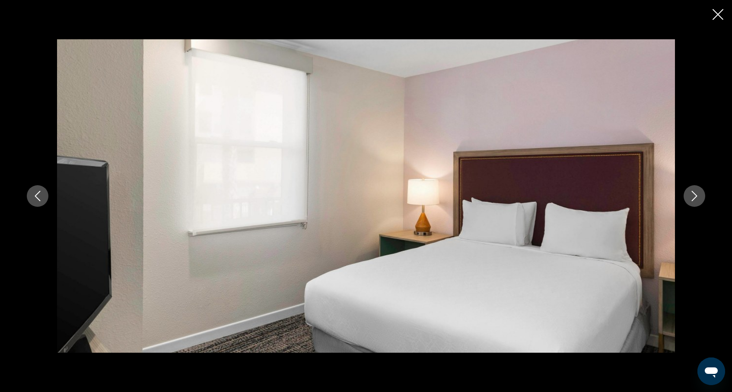
click at [695, 194] on icon "Next image" at bounding box center [694, 196] width 6 height 10
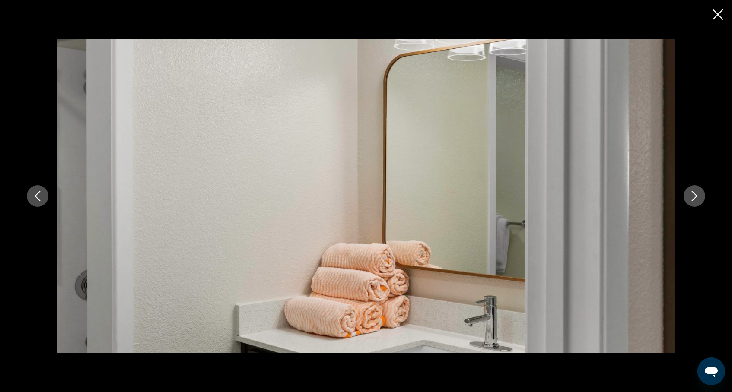
click at [717, 15] on icon "Close slideshow" at bounding box center [717, 14] width 11 height 11
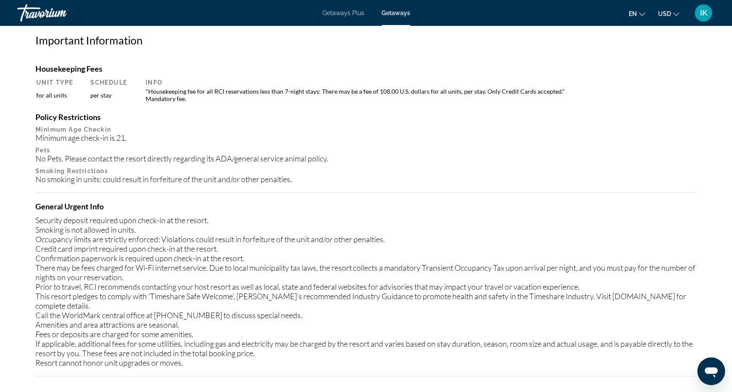
scroll to position [836, 0]
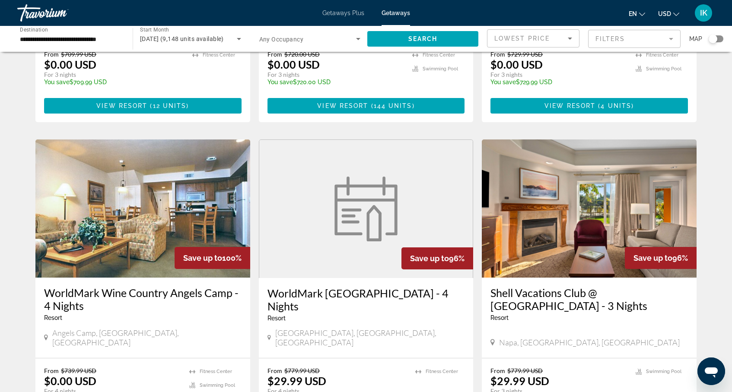
scroll to position [598, 0]
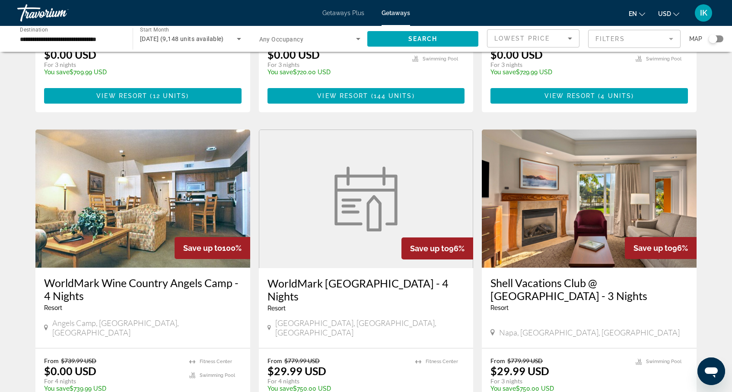
click at [553, 43] on div "Lowest Price" at bounding box center [530, 38] width 73 height 10
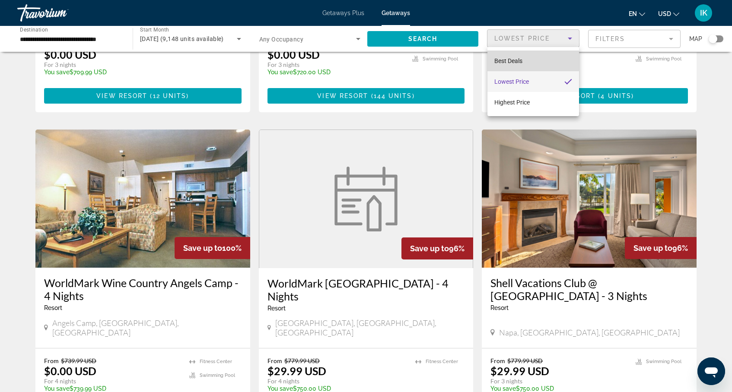
click at [521, 61] on span "Best Deals" at bounding box center [508, 60] width 28 height 7
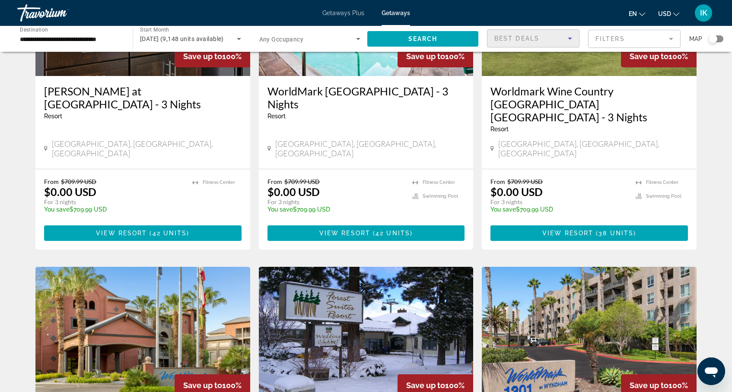
scroll to position [0, 0]
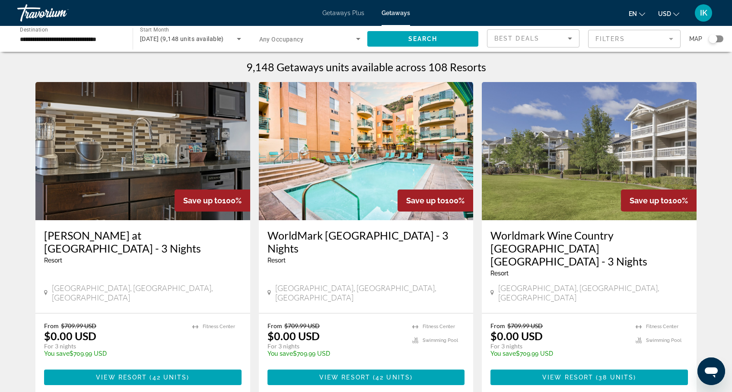
click at [711, 41] on div "Search widget" at bounding box center [712, 39] width 9 height 9
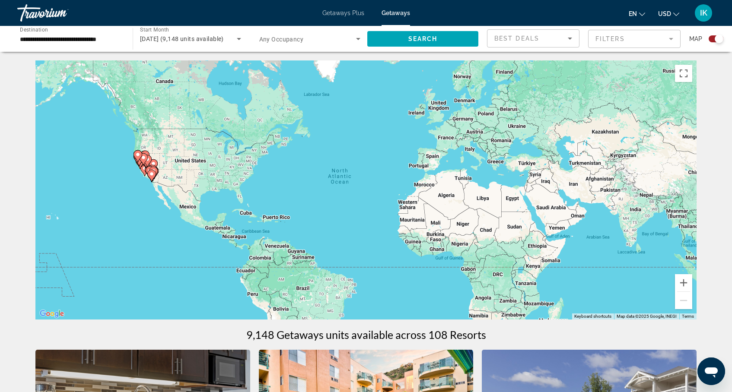
click at [151, 188] on div "To activate drag with keyboard, press Alt + Enter. Once in keyboard drag state,…" at bounding box center [365, 189] width 661 height 259
click at [684, 282] on button "Zoom in" at bounding box center [683, 282] width 17 height 17
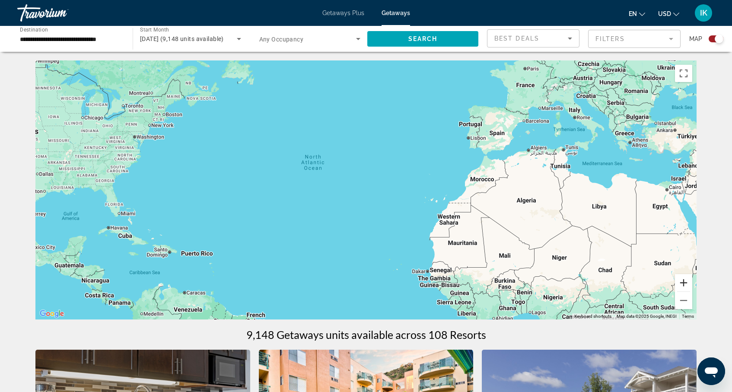
click at [684, 282] on button "Zoom in" at bounding box center [683, 282] width 17 height 17
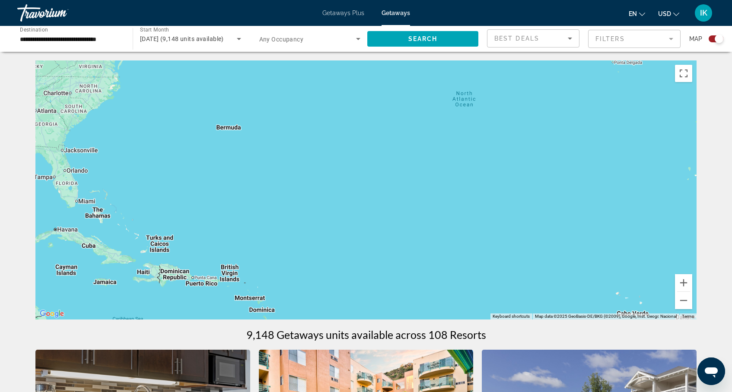
drag, startPoint x: 441, startPoint y: 237, endPoint x: 667, endPoint y: 202, distance: 229.0
click at [667, 202] on div "Main content" at bounding box center [365, 189] width 661 height 259
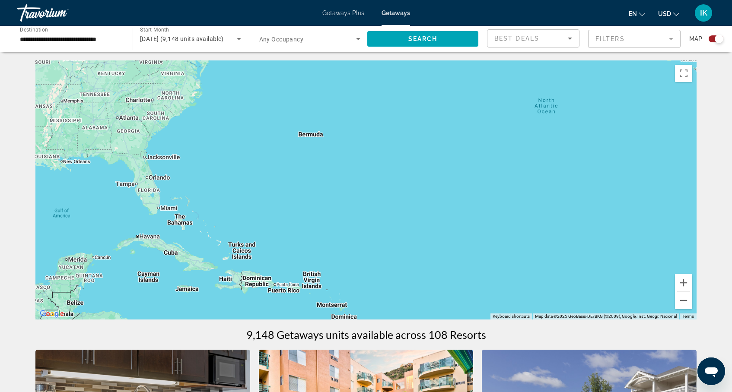
drag, startPoint x: 603, startPoint y: 216, endPoint x: 731, endPoint y: 216, distance: 128.3
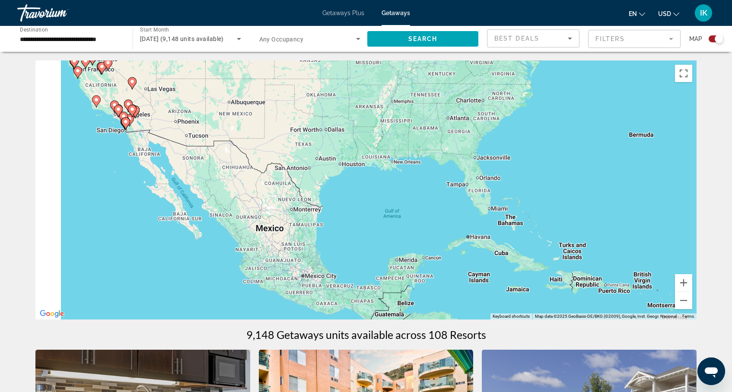
drag, startPoint x: 576, startPoint y: 232, endPoint x: 731, endPoint y: 224, distance: 155.7
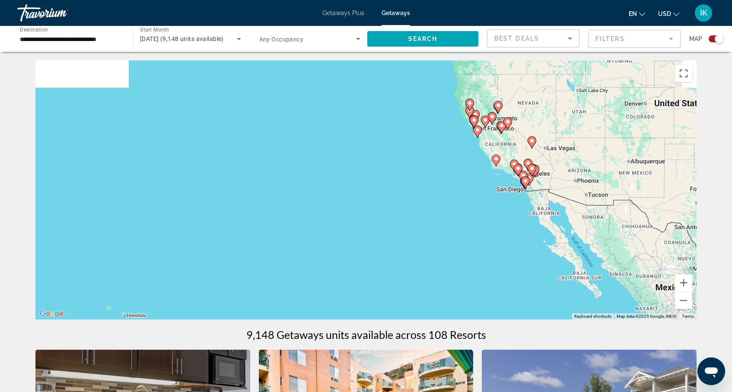
drag, startPoint x: 517, startPoint y: 166, endPoint x: 469, endPoint y: 232, distance: 82.0
click at [469, 232] on div "To activate drag with keyboard, press Alt + Enter. Once in keyboard drag state,…" at bounding box center [365, 189] width 661 height 259
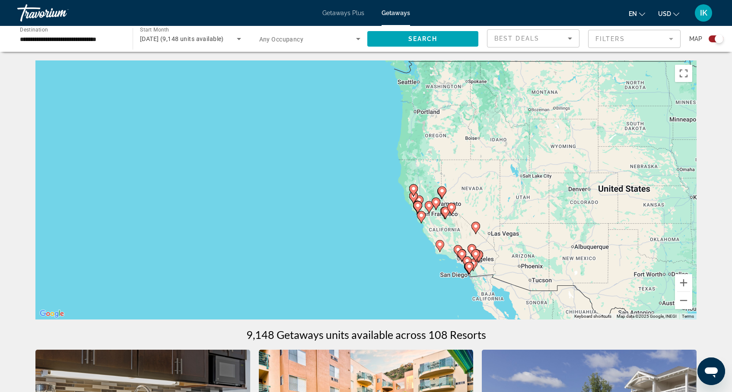
click at [439, 243] on div "To activate drag with keyboard, press Alt + Enter. Once in keyboard drag state,…" at bounding box center [365, 189] width 661 height 259
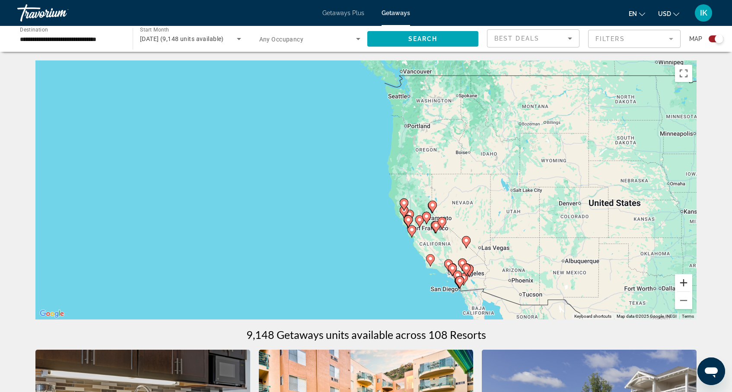
click at [680, 277] on button "Zoom in" at bounding box center [683, 282] width 17 height 17
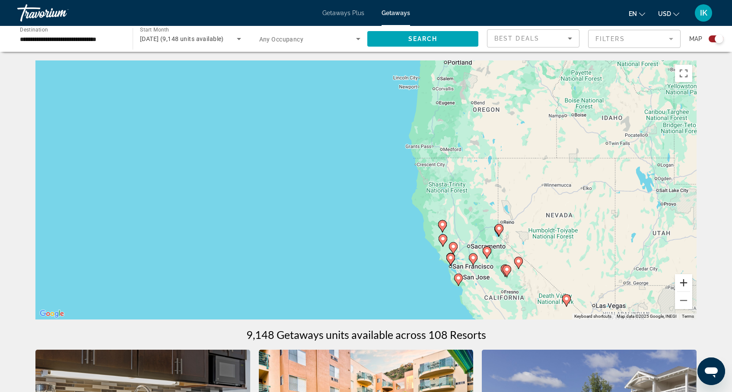
click at [680, 277] on button "Zoom in" at bounding box center [683, 282] width 17 height 17
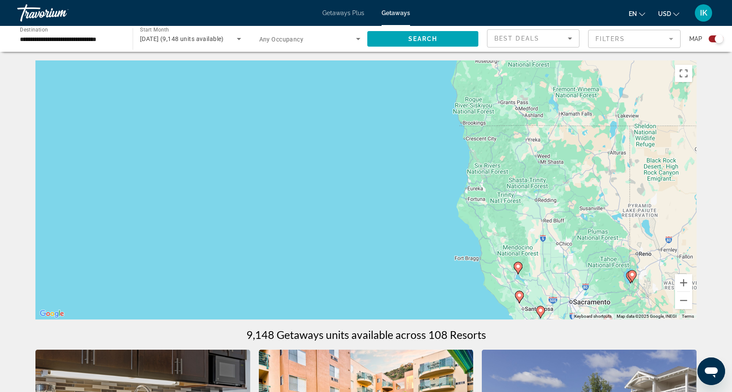
drag, startPoint x: 528, startPoint y: 217, endPoint x: 420, endPoint y: 113, distance: 149.7
click at [420, 113] on div "To activate drag with keyboard, press Alt + Enter. Once in keyboard drag state,…" at bounding box center [365, 189] width 661 height 259
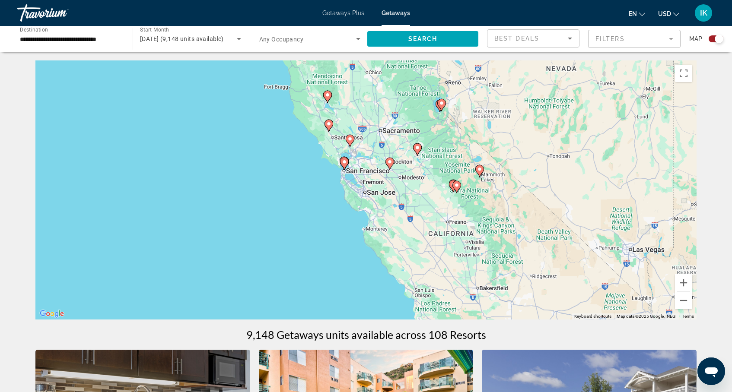
drag, startPoint x: 432, startPoint y: 164, endPoint x: 352, endPoint y: 33, distance: 153.7
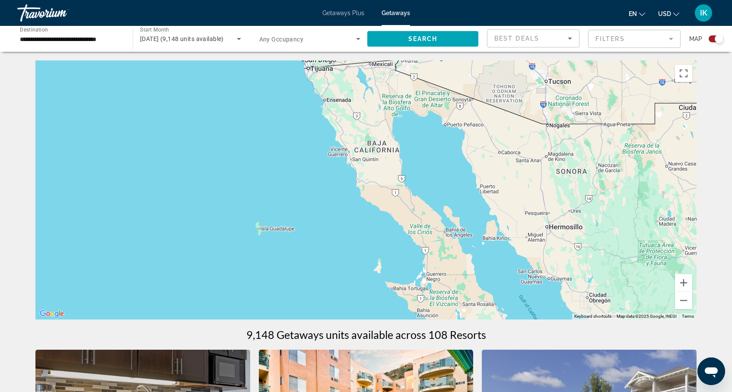
drag, startPoint x: 376, startPoint y: 62, endPoint x: 402, endPoint y: 145, distance: 86.5
click at [402, 145] on div "Main content" at bounding box center [365, 189] width 661 height 259
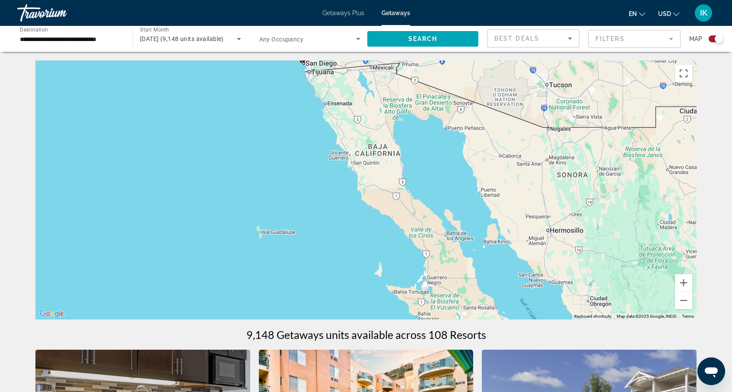
drag, startPoint x: 408, startPoint y: 182, endPoint x: 411, endPoint y: 202, distance: 19.7
click at [411, 202] on div "To activate drag with keyboard, press Alt + Enter. Once in keyboard drag state,…" at bounding box center [365, 189] width 661 height 259
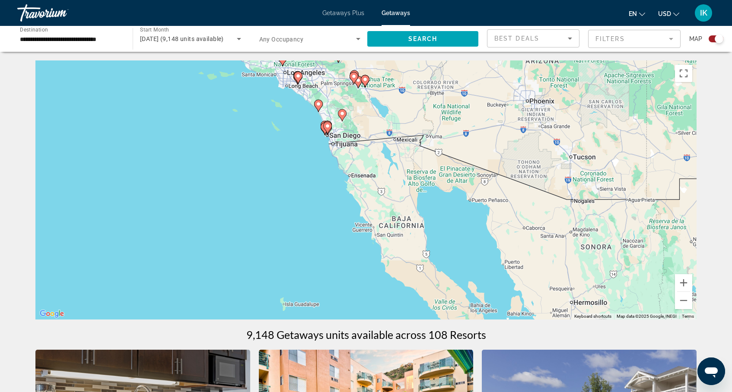
drag, startPoint x: 409, startPoint y: 188, endPoint x: 436, endPoint y: 237, distance: 55.8
click at [436, 237] on div "To activate drag with keyboard, press Alt + Enter. Once in keyboard drag state,…" at bounding box center [365, 189] width 661 height 259
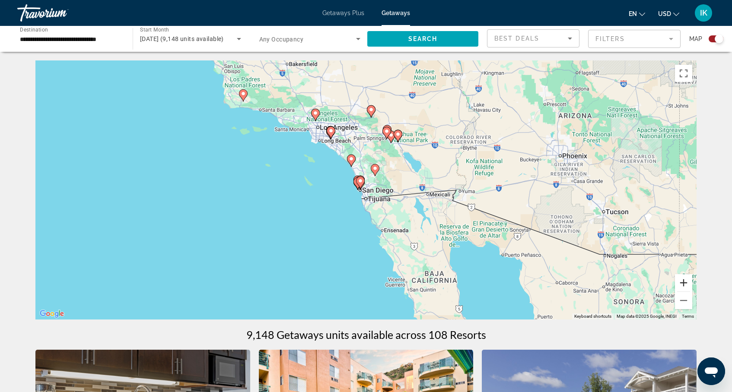
click at [680, 283] on button "Zoom in" at bounding box center [683, 282] width 17 height 17
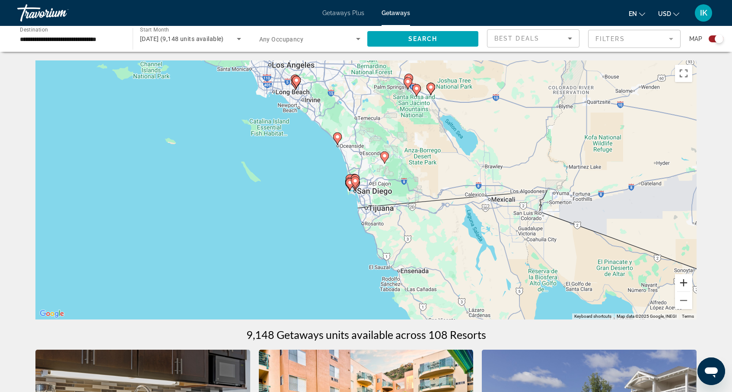
click at [680, 283] on button "Zoom in" at bounding box center [683, 282] width 17 height 17
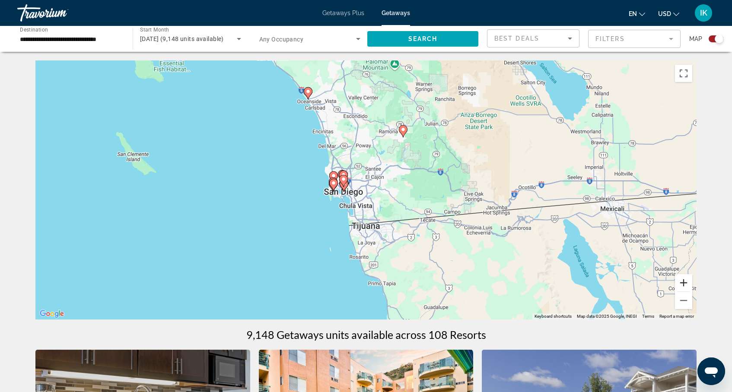
click at [680, 283] on button "Zoom in" at bounding box center [683, 282] width 17 height 17
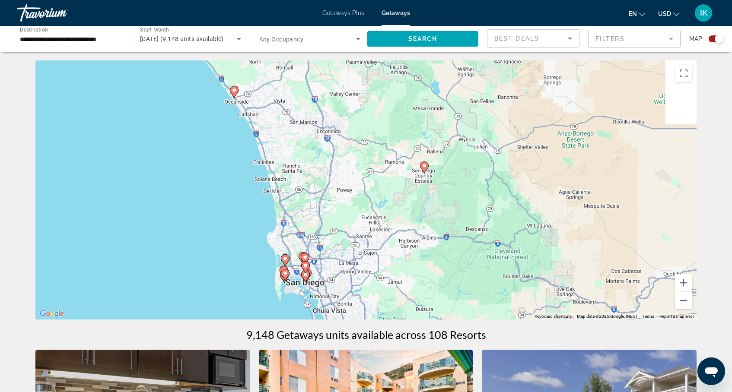
drag, startPoint x: 605, startPoint y: 199, endPoint x: 588, endPoint y: 294, distance: 96.5
click at [588, 294] on div "To activate drag with keyboard, press Alt + Enter. Once in keyboard drag state,…" at bounding box center [365, 189] width 661 height 259
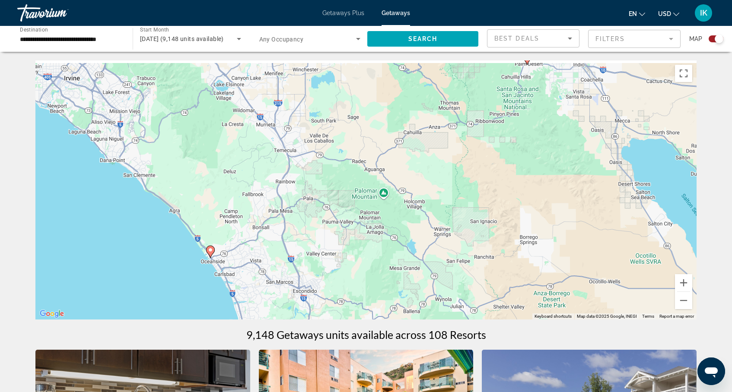
drag, startPoint x: 577, startPoint y: 193, endPoint x: 565, endPoint y: 285, distance: 92.5
click at [565, 285] on div "To activate drag with keyboard, press Alt + Enter. Once in keyboard drag state,…" at bounding box center [365, 189] width 661 height 259
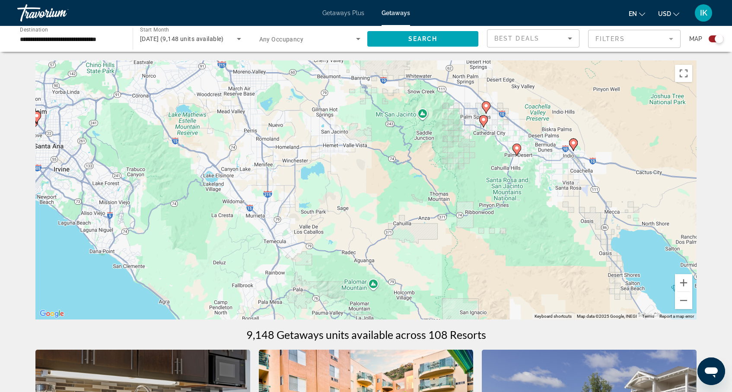
drag, startPoint x: 562, startPoint y: 260, endPoint x: 558, endPoint y: 293, distance: 33.5
click at [558, 293] on div "To activate drag with keyboard, press Alt + Enter. Once in keyboard drag state,…" at bounding box center [365, 189] width 661 height 259
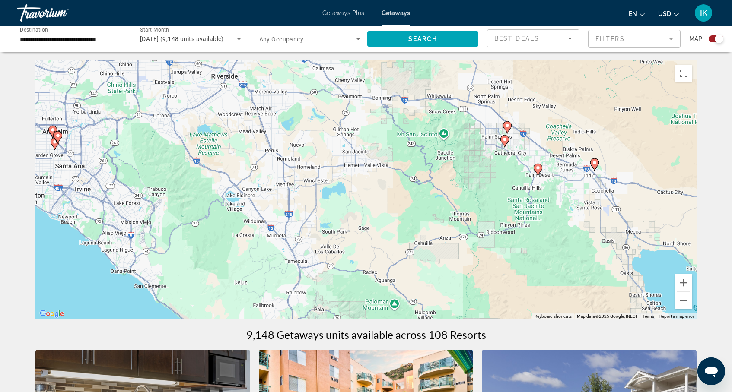
drag, startPoint x: 557, startPoint y: 288, endPoint x: 579, endPoint y: 309, distance: 29.9
click at [579, 309] on div "To activate drag with keyboard, press Alt + Enter. Once in keyboard drag state,…" at bounding box center [365, 189] width 661 height 259
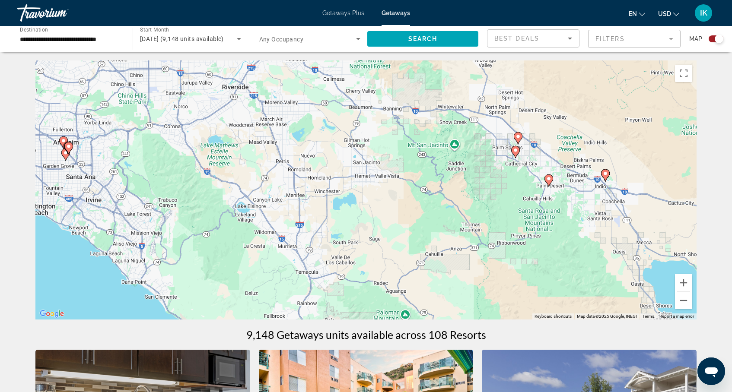
drag, startPoint x: 539, startPoint y: 225, endPoint x: 574, endPoint y: 261, distance: 50.1
click at [574, 261] on div "To activate drag with keyboard, press Alt + Enter. Once in keyboard drag state,…" at bounding box center [365, 189] width 661 height 259
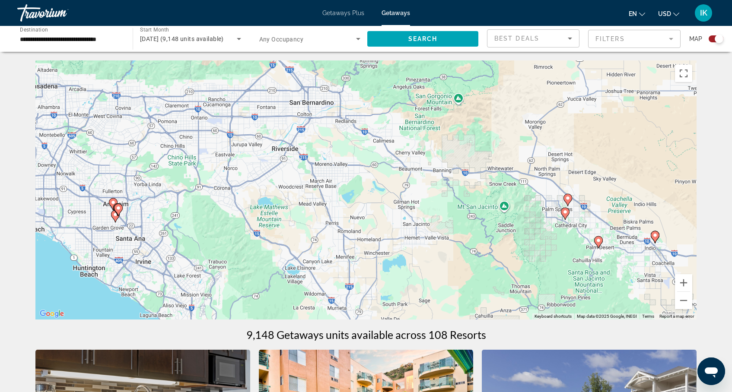
drag, startPoint x: 524, startPoint y: 165, endPoint x: 550, endPoint y: 204, distance: 47.1
click at [550, 204] on div "To activate drag with keyboard, press Alt + Enter. Once in keyboard drag state,…" at bounding box center [365, 189] width 661 height 259
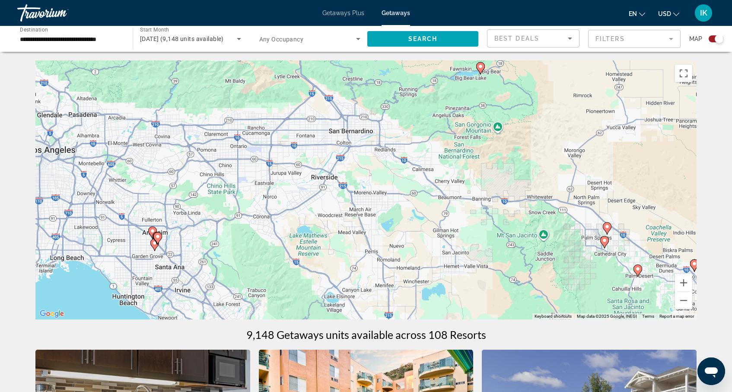
drag, startPoint x: 492, startPoint y: 147, endPoint x: 544, endPoint y: 188, distance: 66.2
click at [544, 188] on div "To activate drag with keyboard, press Alt + Enter. Once in keyboard drag state,…" at bounding box center [365, 189] width 661 height 259
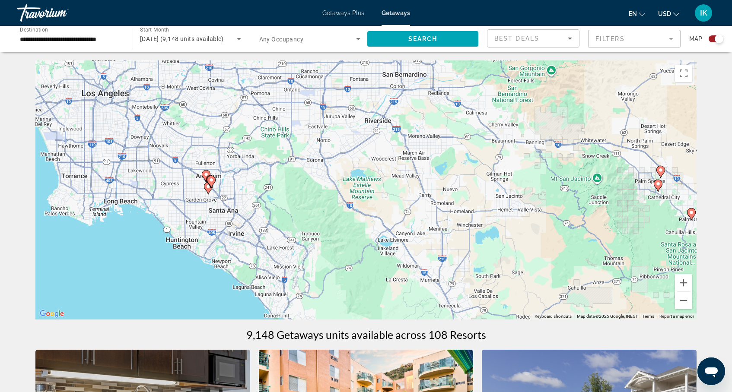
drag, startPoint x: 463, startPoint y: 198, endPoint x: 505, endPoint y: 128, distance: 81.6
click at [505, 128] on div "To activate drag with keyboard, press Alt + Enter. Once in keyboard drag state,…" at bounding box center [365, 189] width 661 height 259
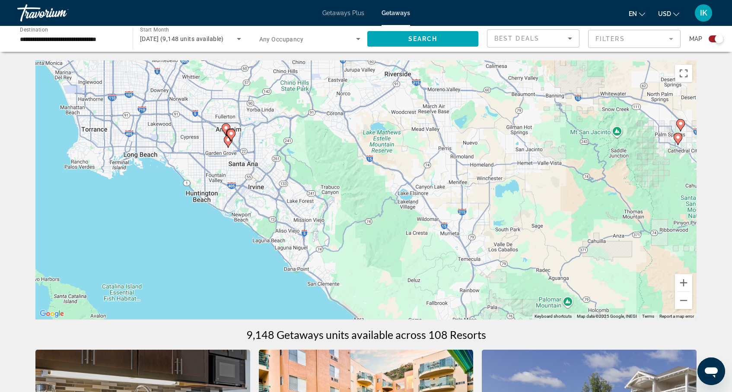
drag, startPoint x: 423, startPoint y: 213, endPoint x: 443, endPoint y: 165, distance: 52.1
click at [443, 165] on div "To activate drag with keyboard, press Alt + Enter. Once in keyboard drag state,…" at bounding box center [365, 189] width 661 height 259
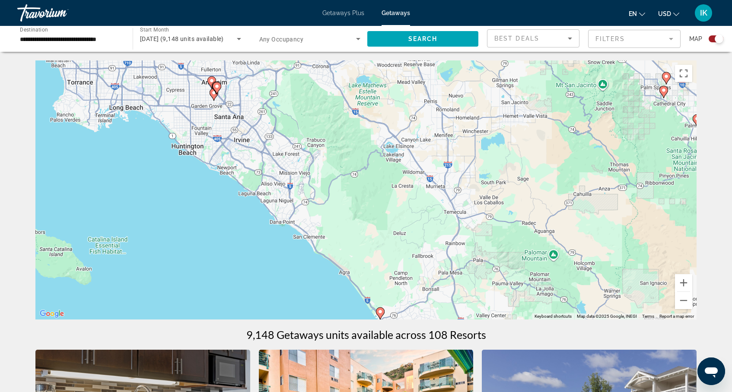
drag, startPoint x: 416, startPoint y: 230, endPoint x: 401, endPoint y: 182, distance: 50.0
click at [401, 182] on div "To activate drag with keyboard, press Alt + Enter. Once in keyboard drag state,…" at bounding box center [365, 189] width 661 height 259
click at [403, 155] on div "To activate drag with keyboard, press Alt + Enter. Once in keyboard drag state,…" at bounding box center [365, 189] width 661 height 259
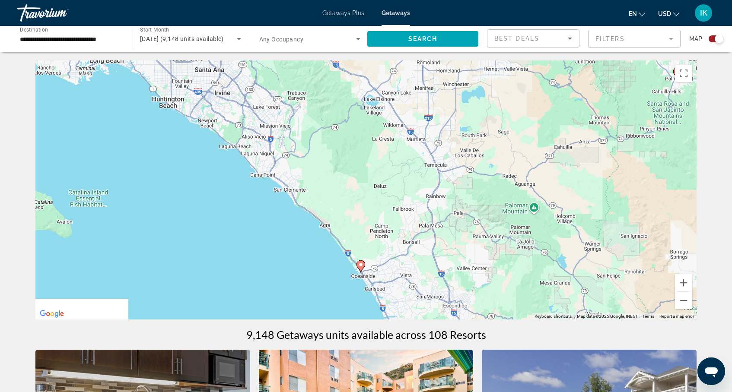
drag, startPoint x: 425, startPoint y: 220, endPoint x: 387, endPoint y: 112, distance: 114.5
click at [387, 112] on div "To activate drag with keyboard, press Alt + Enter. Once in keyboard drag state,…" at bounding box center [365, 189] width 661 height 259
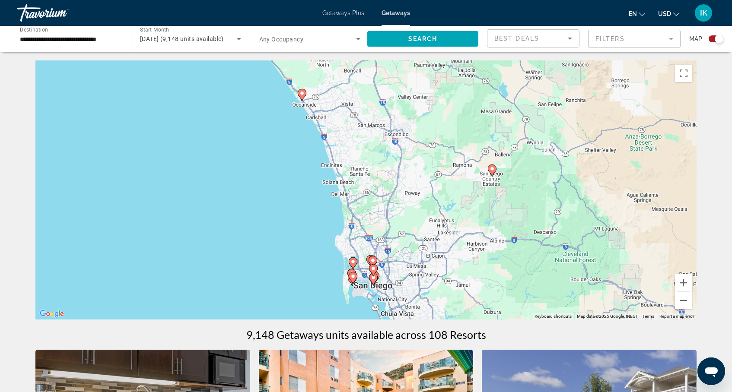
drag, startPoint x: 398, startPoint y: 155, endPoint x: 385, endPoint y: 138, distance: 21.6
click at [385, 138] on div "To activate drag with keyboard, press Alt + Enter. Once in keyboard drag state,…" at bounding box center [365, 189] width 661 height 259
click at [301, 93] on image "Main content" at bounding box center [301, 93] width 5 height 5
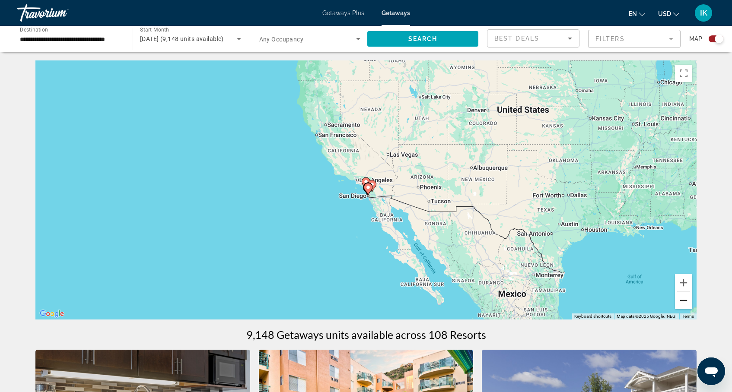
click at [684, 297] on button "Zoom out" at bounding box center [683, 300] width 17 height 17
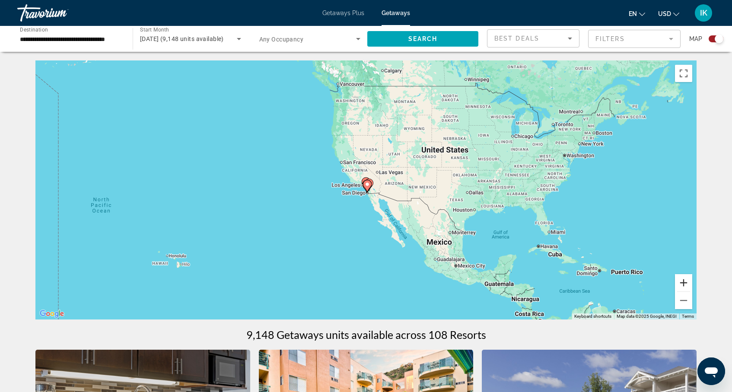
click at [679, 282] on button "Zoom in" at bounding box center [683, 282] width 17 height 17
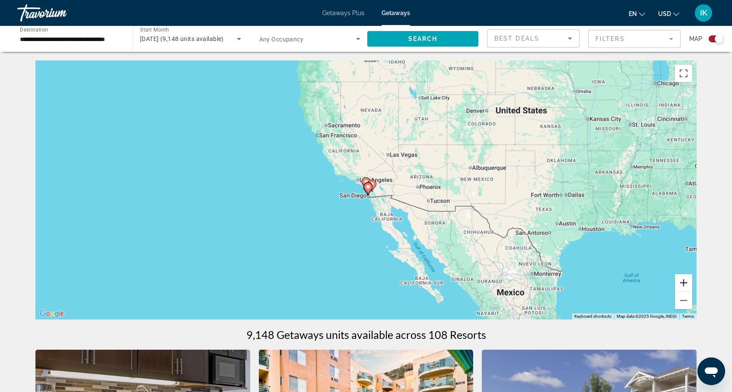
click at [679, 282] on button "Zoom in" at bounding box center [683, 282] width 17 height 17
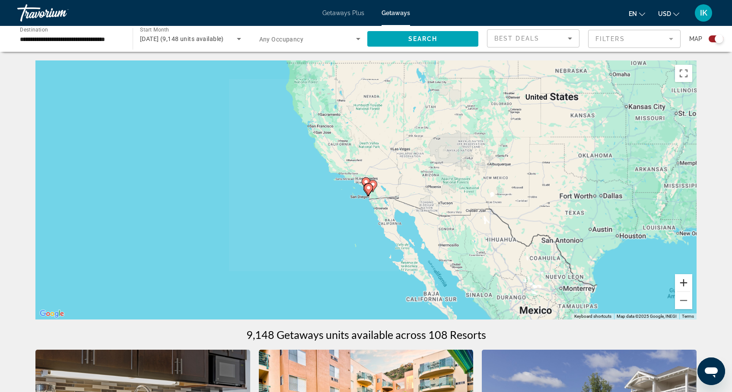
click at [679, 282] on button "Zoom in" at bounding box center [683, 282] width 17 height 17
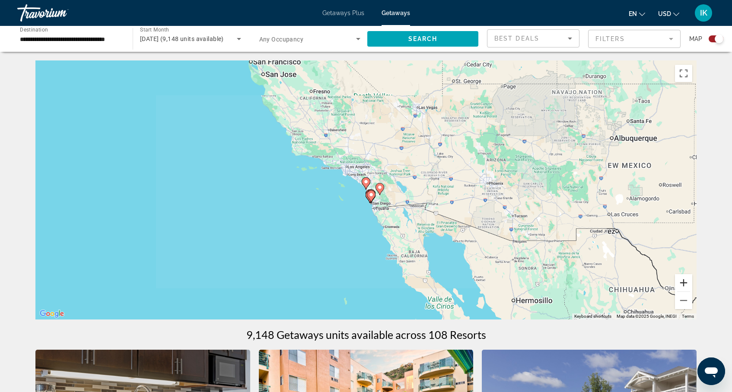
click at [679, 282] on button "Zoom in" at bounding box center [683, 282] width 17 height 17
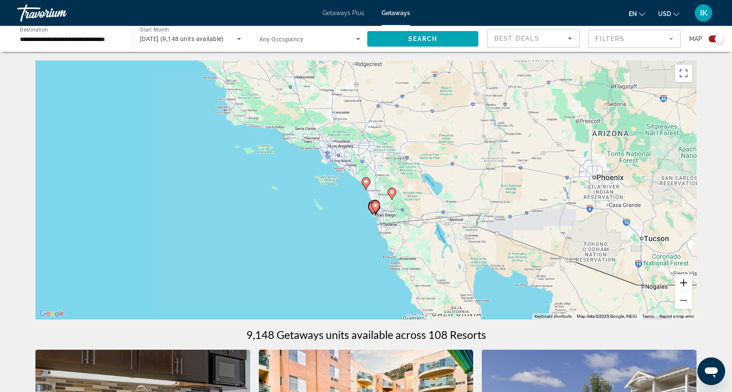
click at [679, 282] on button "Zoom in" at bounding box center [683, 282] width 17 height 17
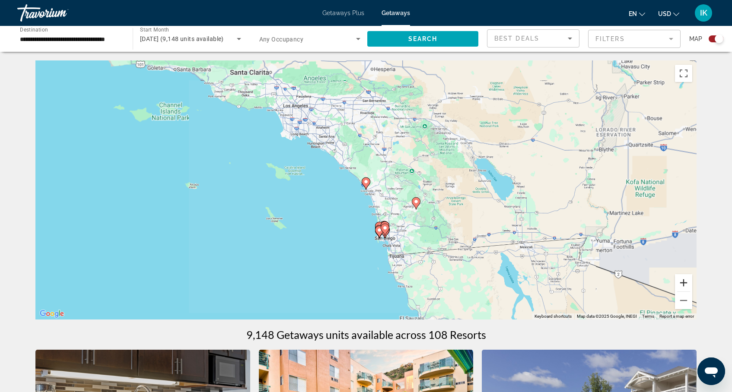
click at [679, 282] on button "Zoom in" at bounding box center [683, 282] width 17 height 17
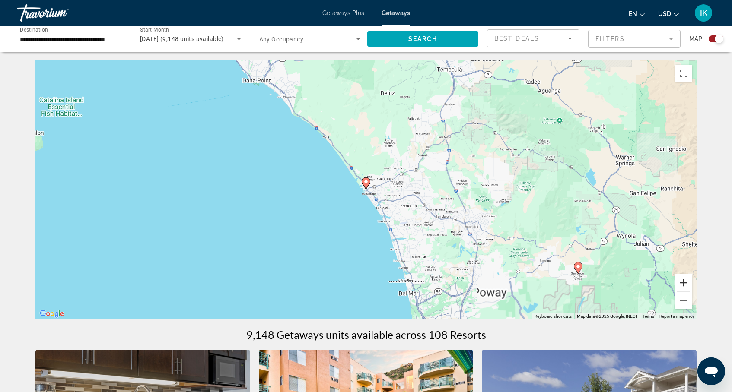
click at [679, 282] on button "Zoom in" at bounding box center [683, 282] width 17 height 17
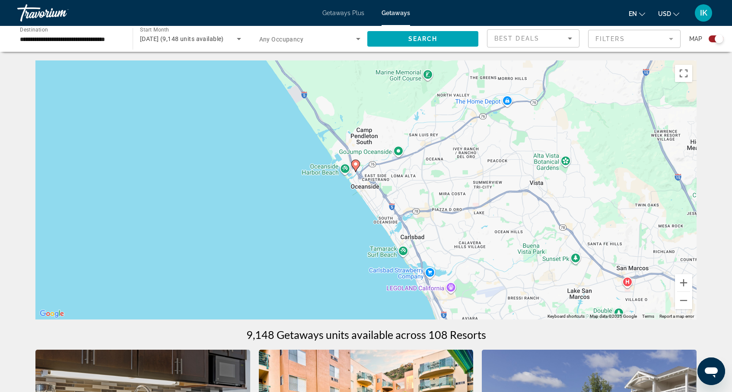
drag, startPoint x: 416, startPoint y: 235, endPoint x: 384, endPoint y: 184, distance: 60.3
click at [384, 184] on div "To activate drag with keyboard, press Alt + Enter. Once in keyboard drag state,…" at bounding box center [365, 189] width 661 height 259
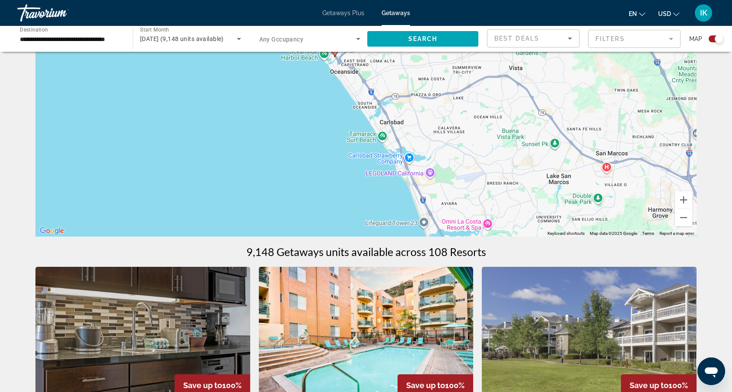
scroll to position [87, 0]
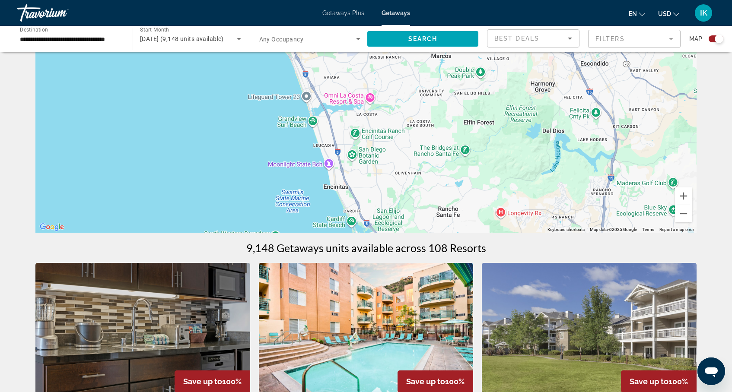
drag, startPoint x: 413, startPoint y: 194, endPoint x: 292, endPoint y: 68, distance: 174.7
click at [292, 68] on div "To activate drag with keyboard, press Alt + Enter. Once in keyboard drag state,…" at bounding box center [365, 103] width 661 height 259
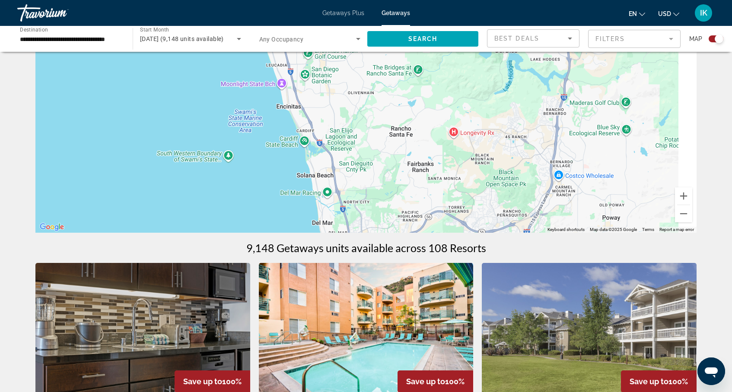
drag, startPoint x: 326, startPoint y: 155, endPoint x: 276, endPoint y: 69, distance: 99.5
click at [276, 69] on div "To activate drag with keyboard, press Alt + Enter. Once in keyboard drag state,…" at bounding box center [365, 103] width 661 height 259
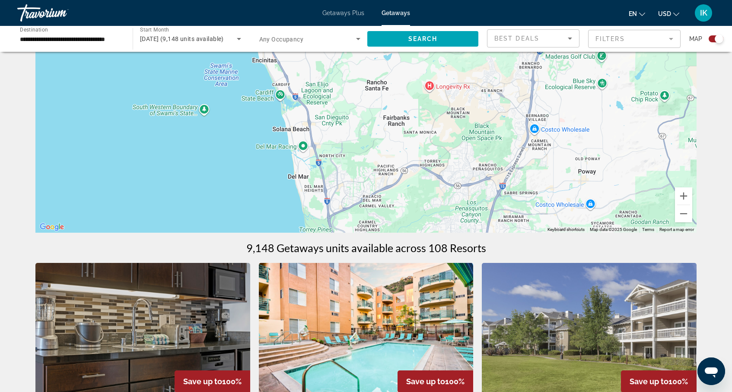
drag, startPoint x: 303, startPoint y: 143, endPoint x: 269, endPoint y: 50, distance: 98.9
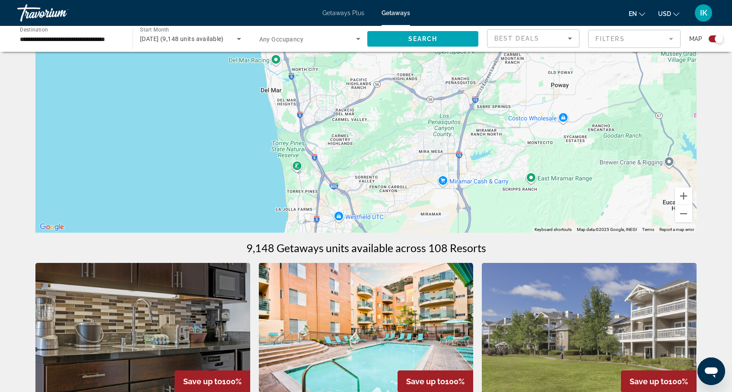
drag, startPoint x: 293, startPoint y: 147, endPoint x: 276, endPoint y: 15, distance: 132.8
click at [276, 13] on div "**********" at bounding box center [366, 109] width 732 height 392
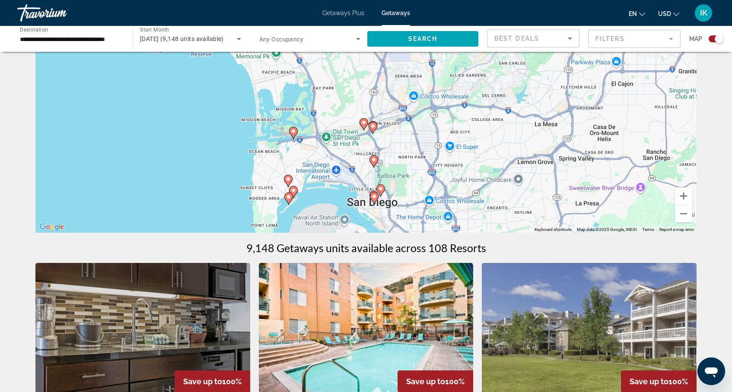
drag, startPoint x: 282, startPoint y: 112, endPoint x: 270, endPoint y: 25, distance: 87.6
click at [270, 25] on div "**********" at bounding box center [366, 109] width 732 height 392
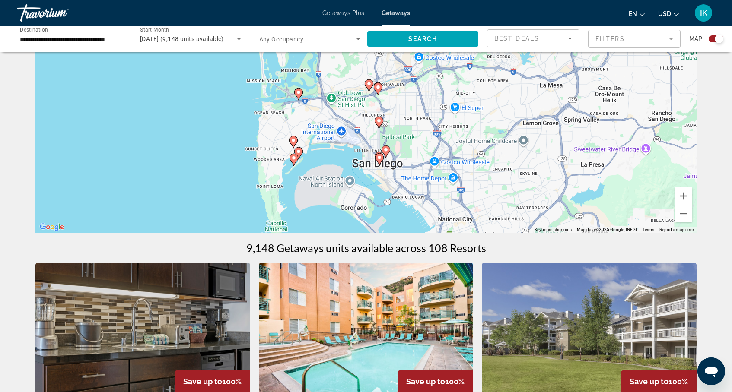
drag, startPoint x: 282, startPoint y: 103, endPoint x: 287, endPoint y: 63, distance: 40.1
click at [287, 63] on div "To activate drag with keyboard, press Alt + Enter. Once in keyboard drag state,…" at bounding box center [365, 103] width 661 height 259
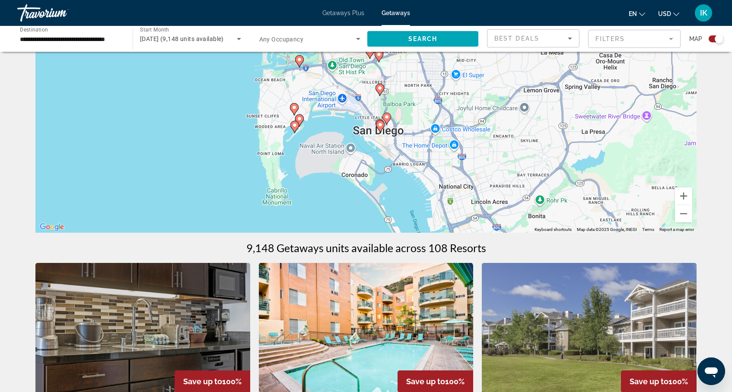
drag, startPoint x: 316, startPoint y: 188, endPoint x: 317, endPoint y: 154, distance: 34.6
click at [317, 154] on div "To activate drag with keyboard, press Alt + Enter. Once in keyboard drag state,…" at bounding box center [365, 103] width 661 height 259
click at [296, 108] on image "Main content" at bounding box center [294, 107] width 5 height 5
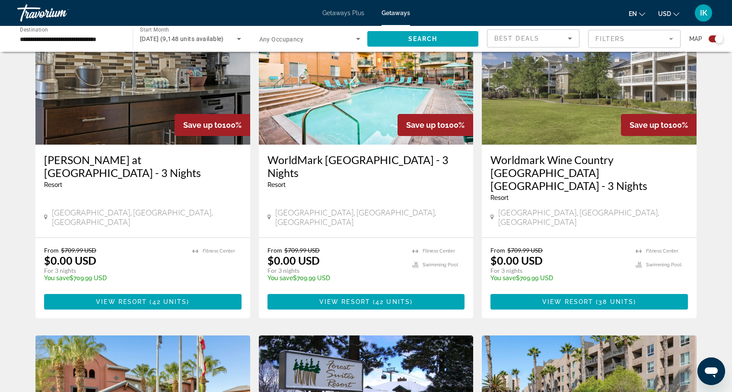
scroll to position [347, 0]
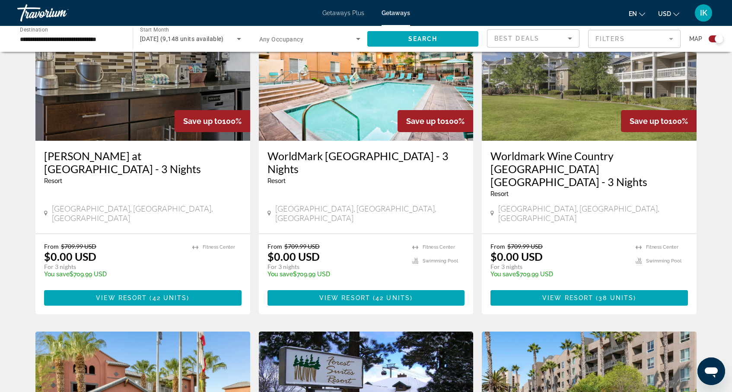
click at [110, 41] on input "**********" at bounding box center [71, 39] width 102 height 10
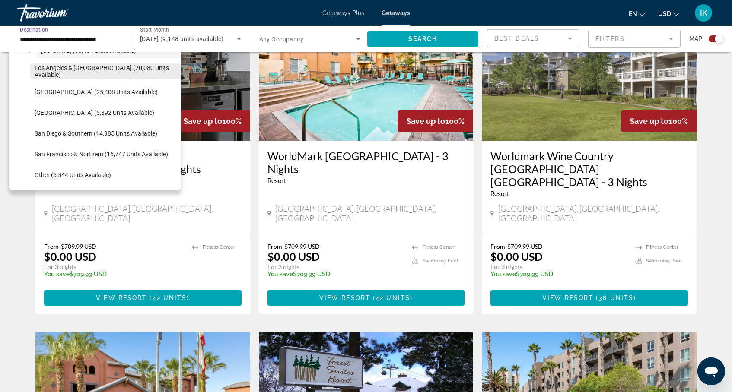
scroll to position [100, 0]
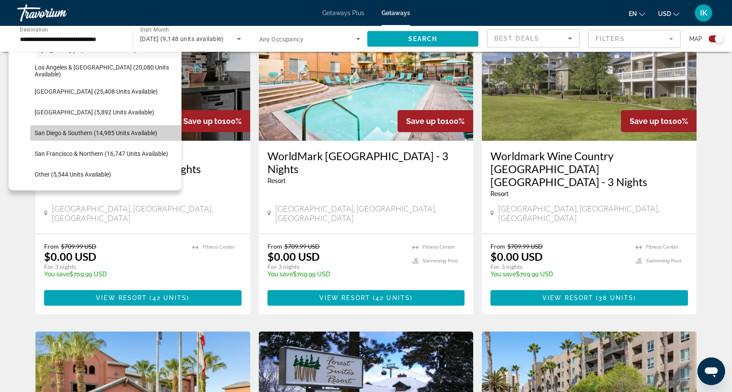
click at [51, 131] on span "San Diego & Southern (14,985 units available)" at bounding box center [96, 133] width 123 height 7
type input "**********"
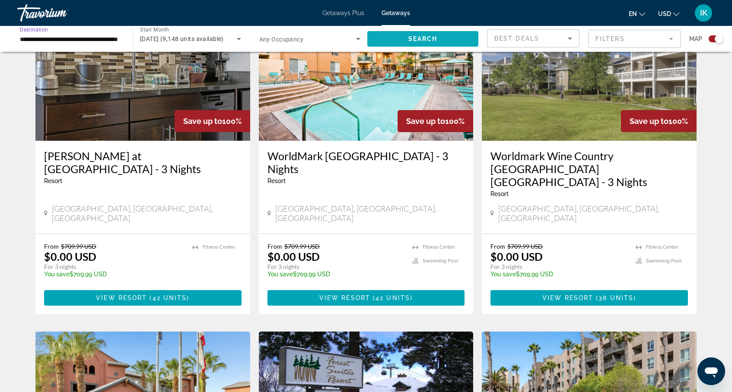
click at [436, 38] on span "Search" at bounding box center [422, 38] width 29 height 7
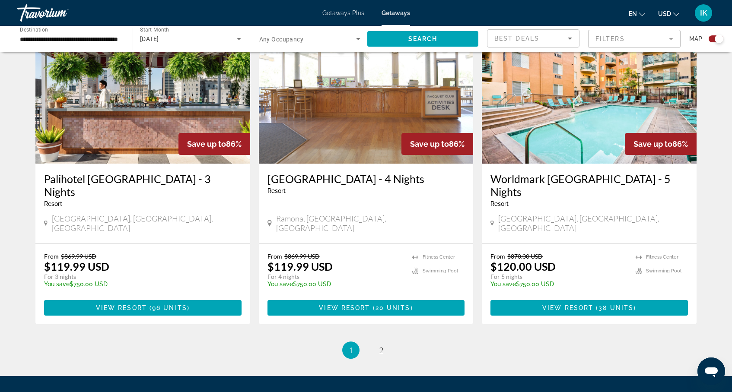
scroll to position [1319, 0]
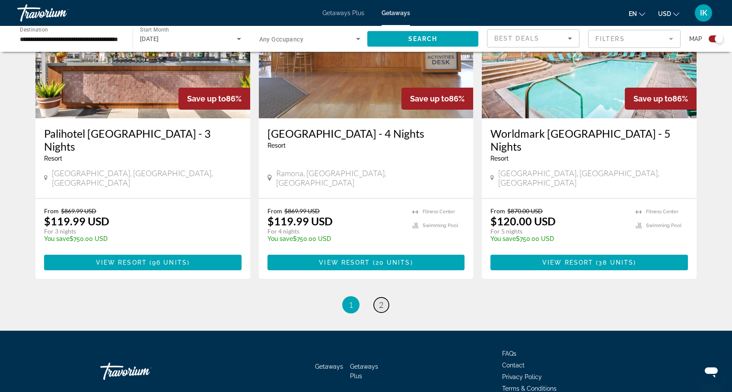
click at [380, 300] on span "2" at bounding box center [381, 305] width 4 height 10
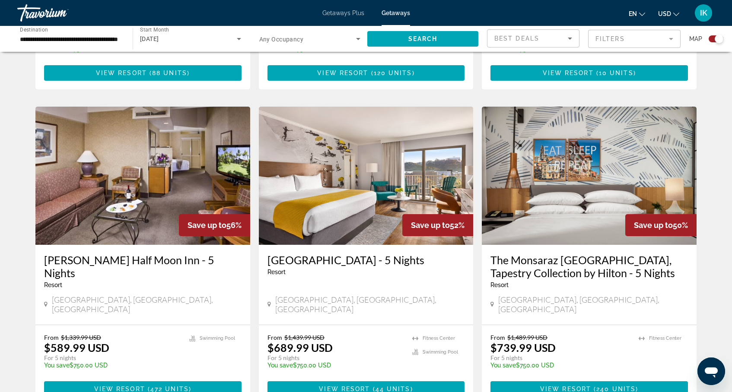
scroll to position [1325, 0]
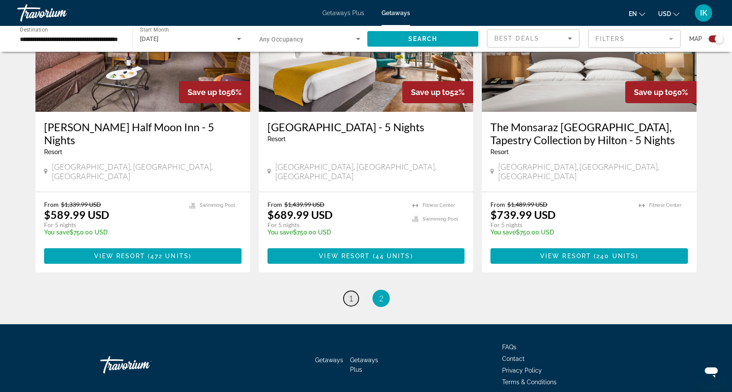
click at [352, 294] on span "1" at bounding box center [351, 299] width 4 height 10
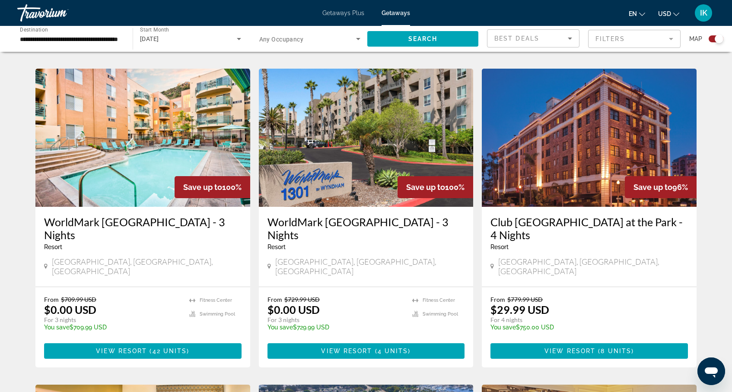
scroll to position [596, 0]
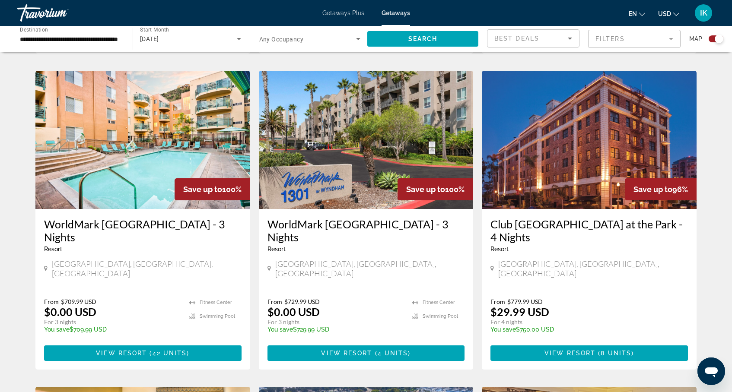
click at [320, 218] on h3 "WorldMark Oceanside Harbor - 3 Nights" at bounding box center [365, 231] width 197 height 26
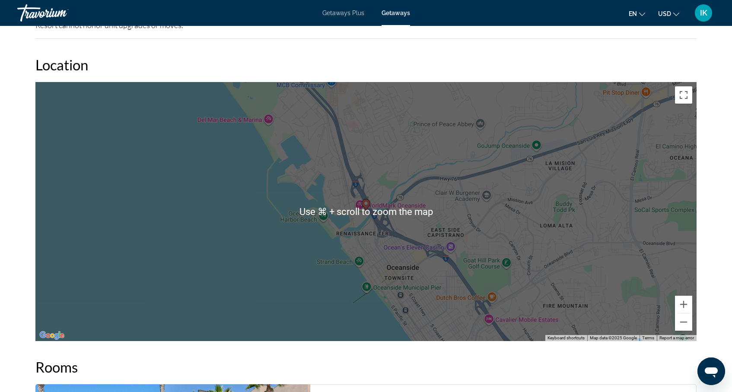
scroll to position [1195, 0]
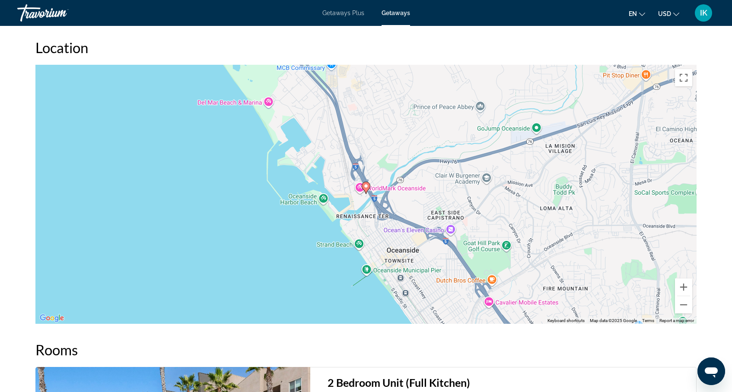
click at [604, 171] on div "To activate drag with keyboard, press Alt + Enter. Once in keyboard drag state,…" at bounding box center [365, 194] width 661 height 259
click at [683, 296] on button "Zoom out" at bounding box center [683, 304] width 17 height 17
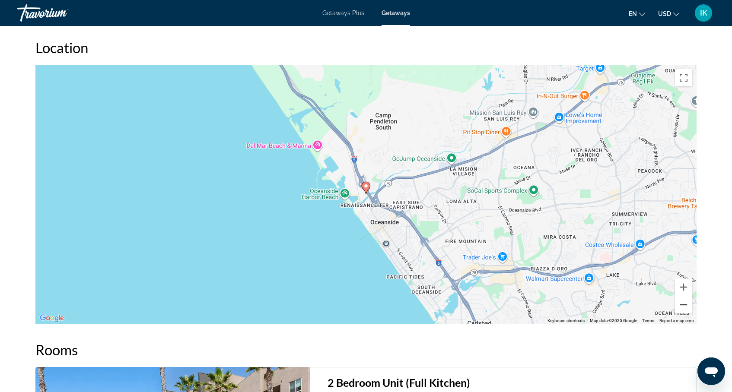
click at [683, 296] on button "Zoom out" at bounding box center [683, 304] width 17 height 17
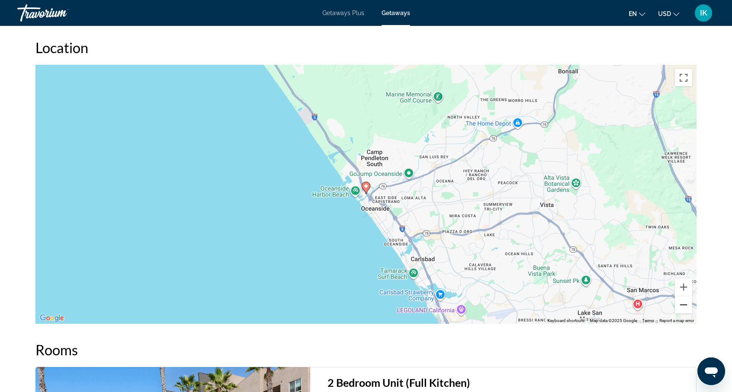
click at [683, 296] on button "Zoom out" at bounding box center [683, 304] width 17 height 17
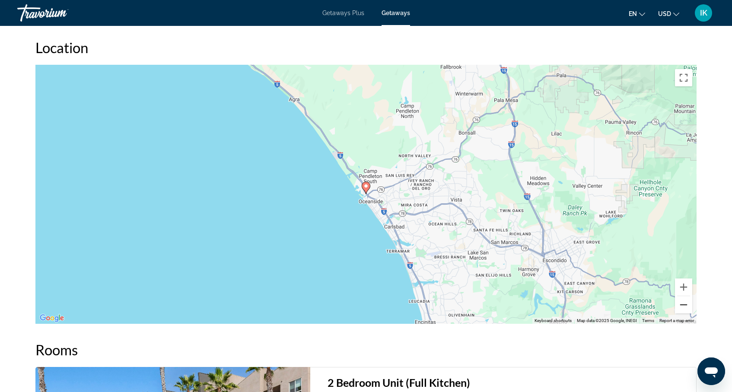
click at [683, 296] on button "Zoom out" at bounding box center [683, 304] width 17 height 17
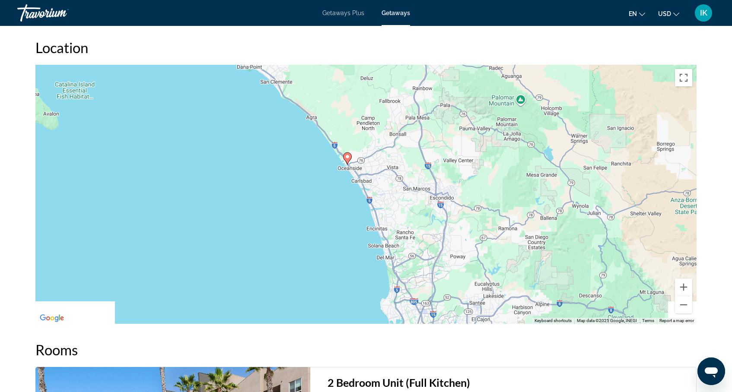
drag, startPoint x: 352, startPoint y: 197, endPoint x: 327, endPoint y: 159, distance: 45.9
click at [327, 159] on div "To activate drag with keyboard, press Alt + Enter. Once in keyboard drag state,…" at bounding box center [365, 194] width 661 height 259
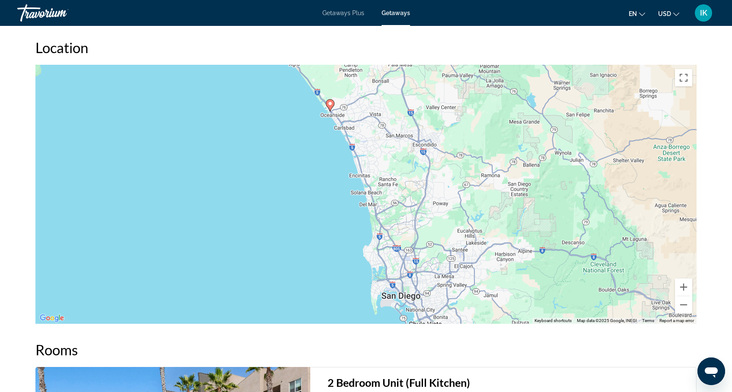
drag, startPoint x: 395, startPoint y: 268, endPoint x: 384, endPoint y: 222, distance: 47.1
click at [384, 222] on div "To activate drag with keyboard, press Alt + Enter. Once in keyboard drag state,…" at bounding box center [365, 194] width 661 height 259
click at [686, 296] on button "Zoom out" at bounding box center [683, 304] width 17 height 17
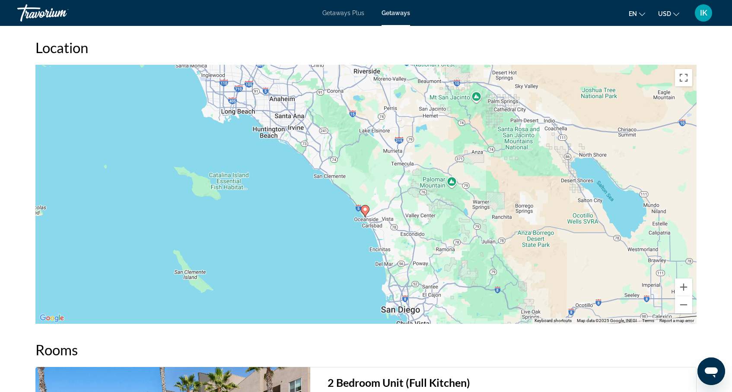
drag, startPoint x: 568, startPoint y: 171, endPoint x: 586, endPoint y: 244, distance: 74.9
click at [586, 244] on div "To activate drag with keyboard, press Alt + Enter. Once in keyboard drag state,…" at bounding box center [365, 194] width 661 height 259
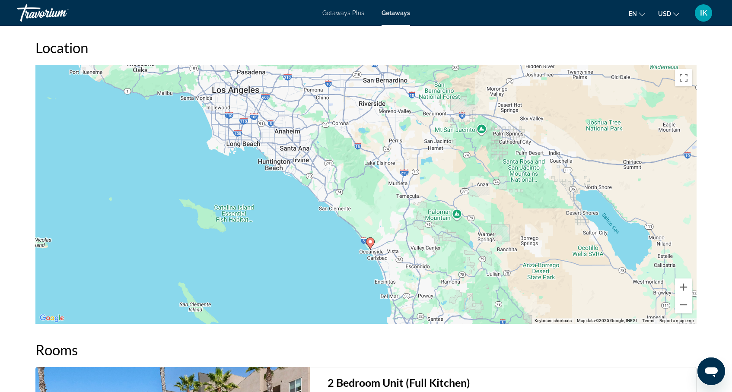
drag, startPoint x: 450, startPoint y: 123, endPoint x: 454, endPoint y: 155, distance: 32.1
click at [454, 155] on div "To activate drag with keyboard, press Alt + Enter. Once in keyboard drag state,…" at bounding box center [365, 194] width 661 height 259
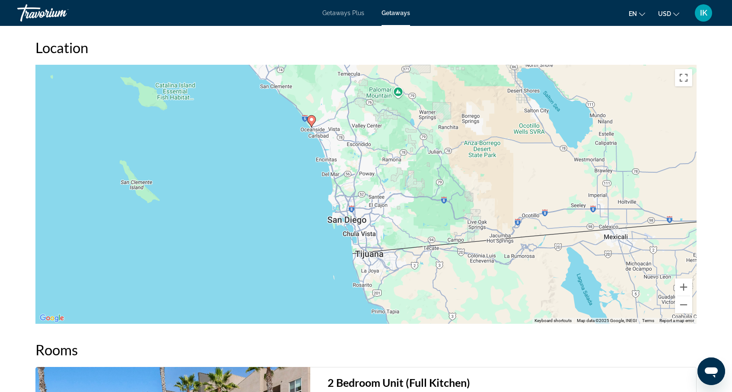
drag, startPoint x: 395, startPoint y: 240, endPoint x: 338, endPoint y: 115, distance: 137.6
click at [338, 115] on div "To activate drag with keyboard, press Alt + Enter. Once in keyboard drag state,…" at bounding box center [365, 194] width 661 height 259
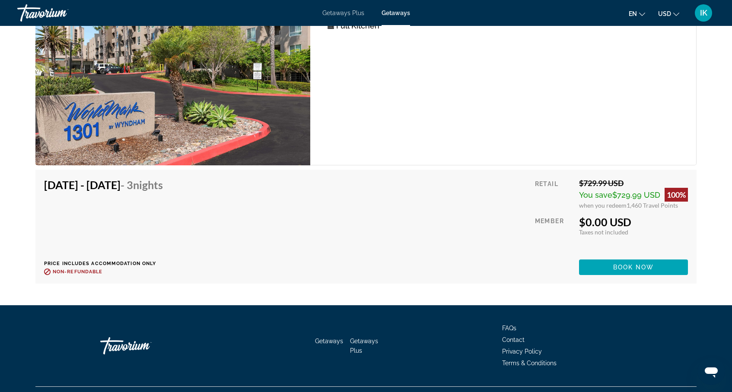
scroll to position [1608, 0]
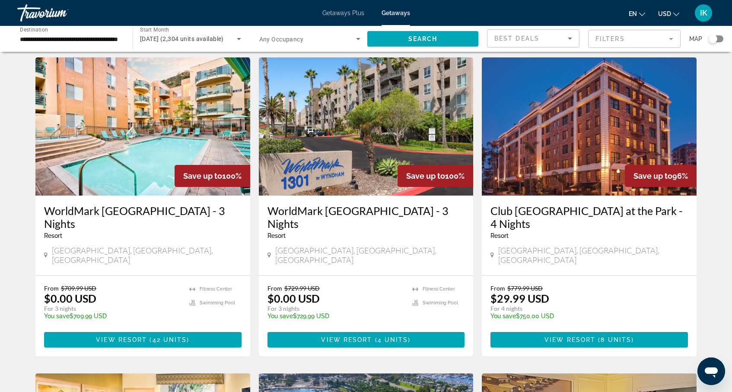
scroll to position [343, 0]
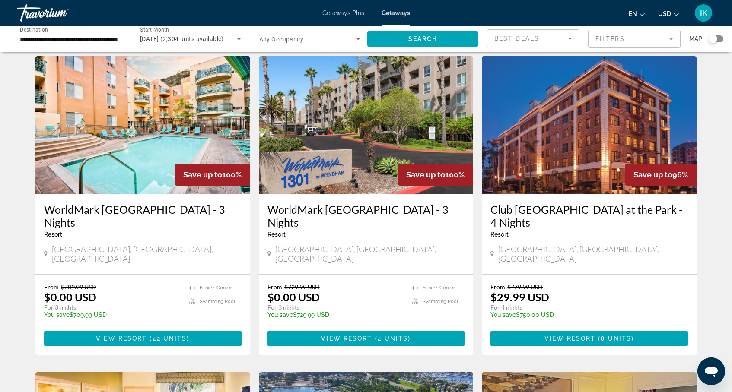
click at [561, 203] on h3 "Club Wyndham Inn at the Park - 4 Nights" at bounding box center [588, 216] width 197 height 26
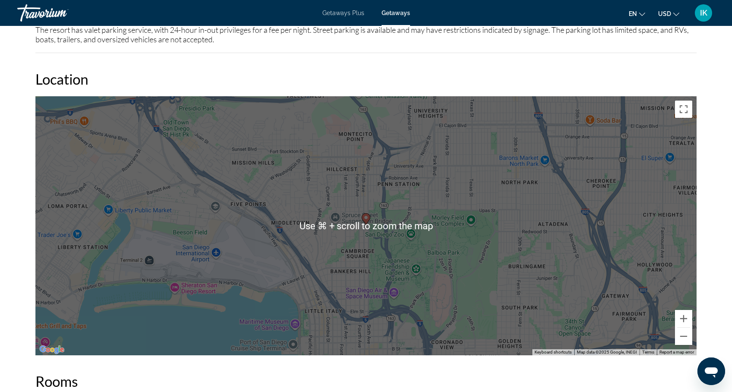
scroll to position [1090, 0]
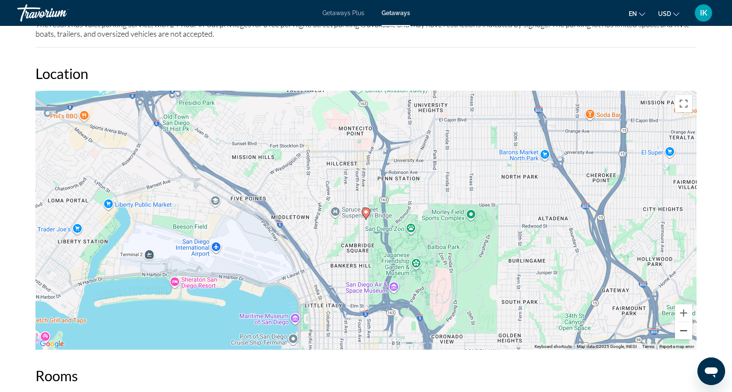
click at [681, 322] on button "Zoom out" at bounding box center [683, 330] width 17 height 17
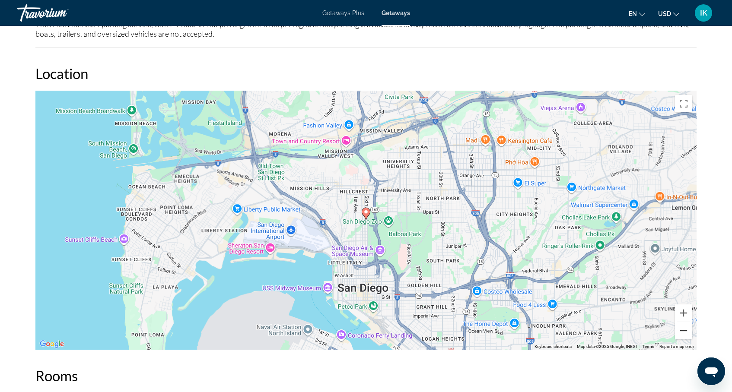
click at [681, 322] on button "Zoom out" at bounding box center [683, 330] width 17 height 17
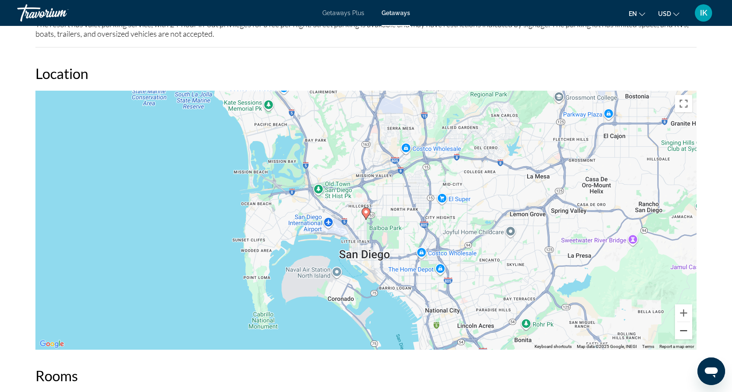
click at [683, 322] on button "Zoom out" at bounding box center [683, 330] width 17 height 17
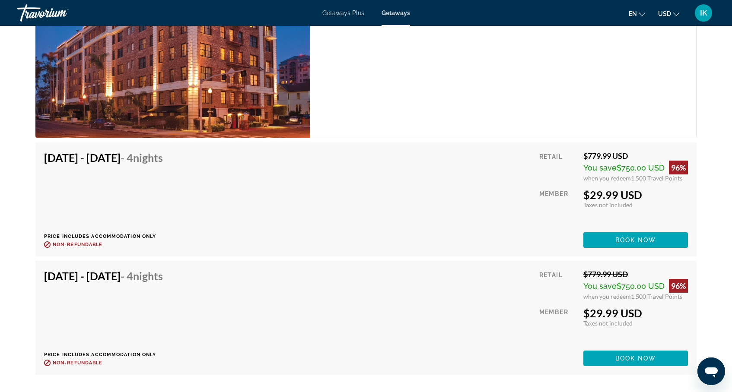
scroll to position [1615, 0]
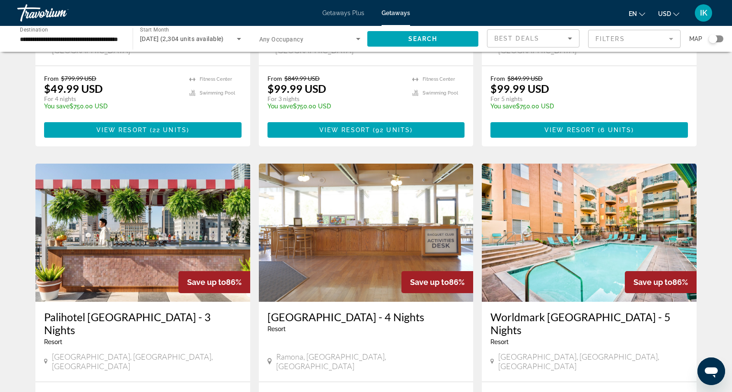
scroll to position [1057, 0]
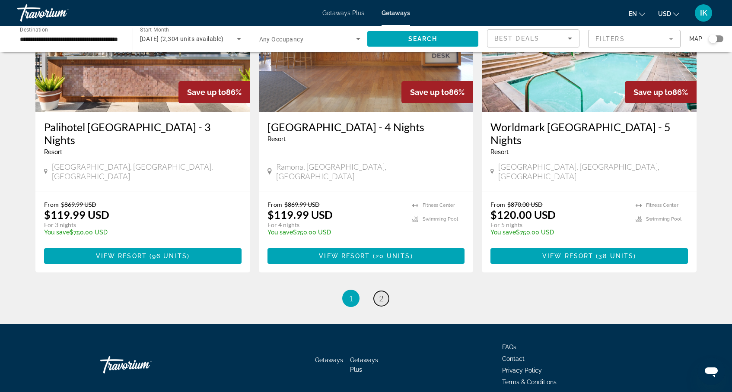
click at [382, 294] on span "2" at bounding box center [381, 299] width 4 height 10
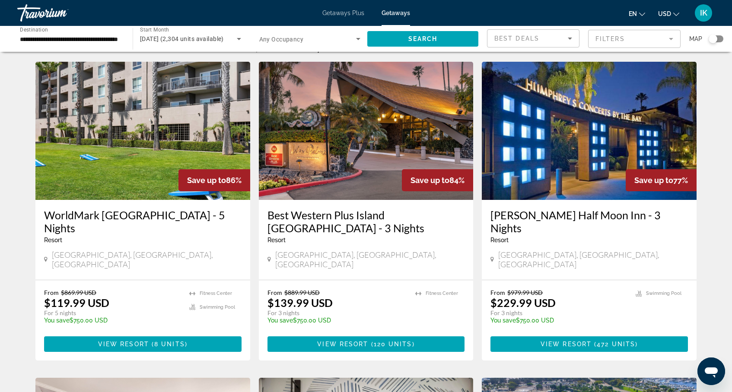
scroll to position [39, 0]
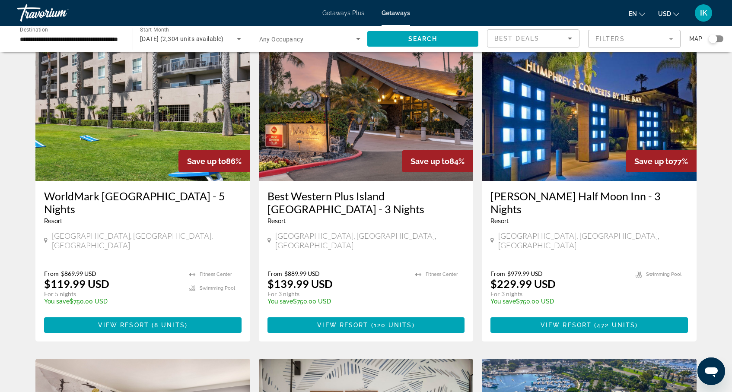
click at [357, 136] on img "Main content" at bounding box center [366, 112] width 215 height 138
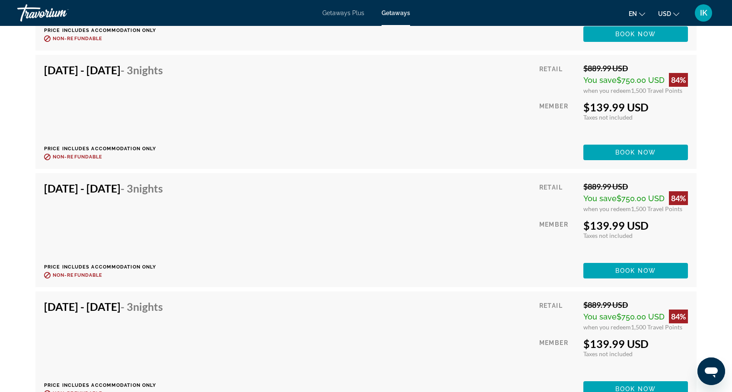
scroll to position [2278, 0]
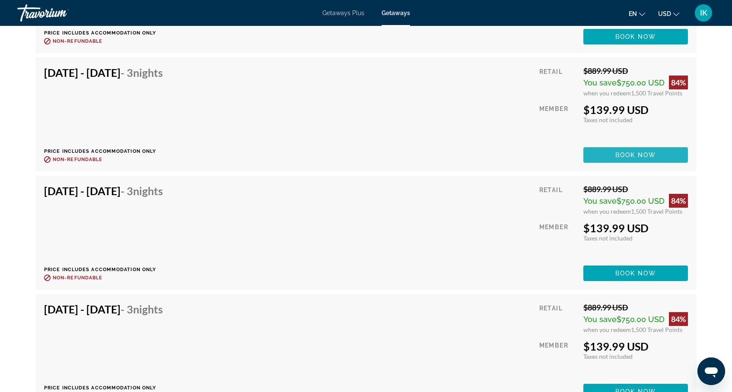
click at [611, 152] on span "Main content" at bounding box center [635, 155] width 105 height 21
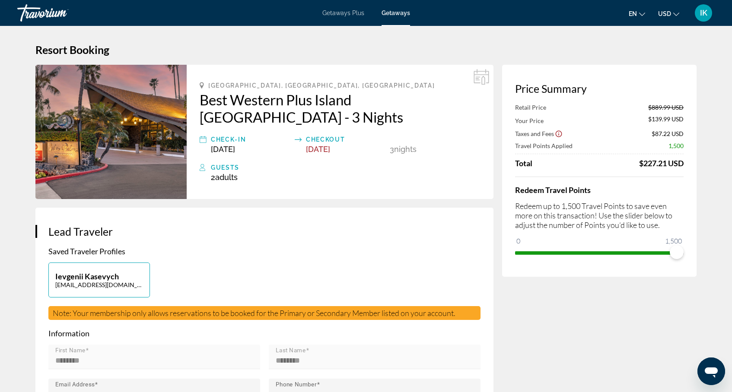
click at [556, 133] on icon "Show Taxes and Fees disclaimer" at bounding box center [559, 134] width 8 height 8
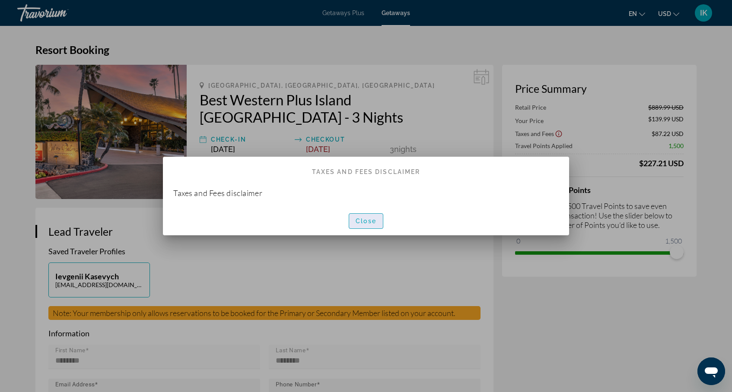
click at [375, 217] on span "button" at bounding box center [366, 221] width 34 height 21
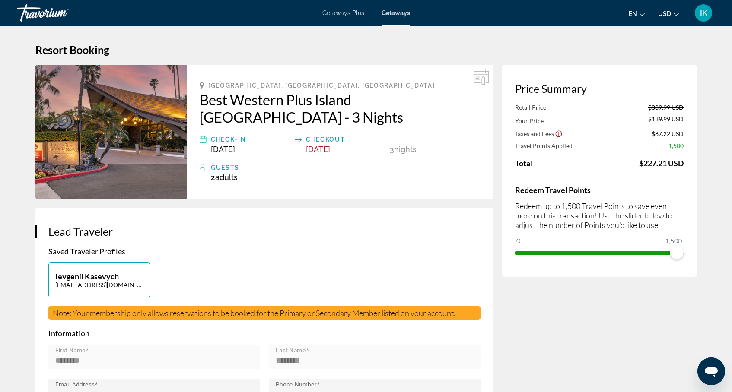
click at [558, 133] on icon "Show Taxes and Fees disclaimer" at bounding box center [559, 134] width 8 height 8
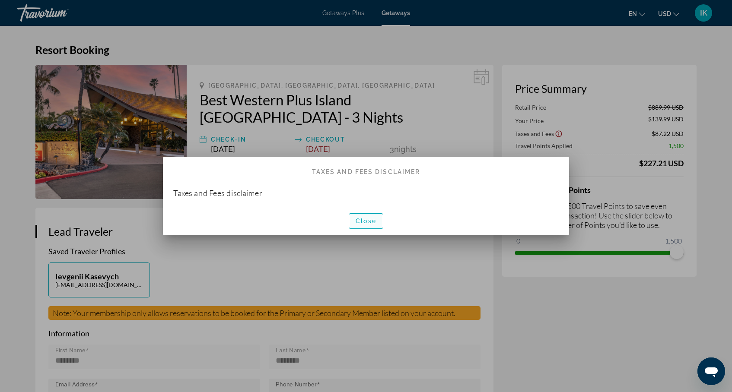
click at [365, 219] on span "Close" at bounding box center [365, 221] width 21 height 7
